Goal: Information Seeking & Learning: Learn about a topic

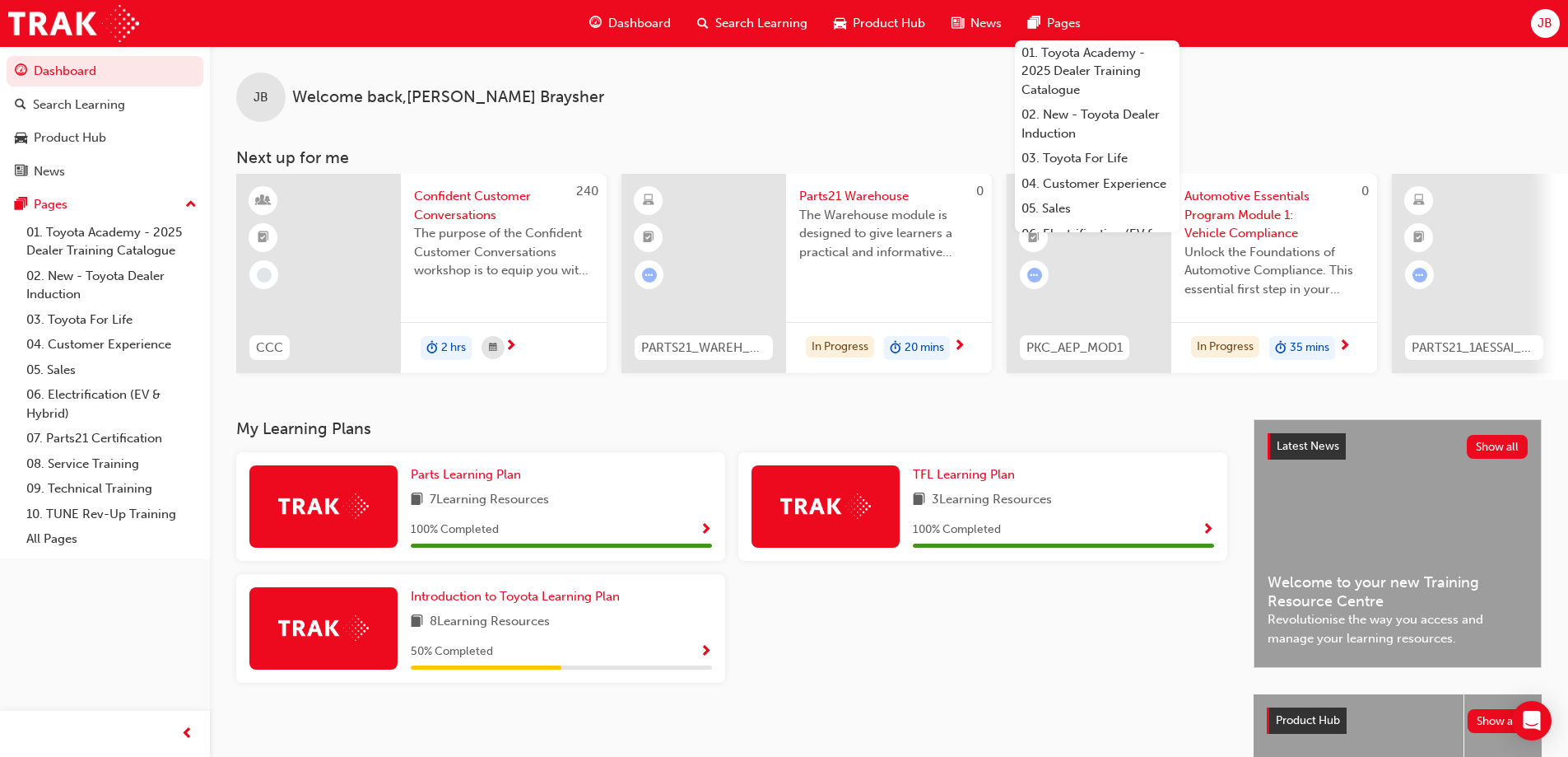
click at [363, 647] on div at bounding box center [323, 628] width 148 height 82
click at [352, 628] on img at bounding box center [323, 628] width 91 height 25
click at [487, 603] on span "Introduction to Toyota Learning Plan" at bounding box center [515, 597] width 209 height 15
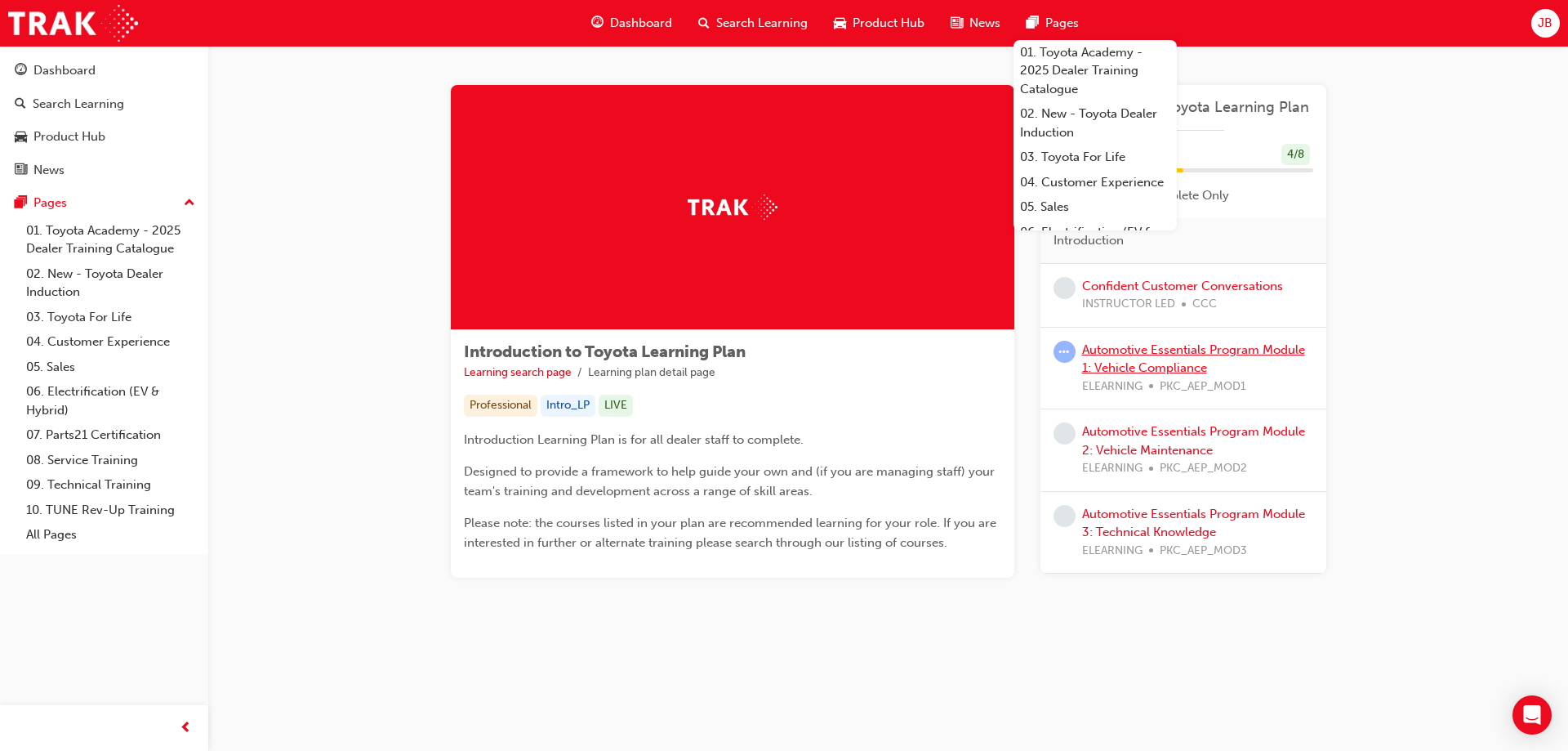
click at [1174, 348] on link "Automotive Essentials Program Module 1: Vehicle Compliance" at bounding box center [1194, 359] width 223 height 33
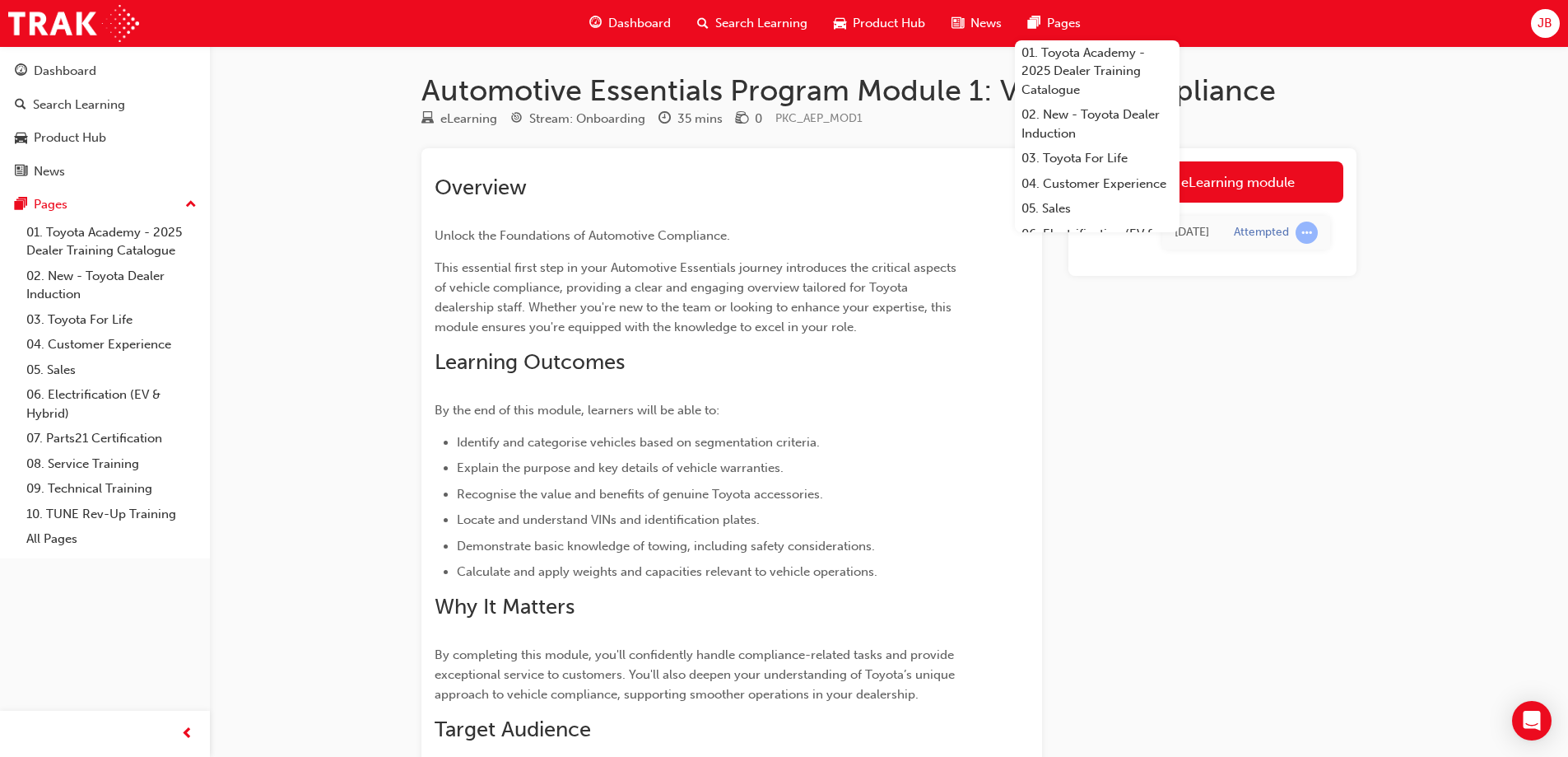
click at [1177, 532] on div "Launch eLearning module [DATE] Attempted" at bounding box center [1212, 549] width 288 height 802
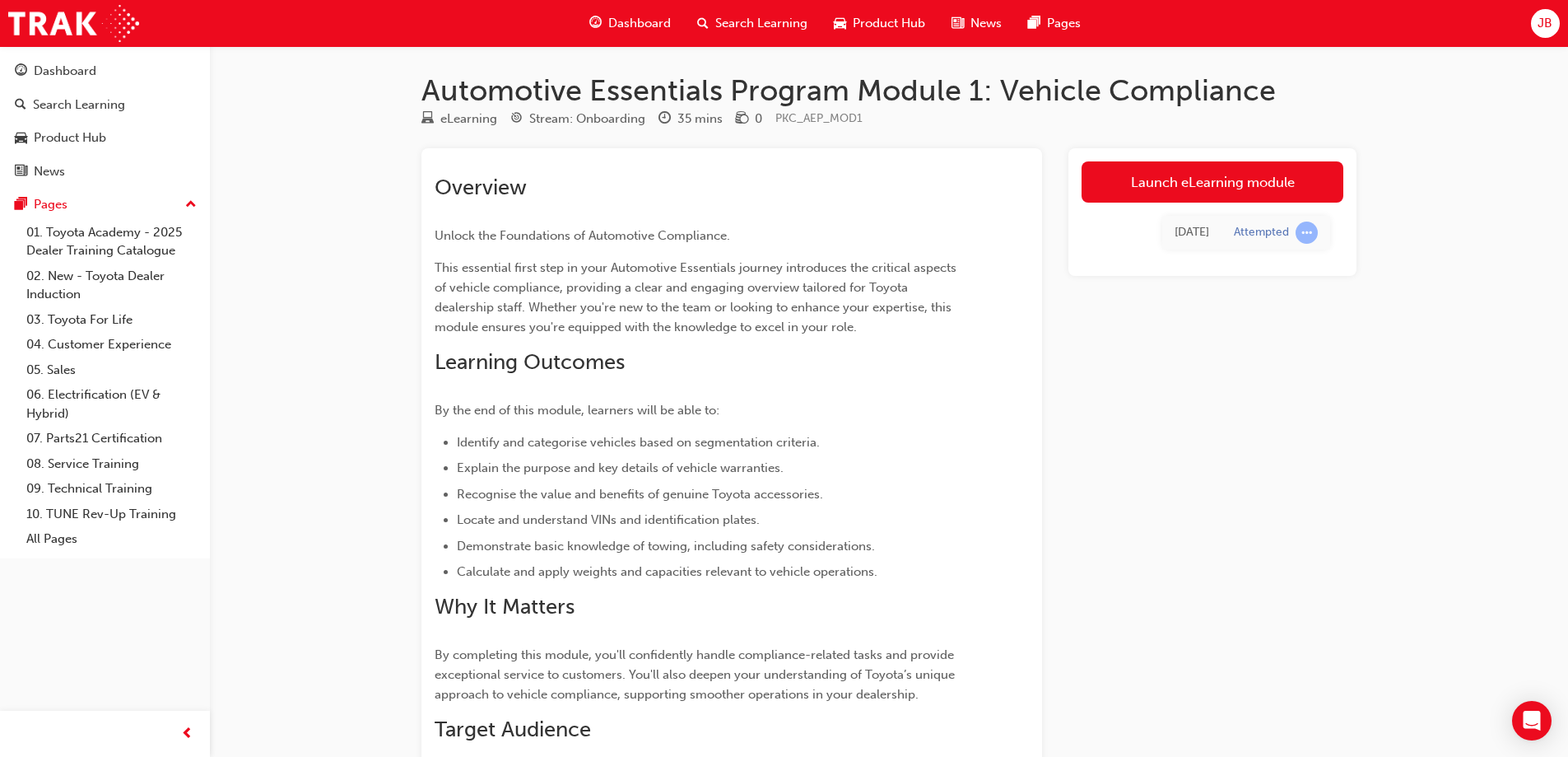
click at [1266, 74] on h1 "Automotive Essentials Program Module 1: Vehicle Compliance" at bounding box center [889, 90] width 935 height 36
click at [1304, 238] on span "learningRecordVerb_ATTEMPT-icon" at bounding box center [1307, 233] width 22 height 22
click at [1240, 184] on link "Launch eLearning module" at bounding box center [1213, 181] width 262 height 41
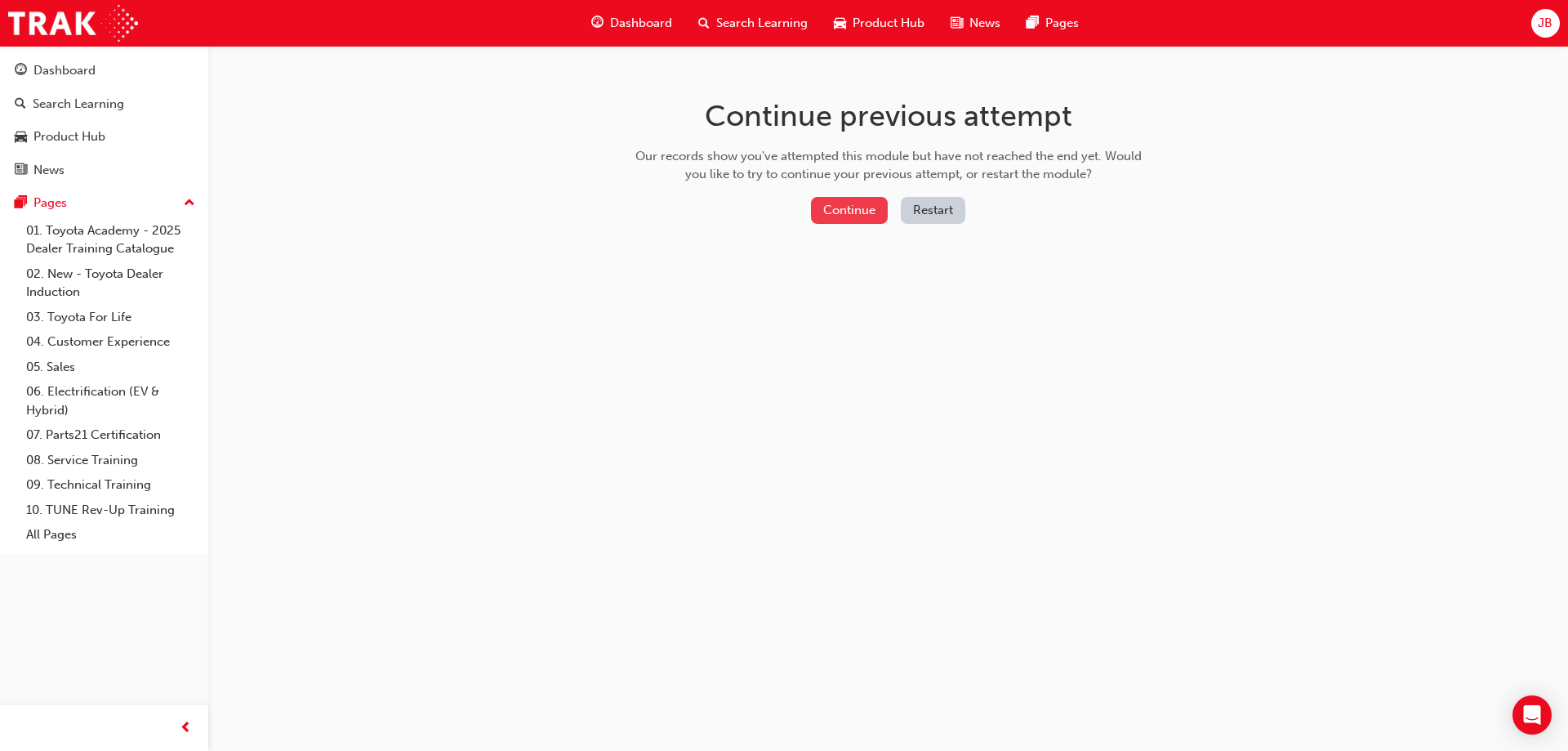
click at [836, 217] on button "Continue" at bounding box center [849, 210] width 77 height 27
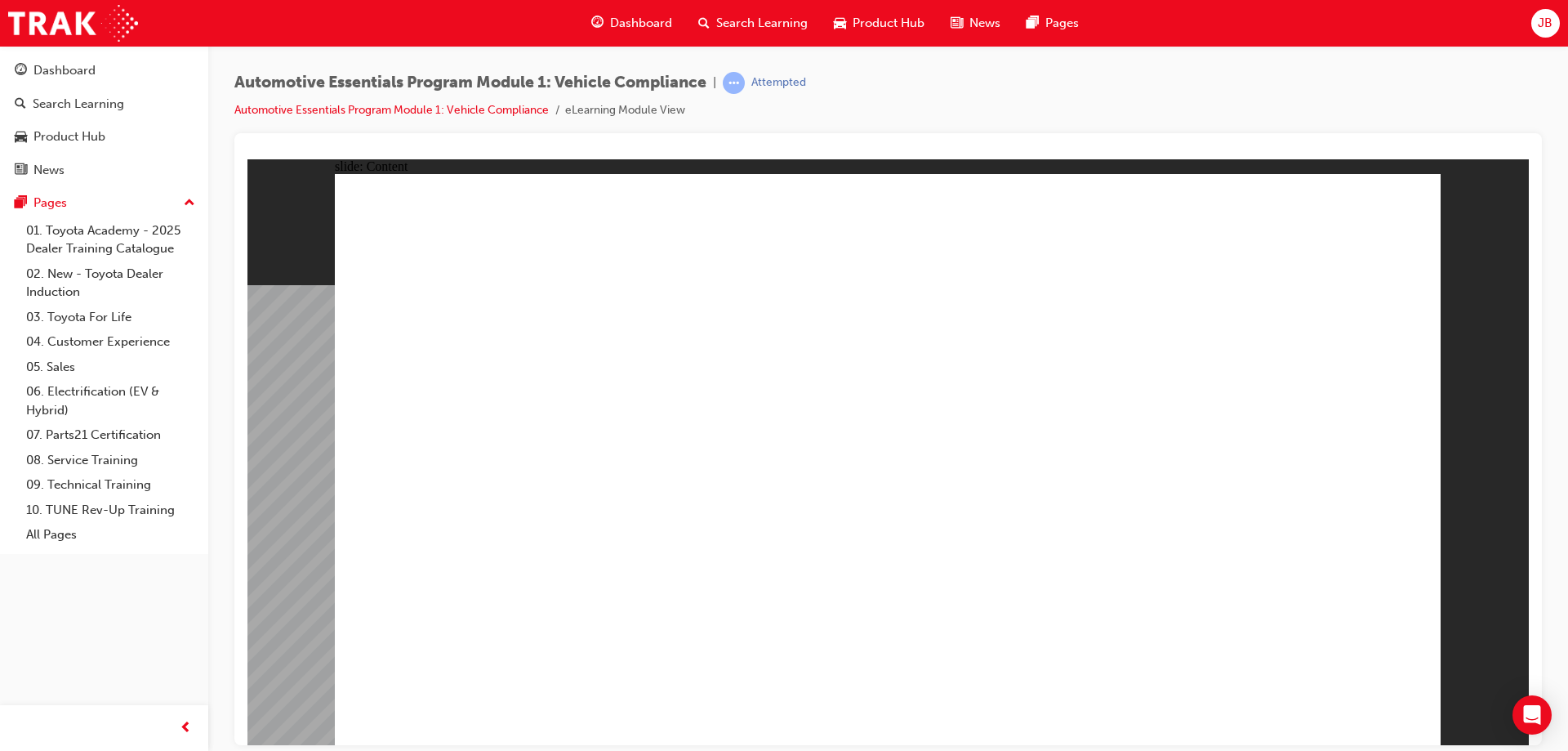
drag, startPoint x: 727, startPoint y: 283, endPoint x: 638, endPoint y: 282, distance: 89.0
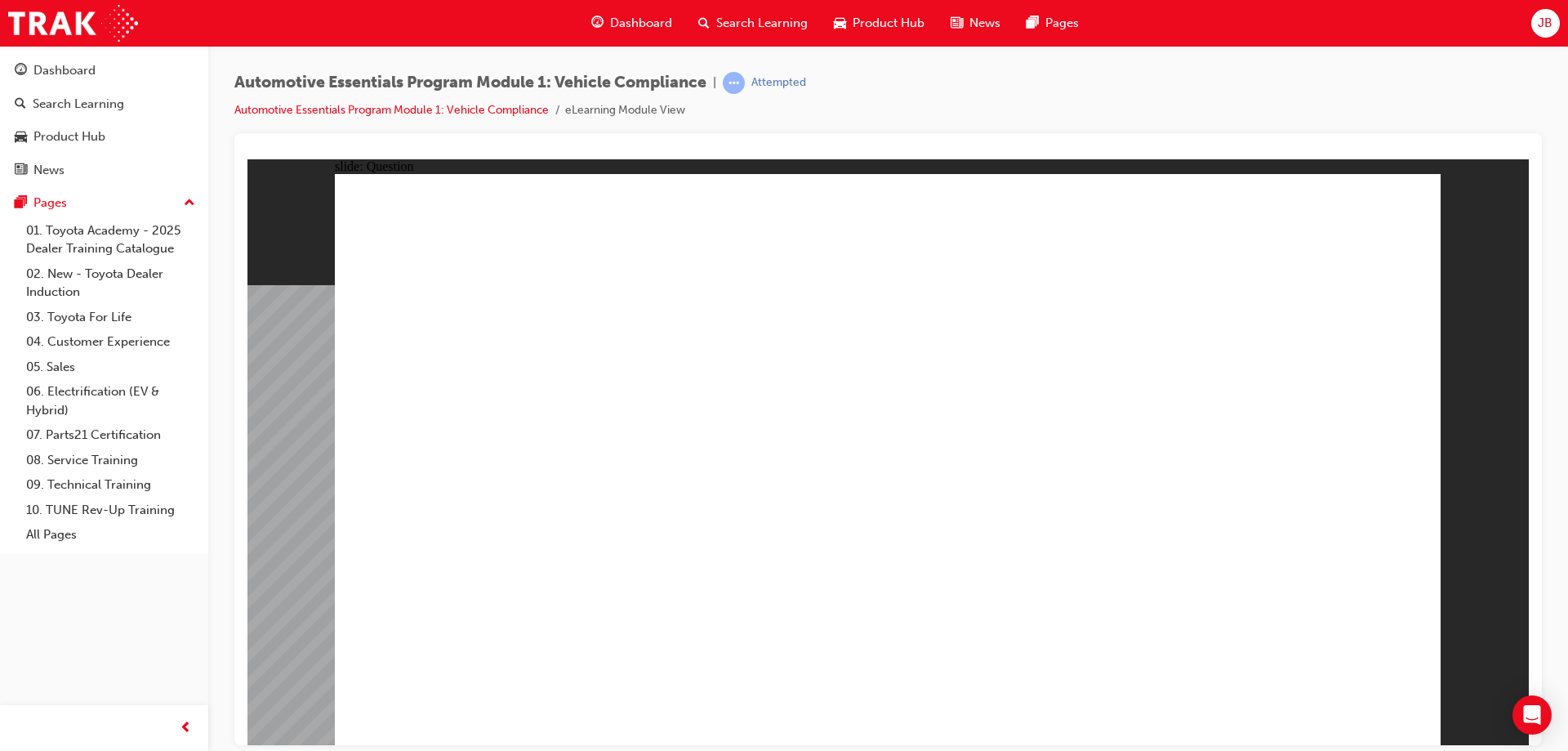
radio input "true"
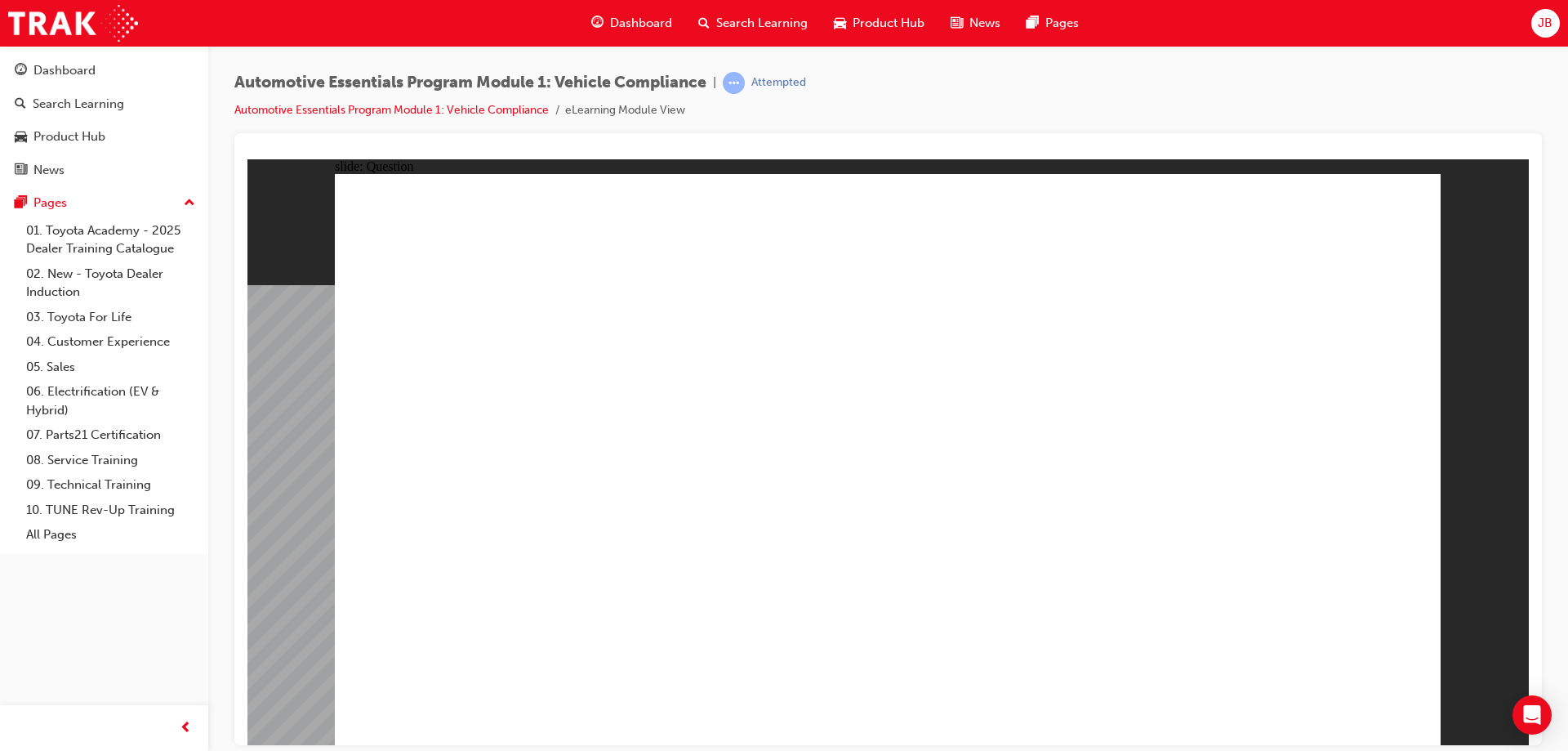
radio input "true"
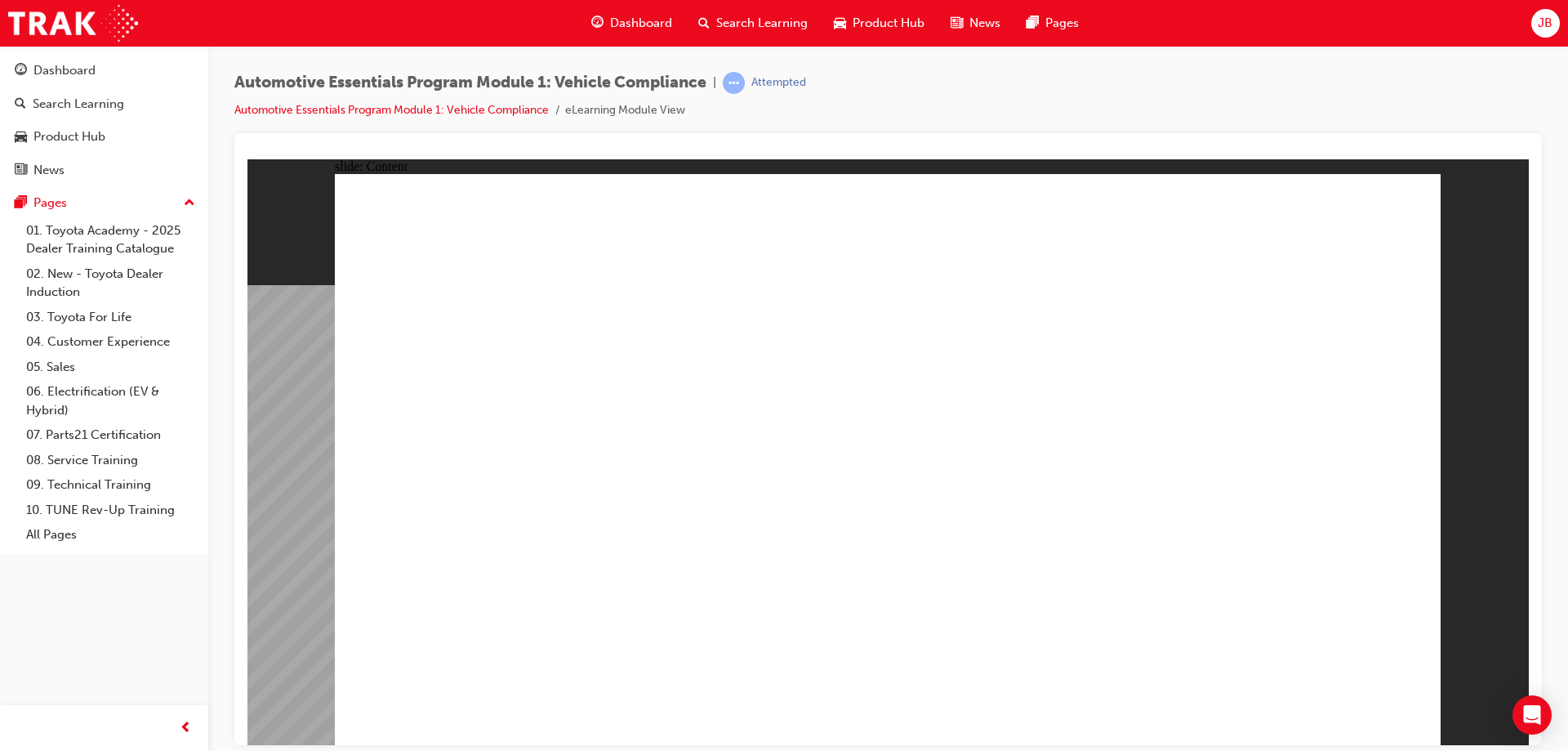
drag, startPoint x: 1008, startPoint y: 508, endPoint x: 1090, endPoint y: 528, distance: 84.4
drag, startPoint x: 1090, startPoint y: 528, endPoint x: 1179, endPoint y: 544, distance: 90.4
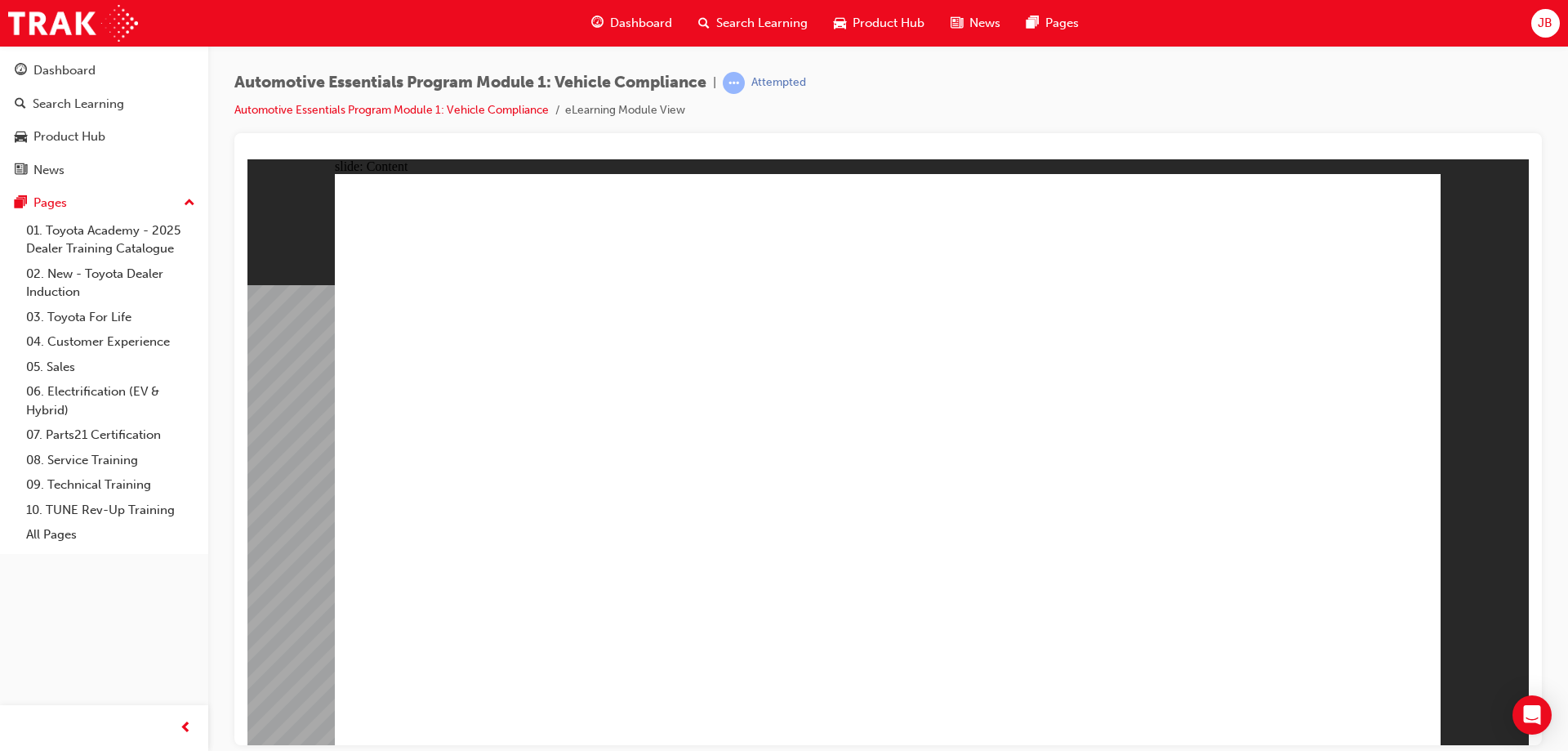
drag, startPoint x: 875, startPoint y: 666, endPoint x: 811, endPoint y: 665, distance: 64.0
drag, startPoint x: 787, startPoint y: 670, endPoint x: 771, endPoint y: 671, distance: 16.0
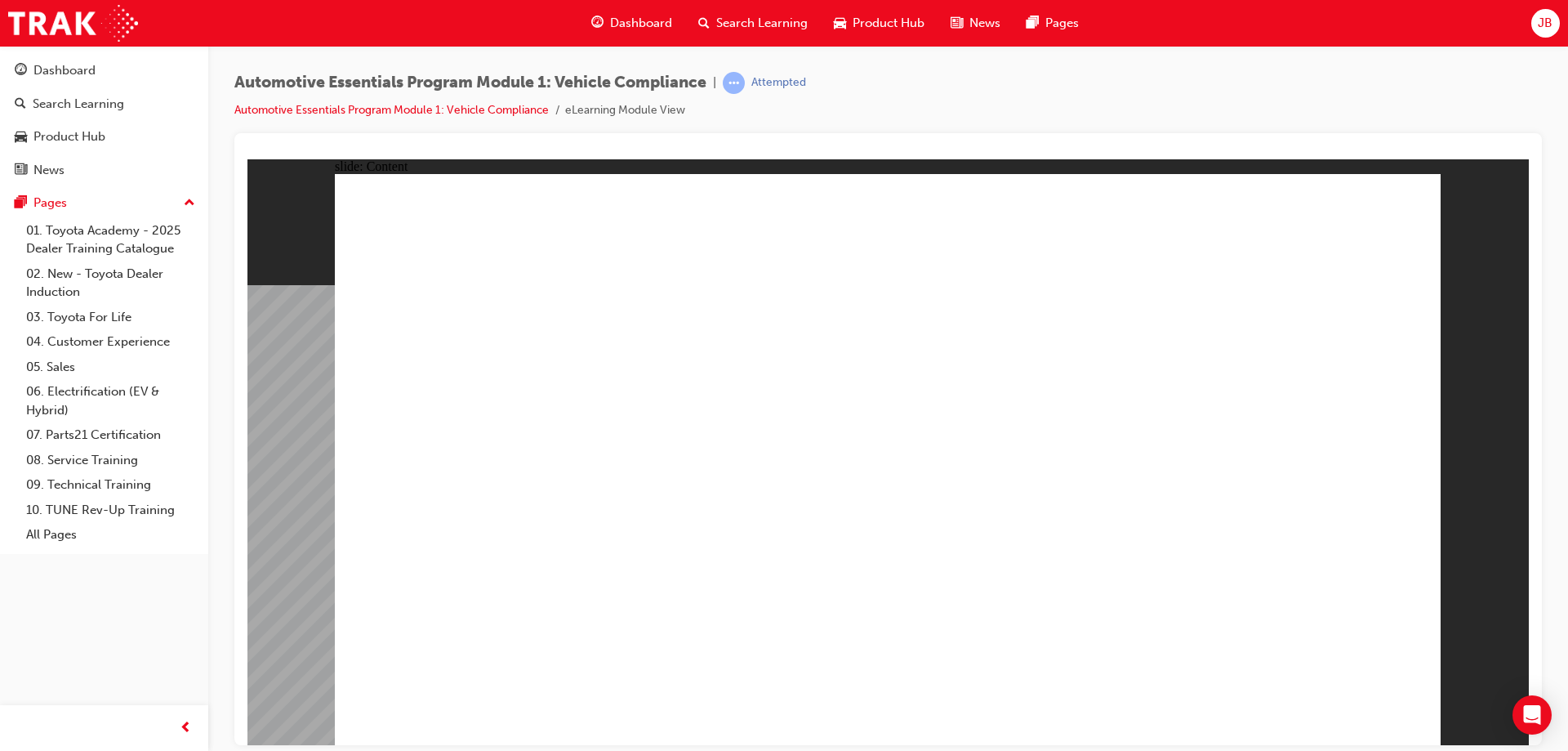
drag, startPoint x: 1354, startPoint y: 686, endPoint x: 1346, endPoint y: 696, distance: 12.8
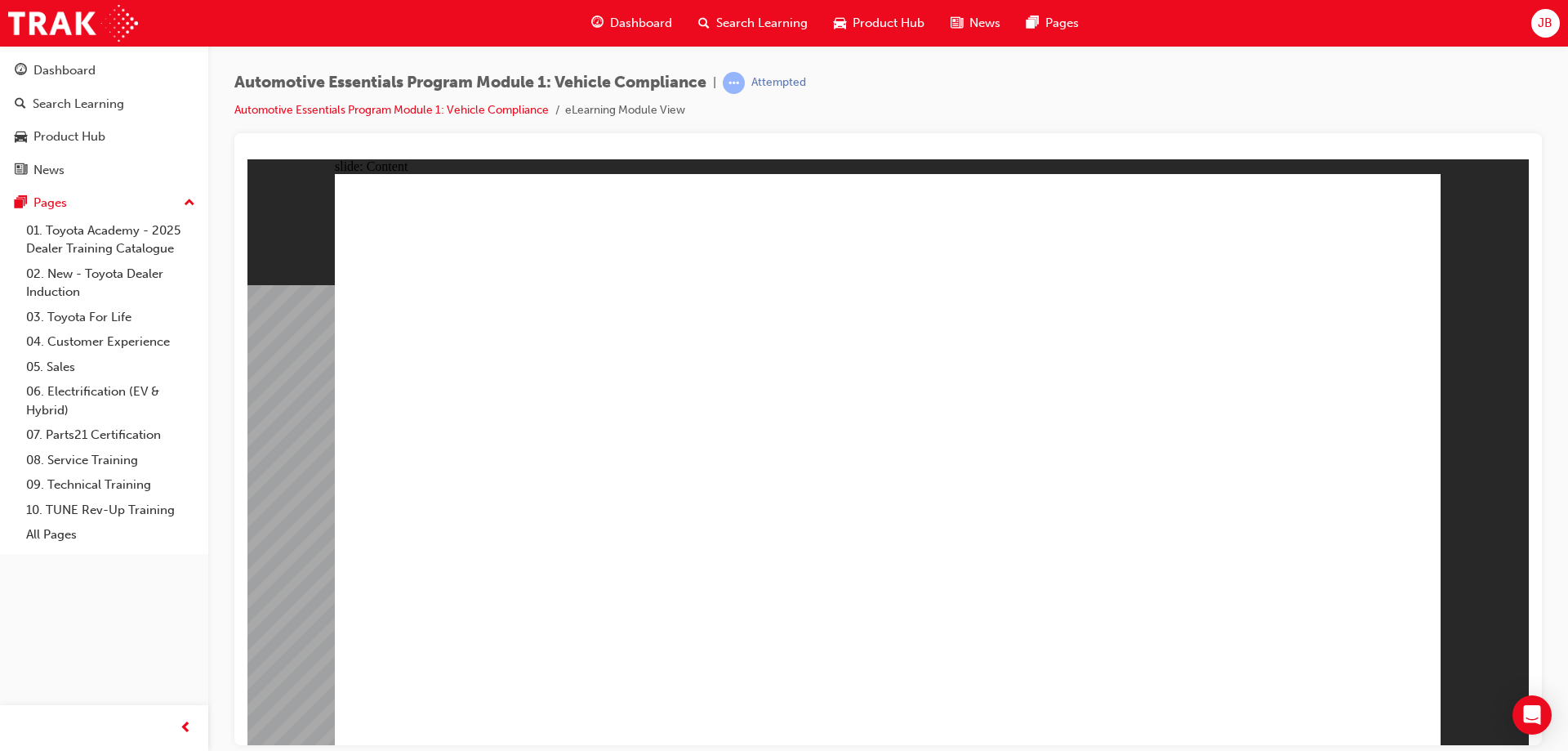
radio input "true"
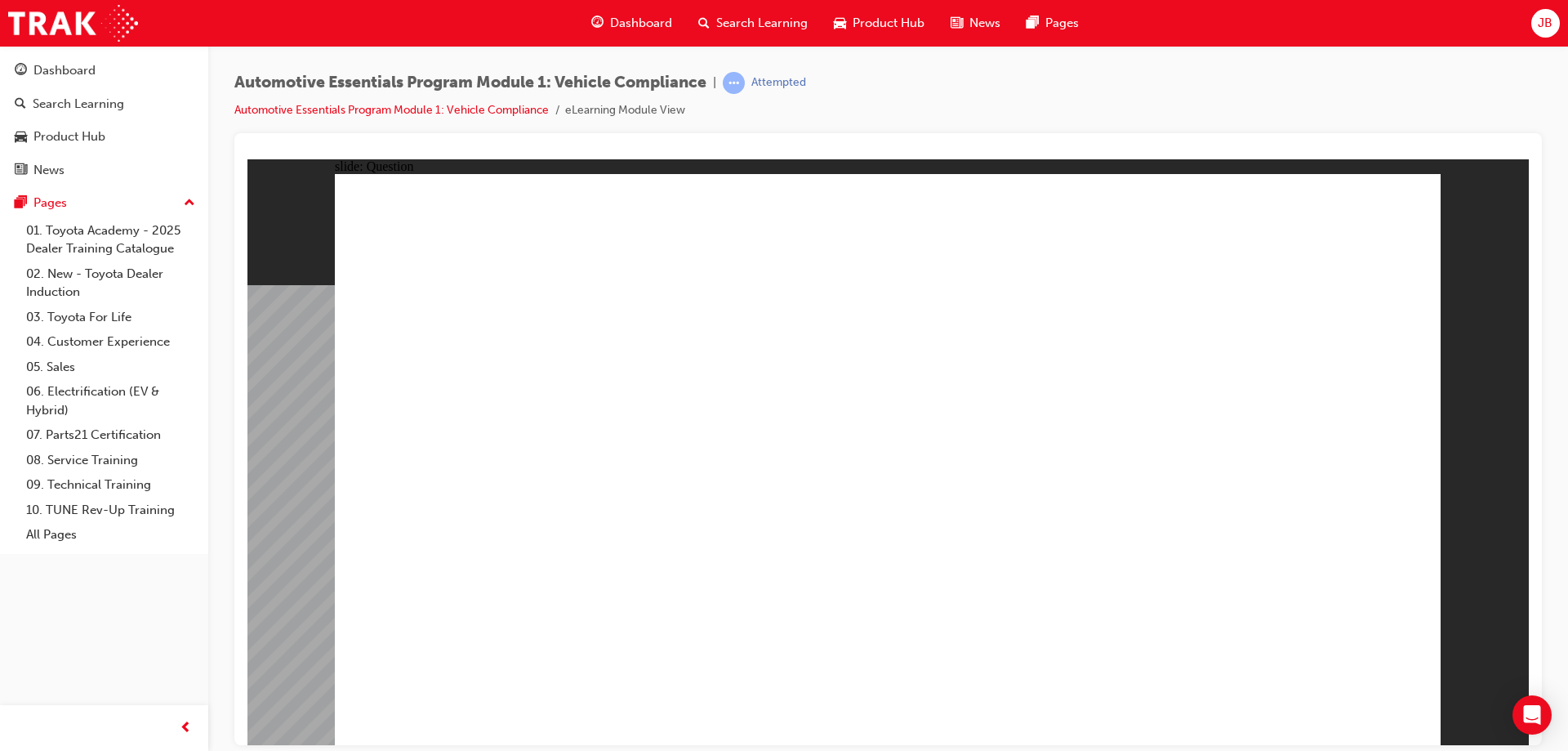
radio input "true"
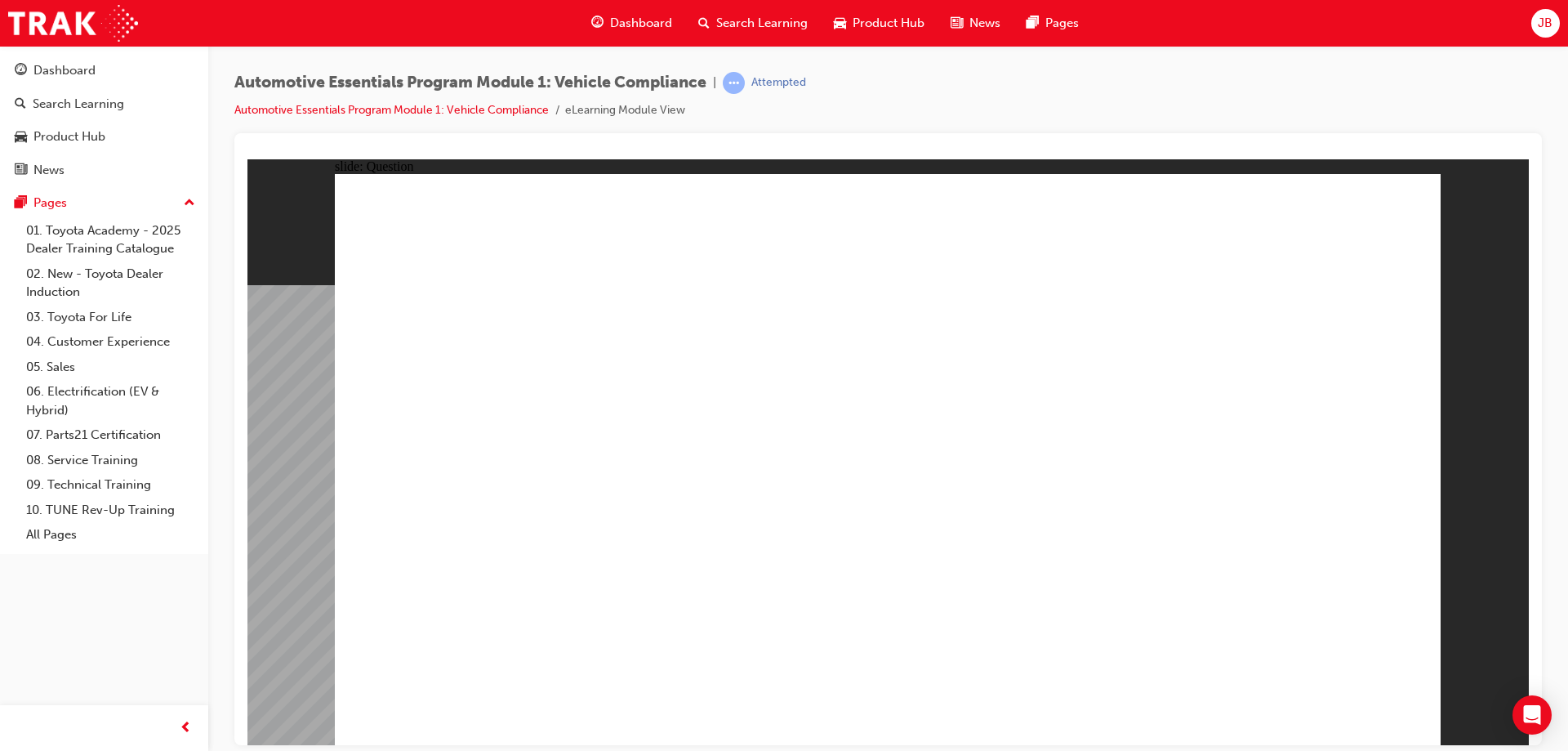
radio input "true"
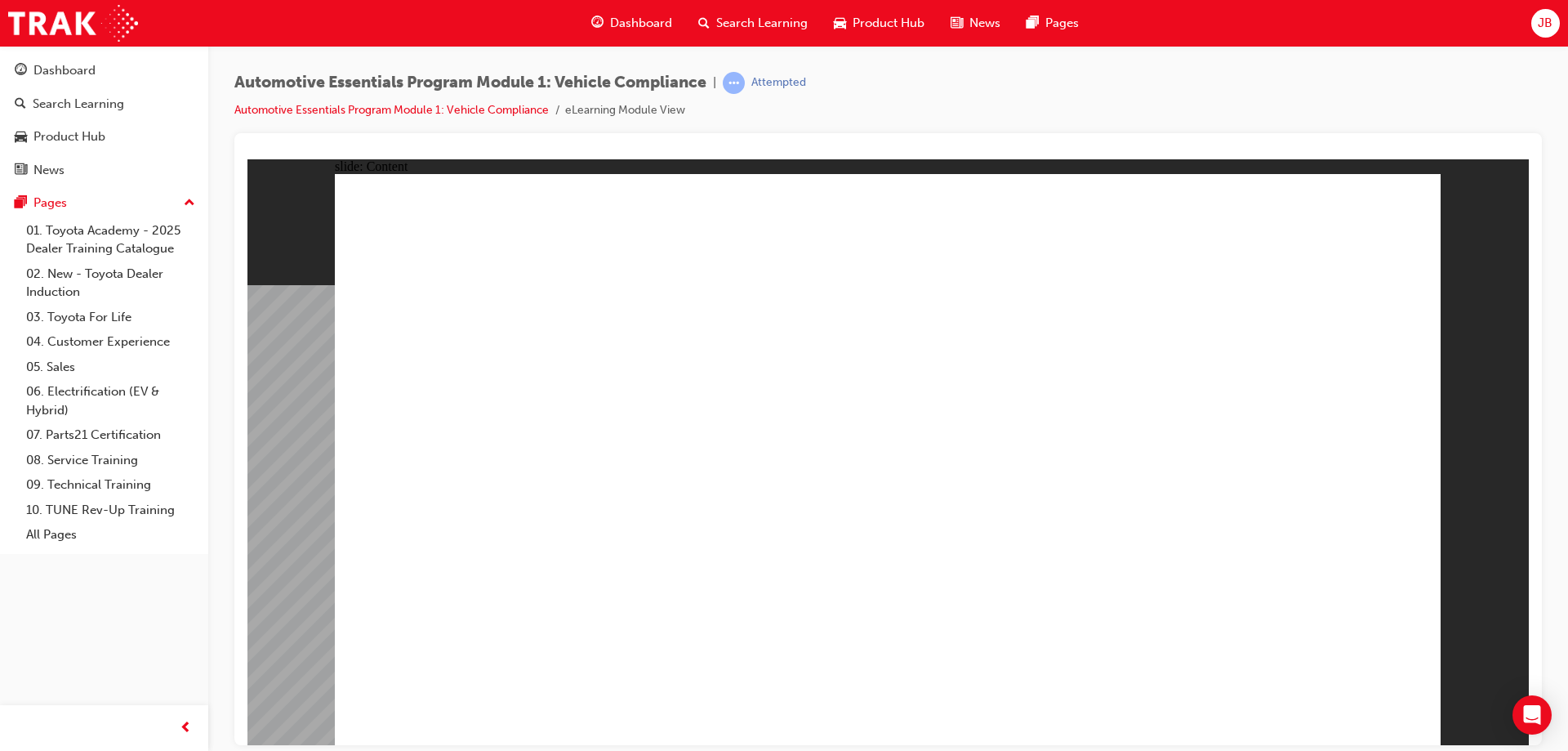
drag, startPoint x: 1421, startPoint y: 185, endPoint x: 1381, endPoint y: 235, distance: 64.0
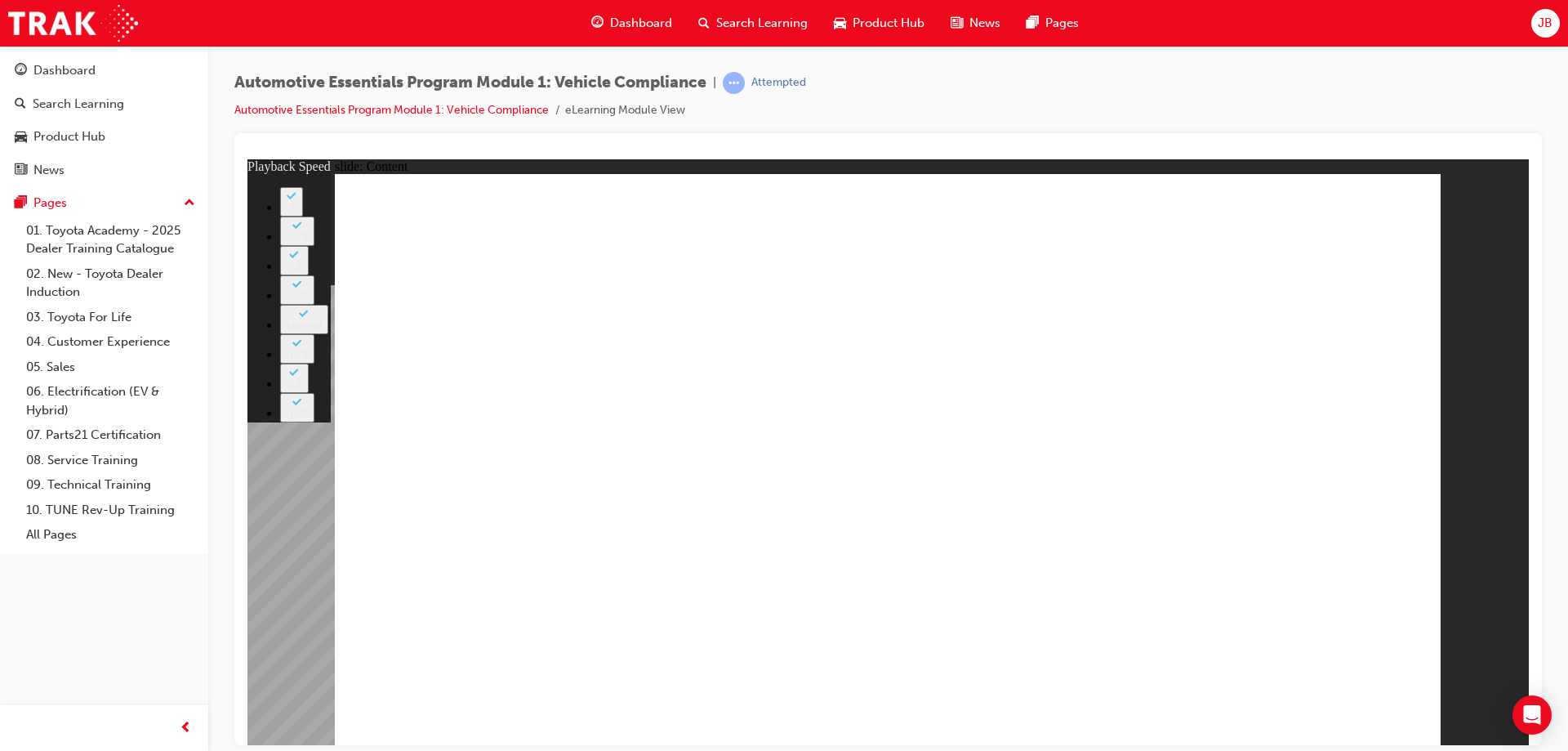
type input "43"
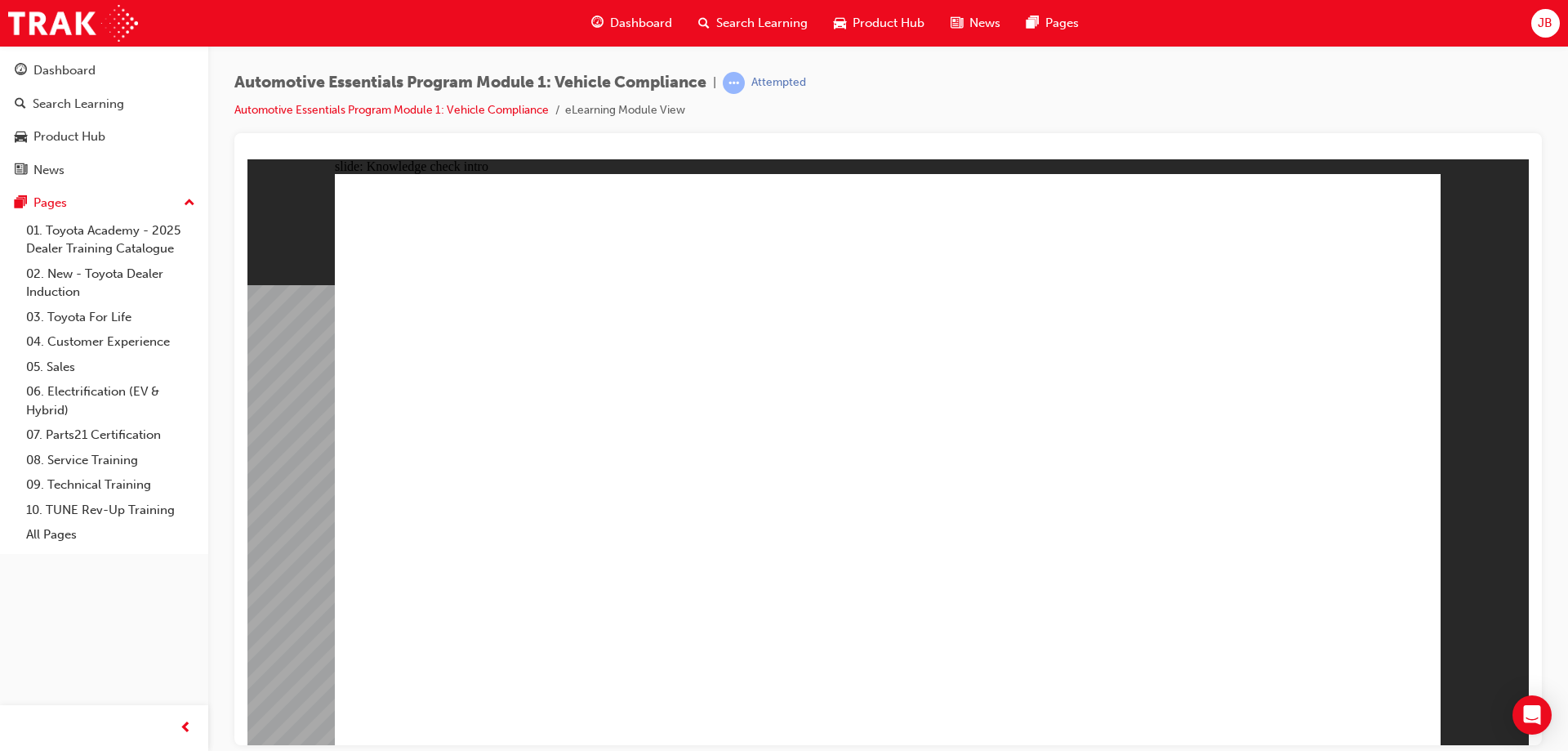
radio input "true"
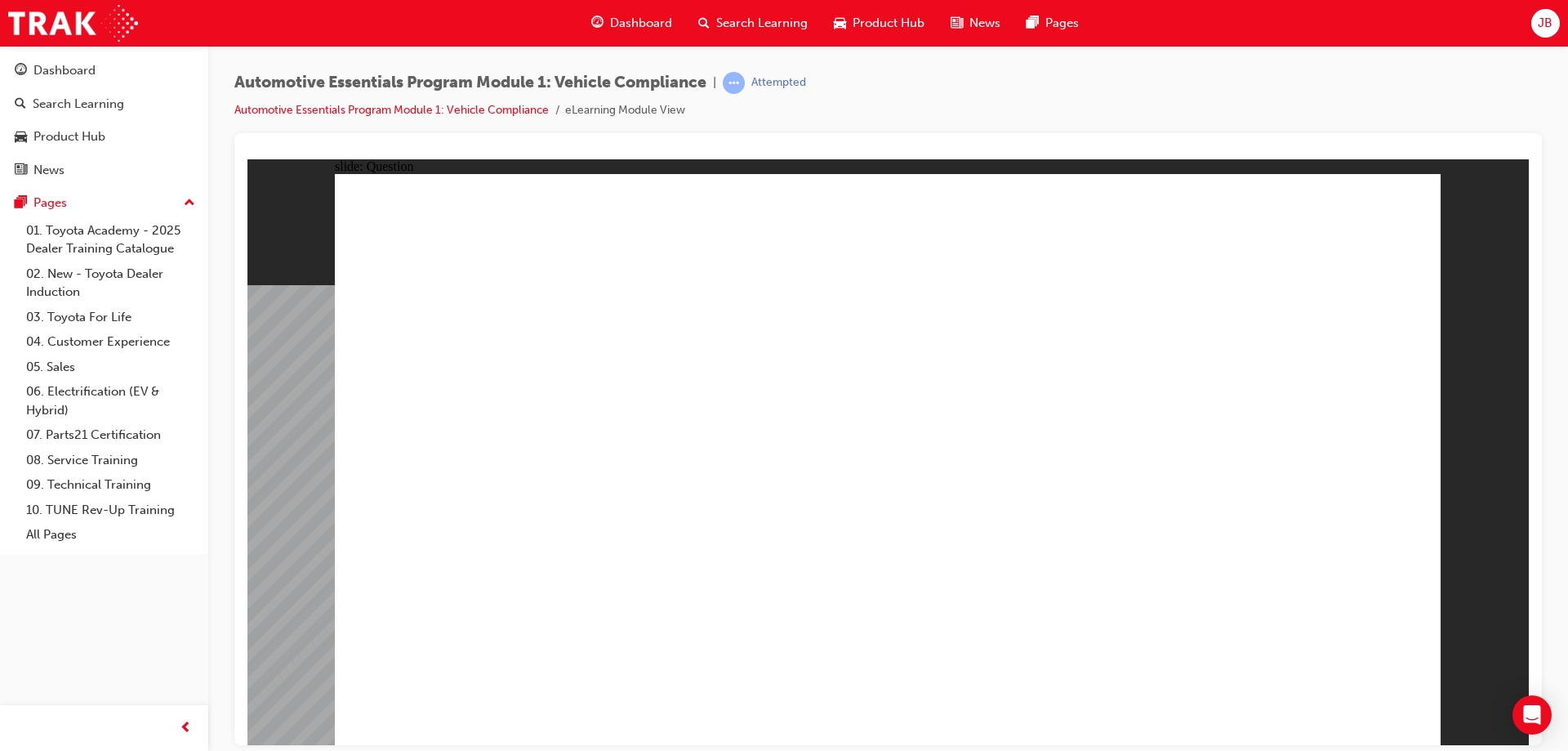
radio input "true"
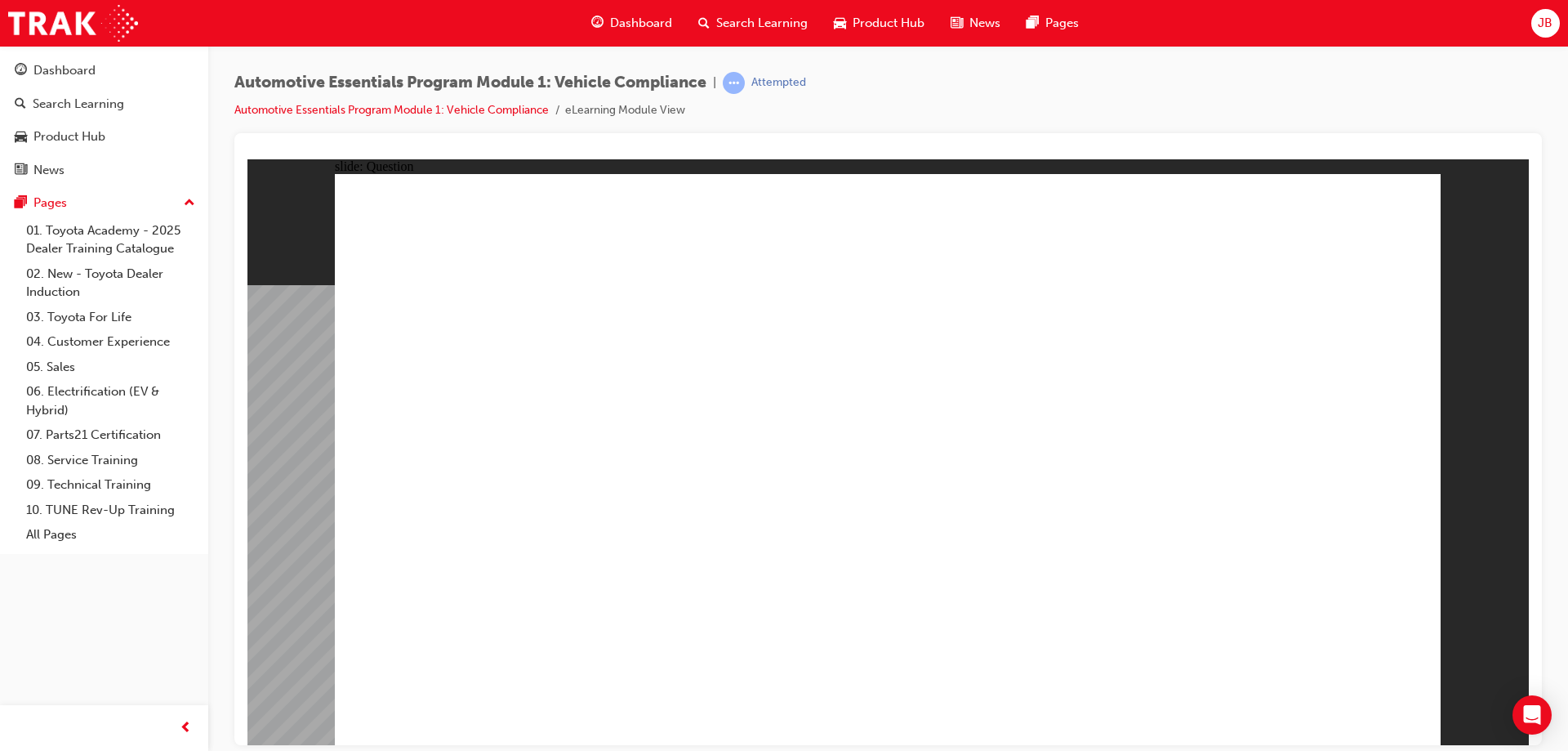
radio input "true"
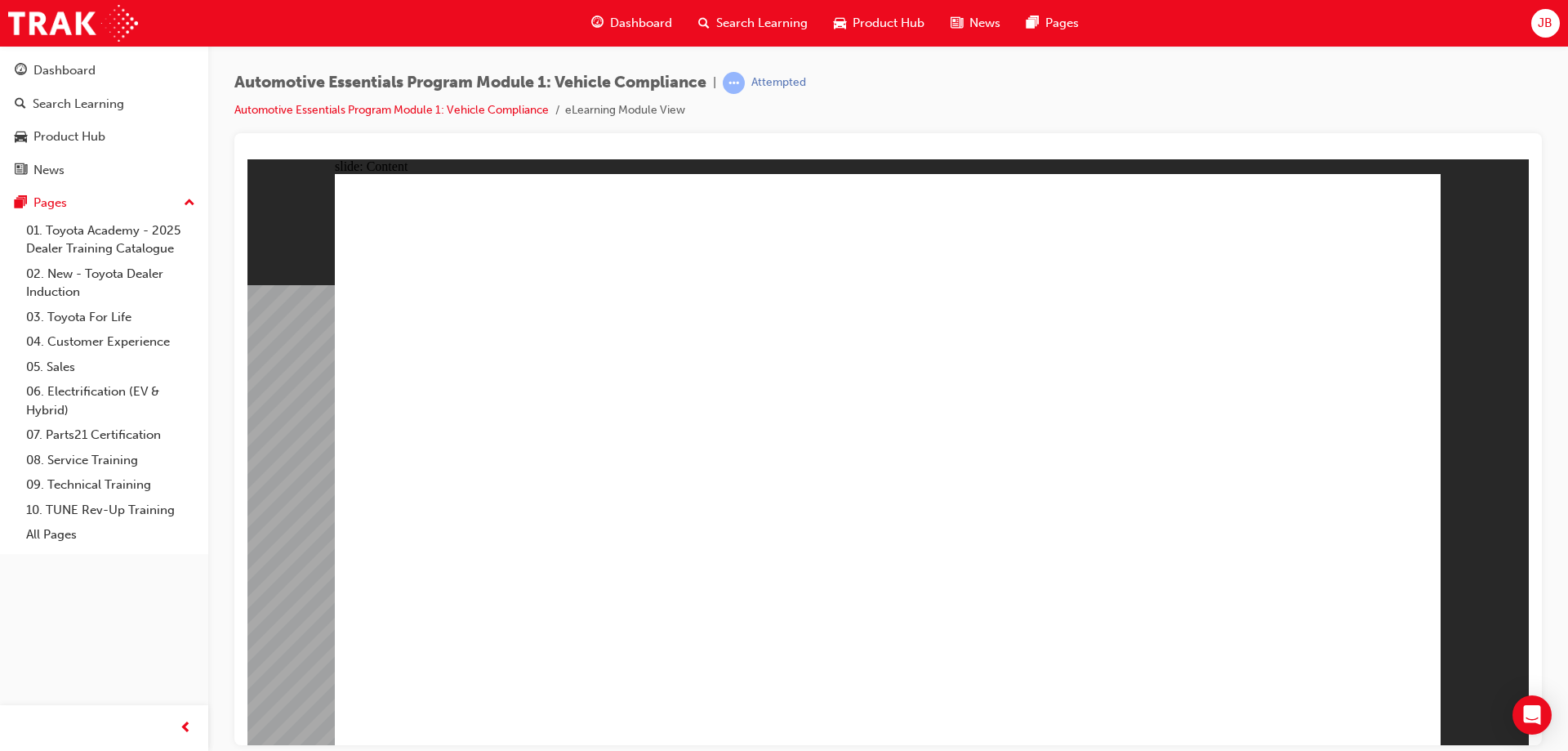
drag, startPoint x: 1036, startPoint y: 553, endPoint x: 926, endPoint y: 593, distance: 117.0
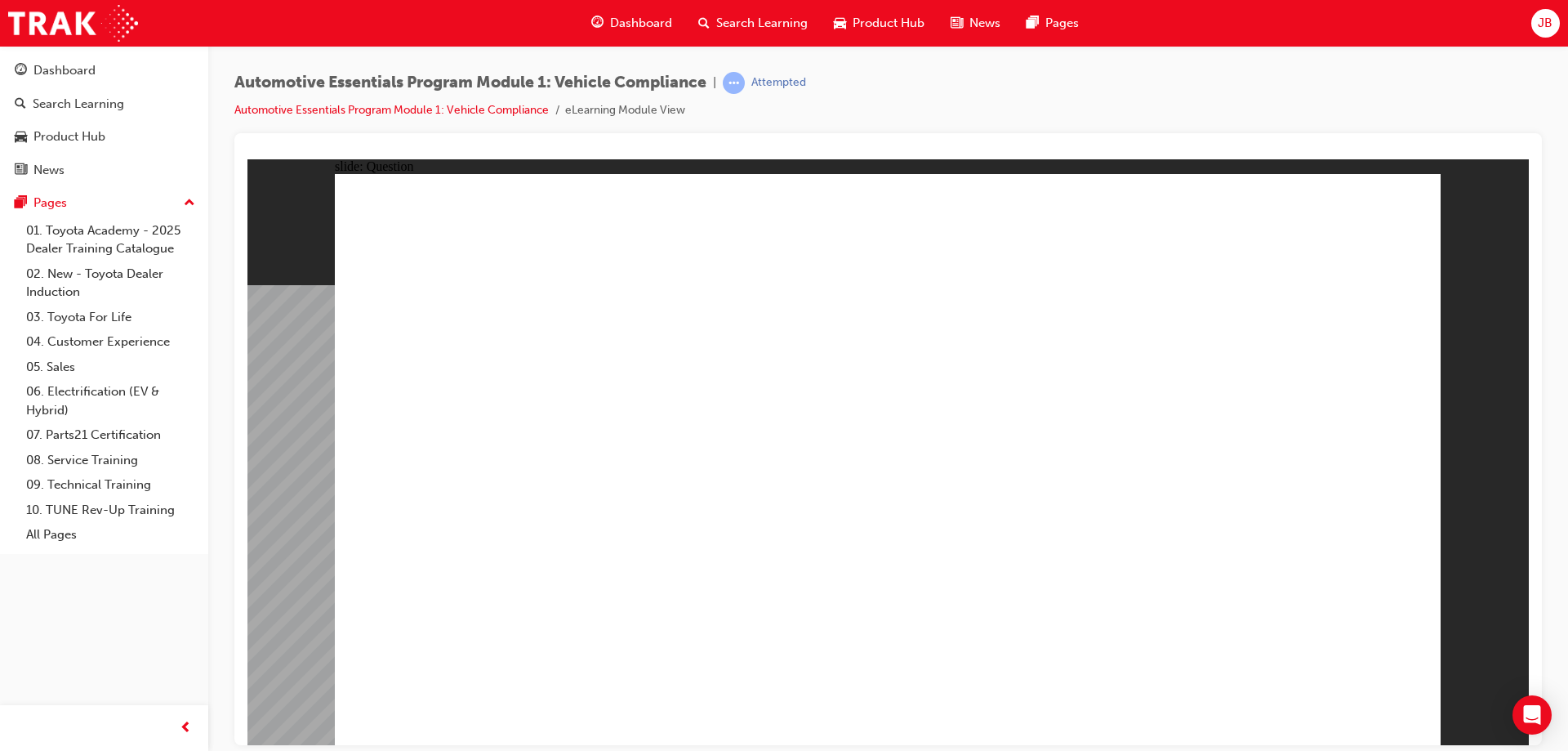
radio input "true"
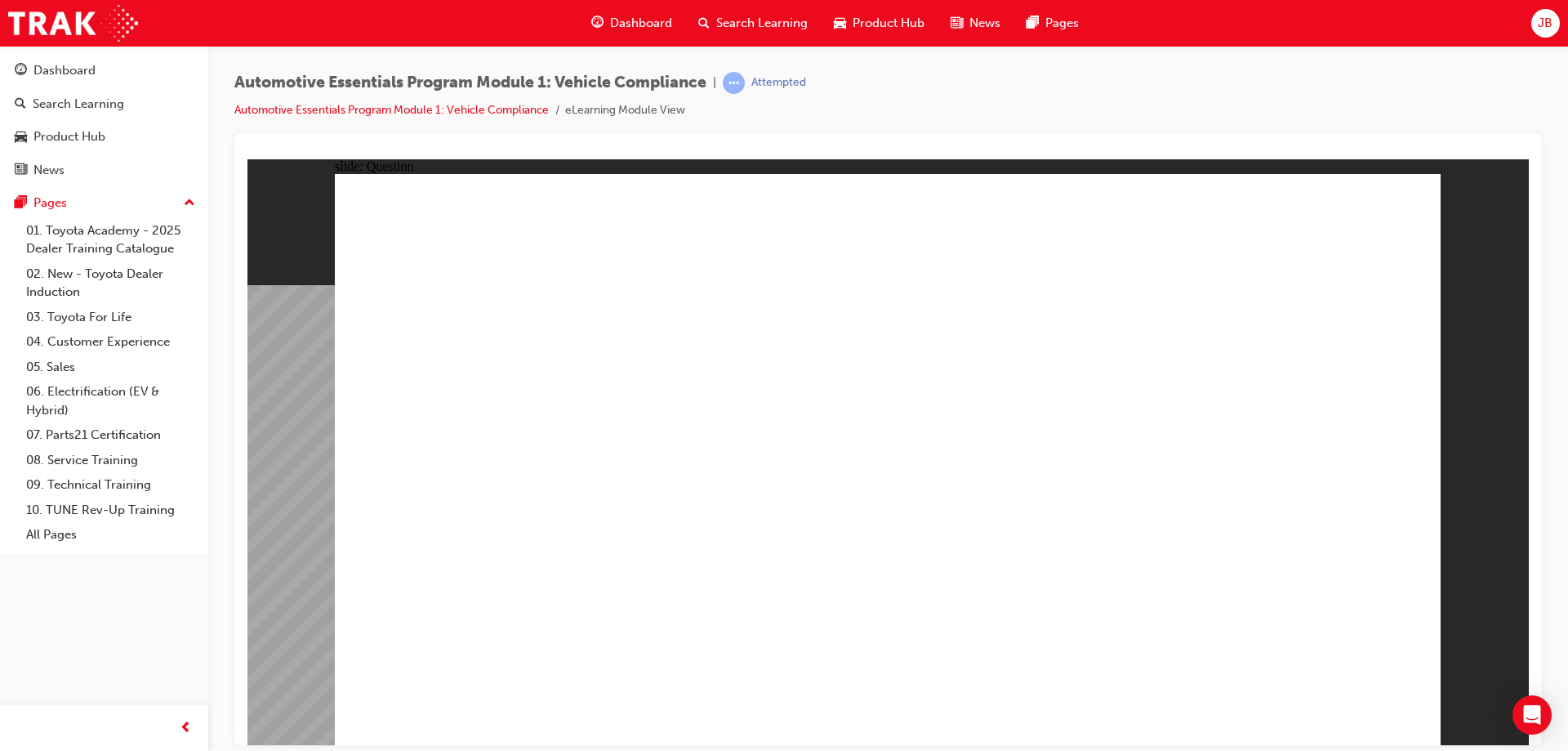
radio input "true"
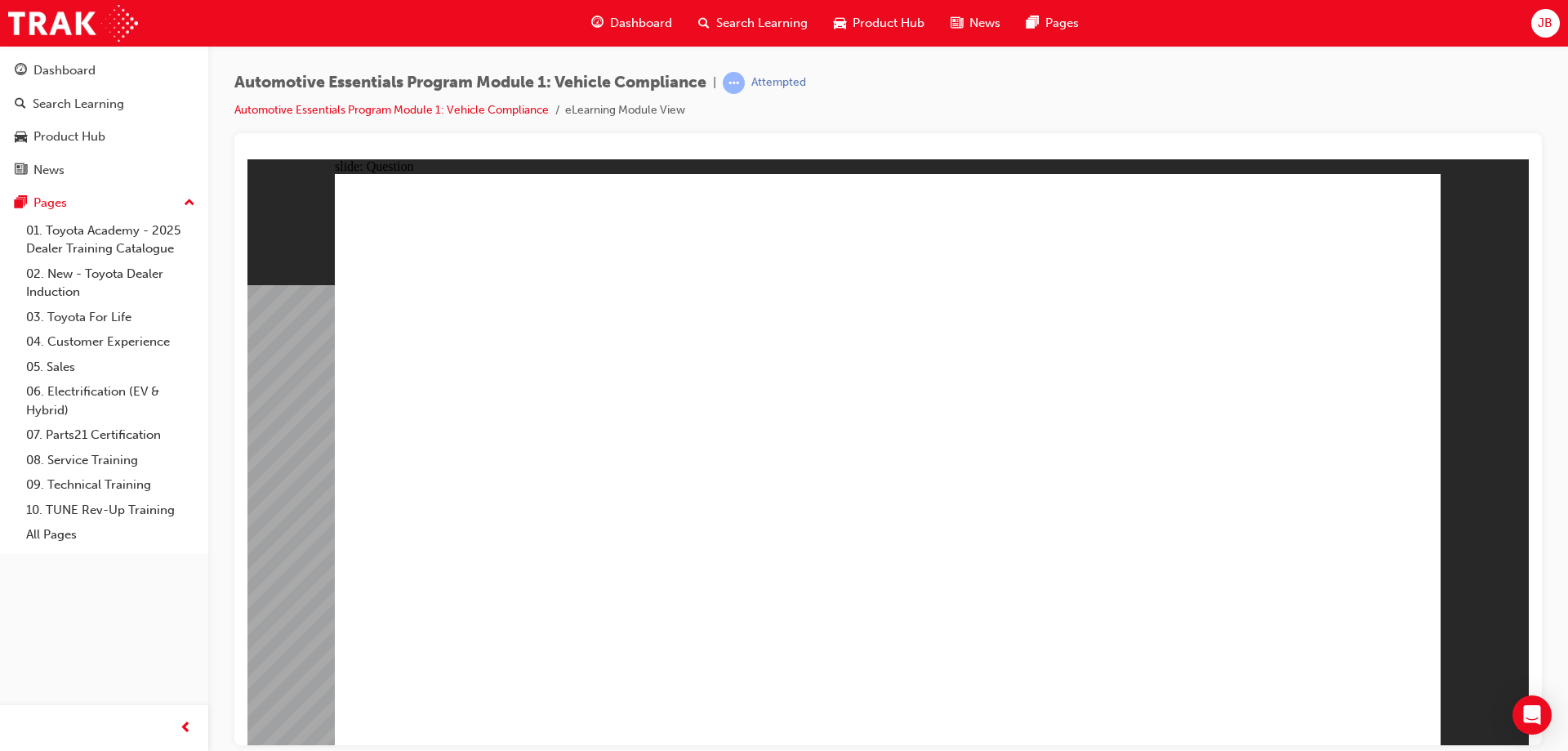
radio input "true"
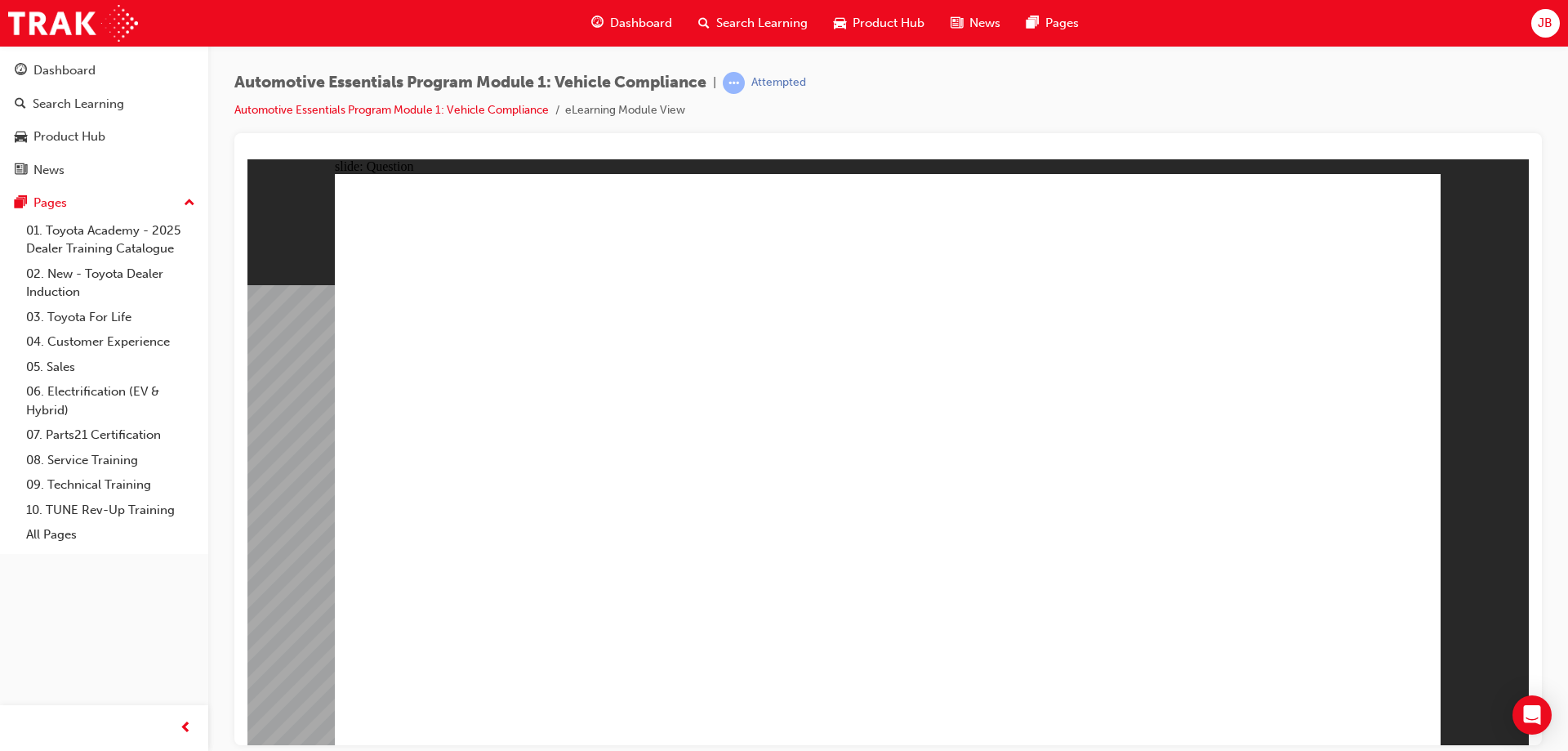
radio input "true"
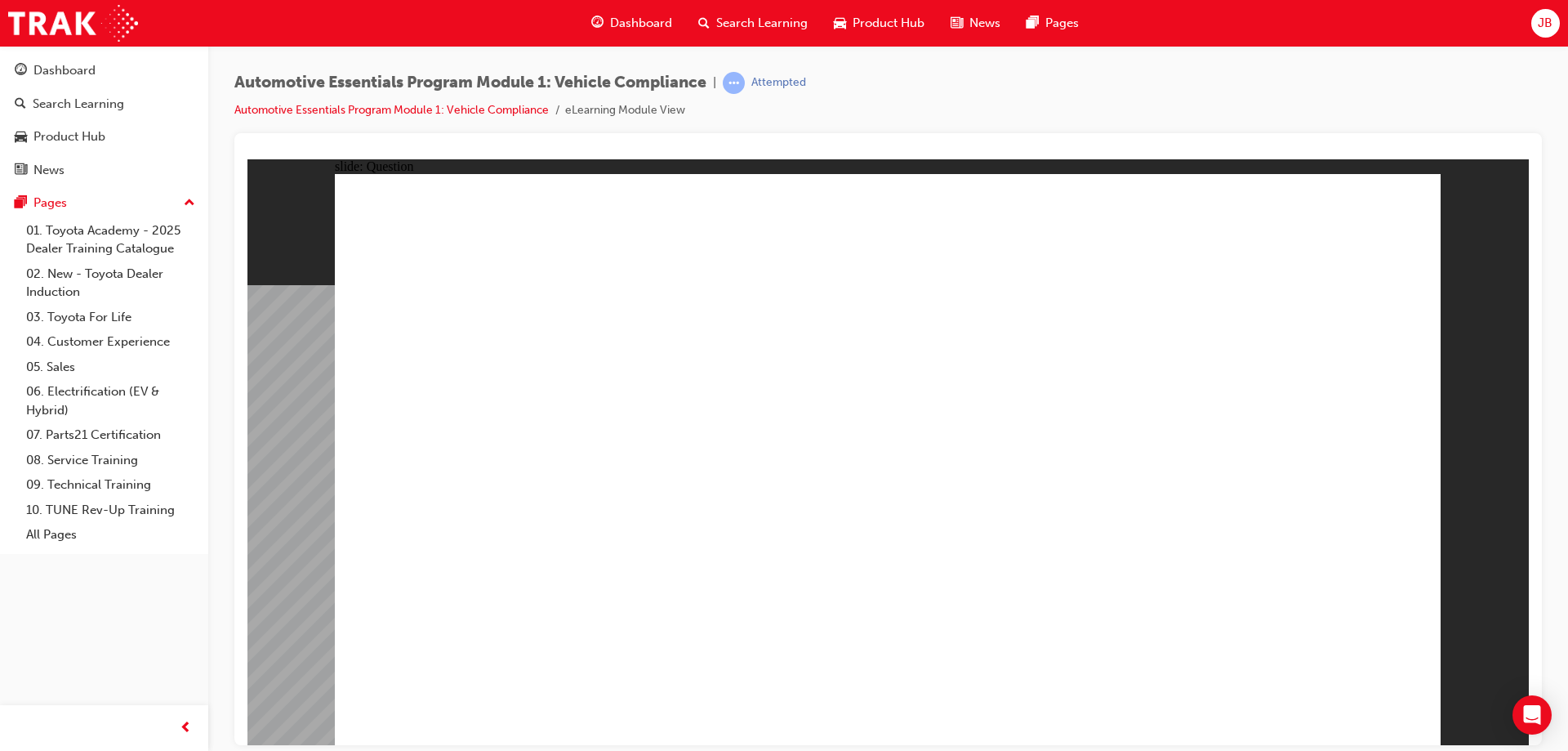
radio input "true"
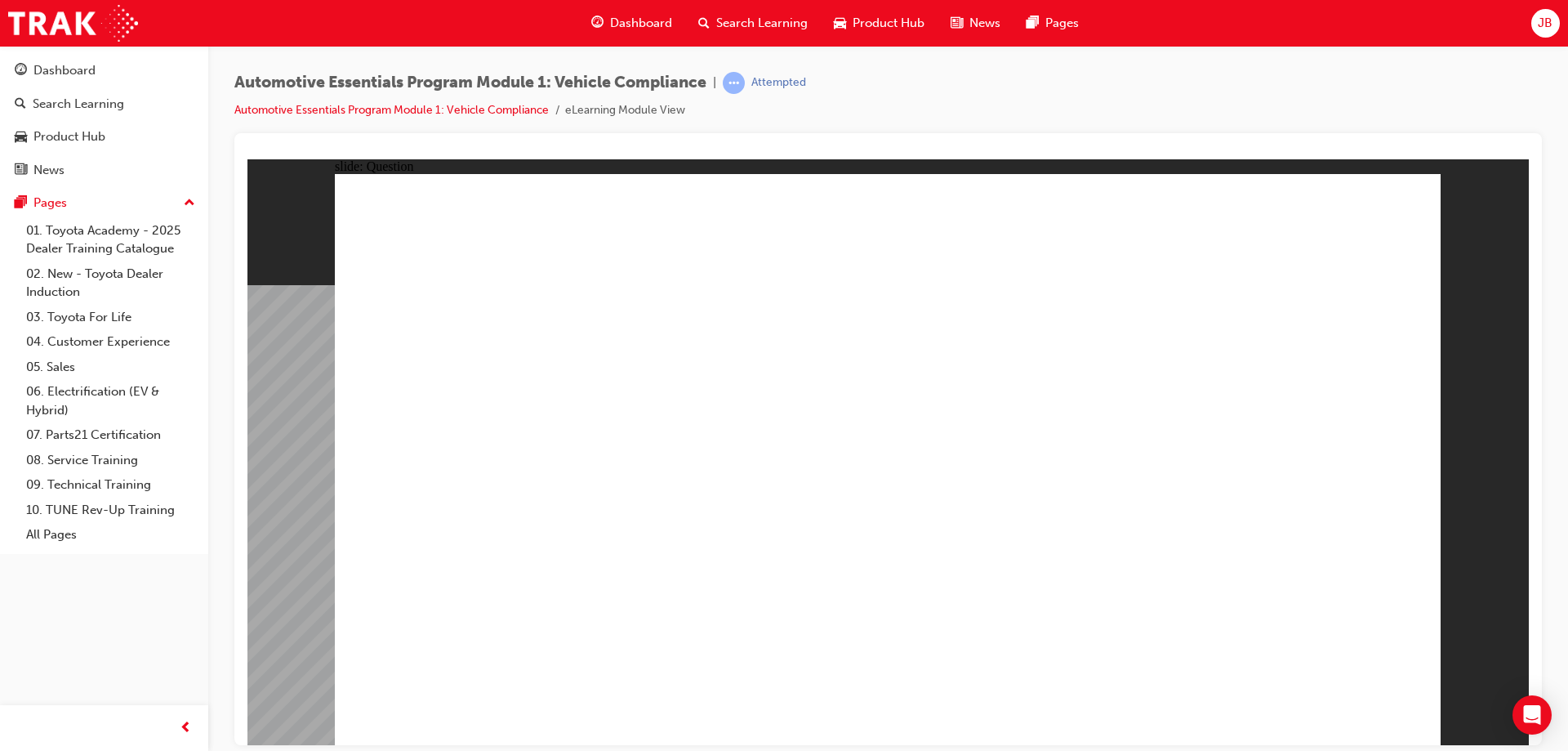
radio input "true"
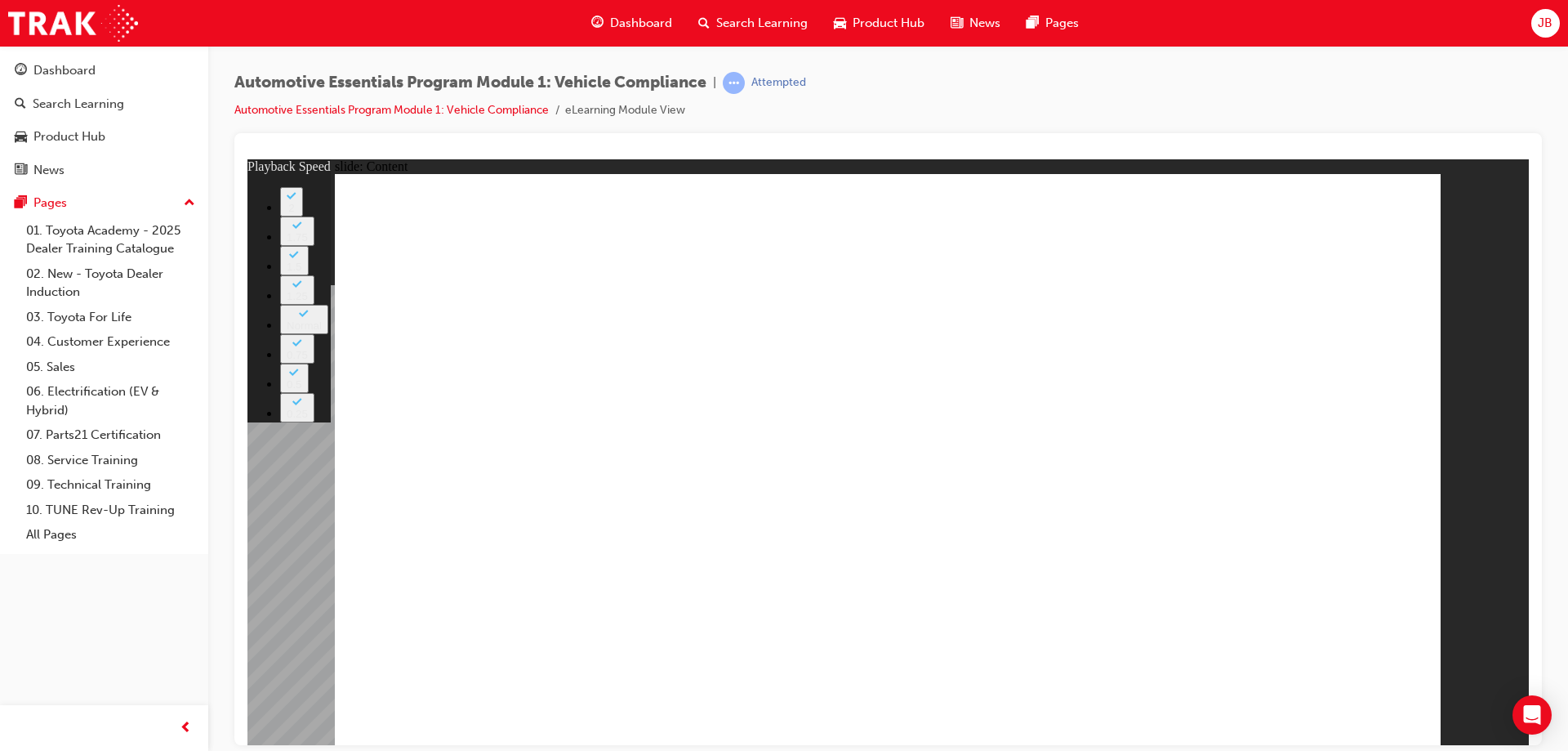
type input "35"
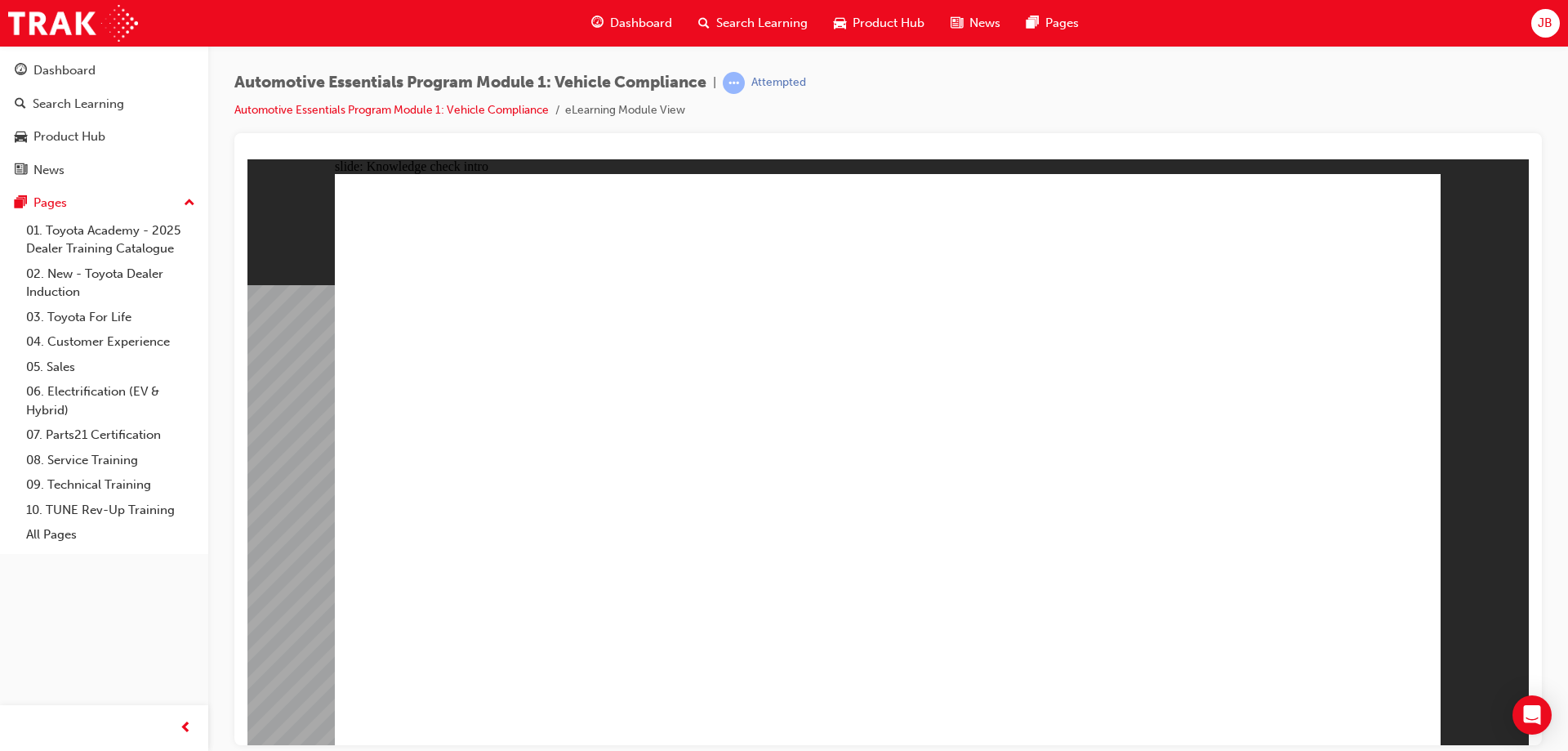
radio input "true"
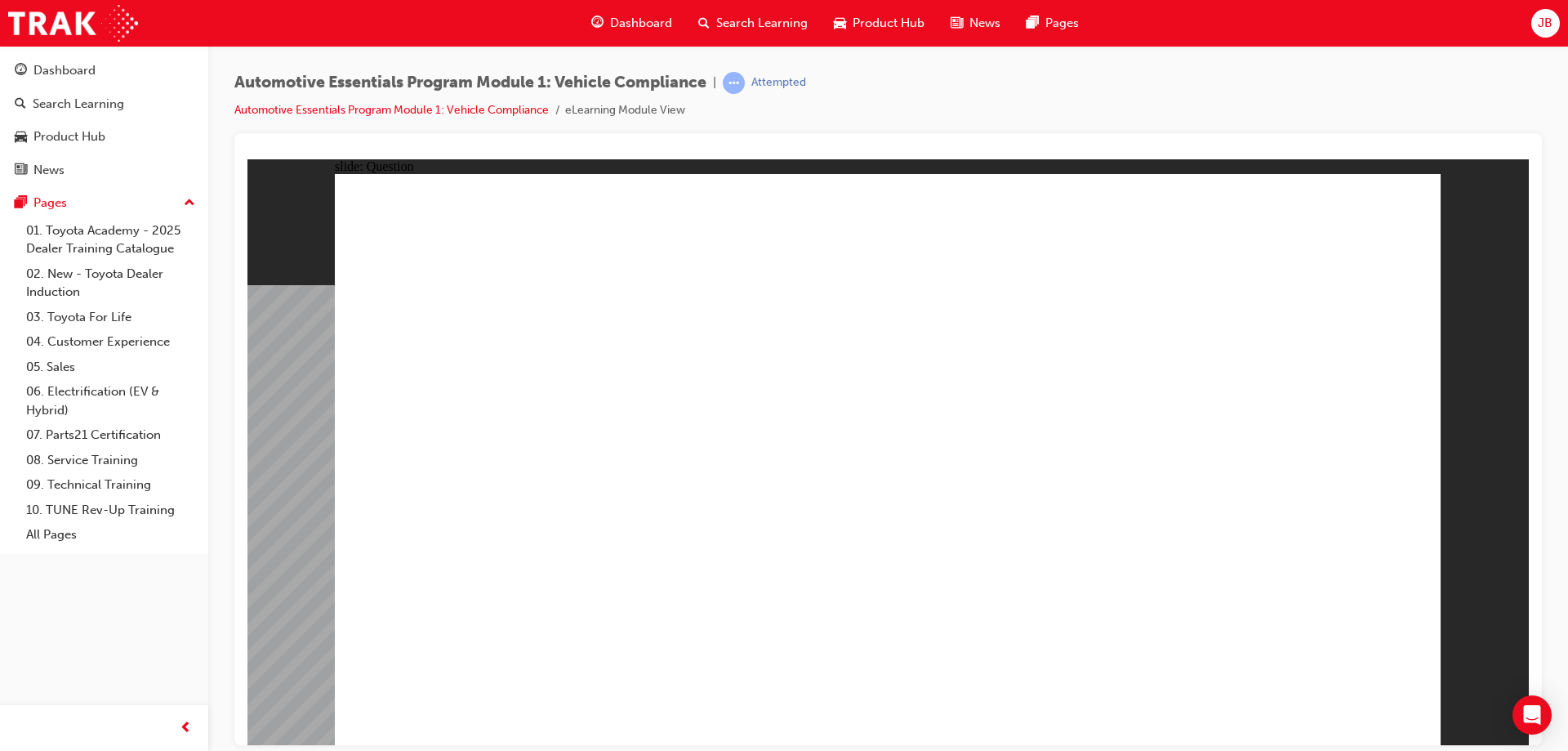
radio input "true"
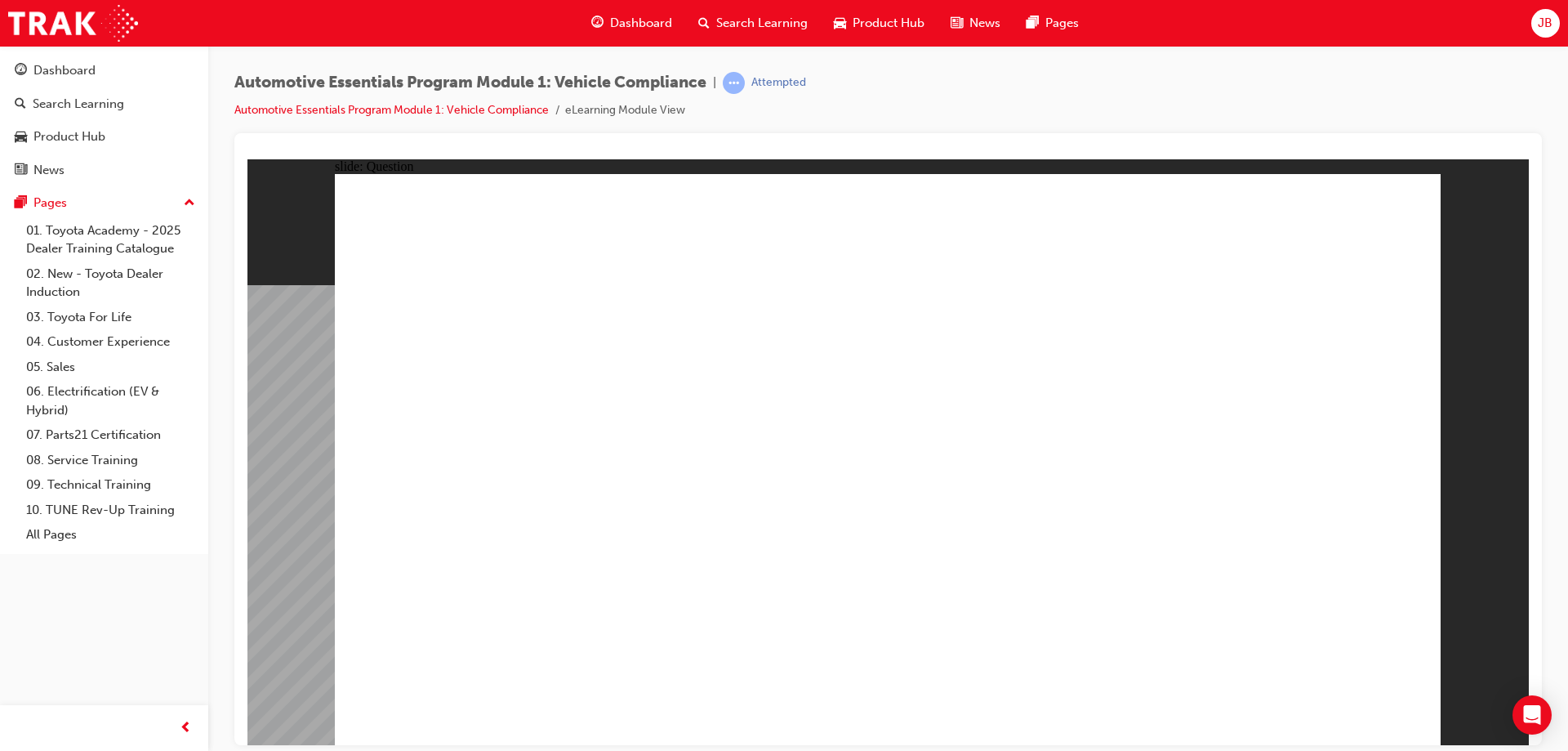
radio input "true"
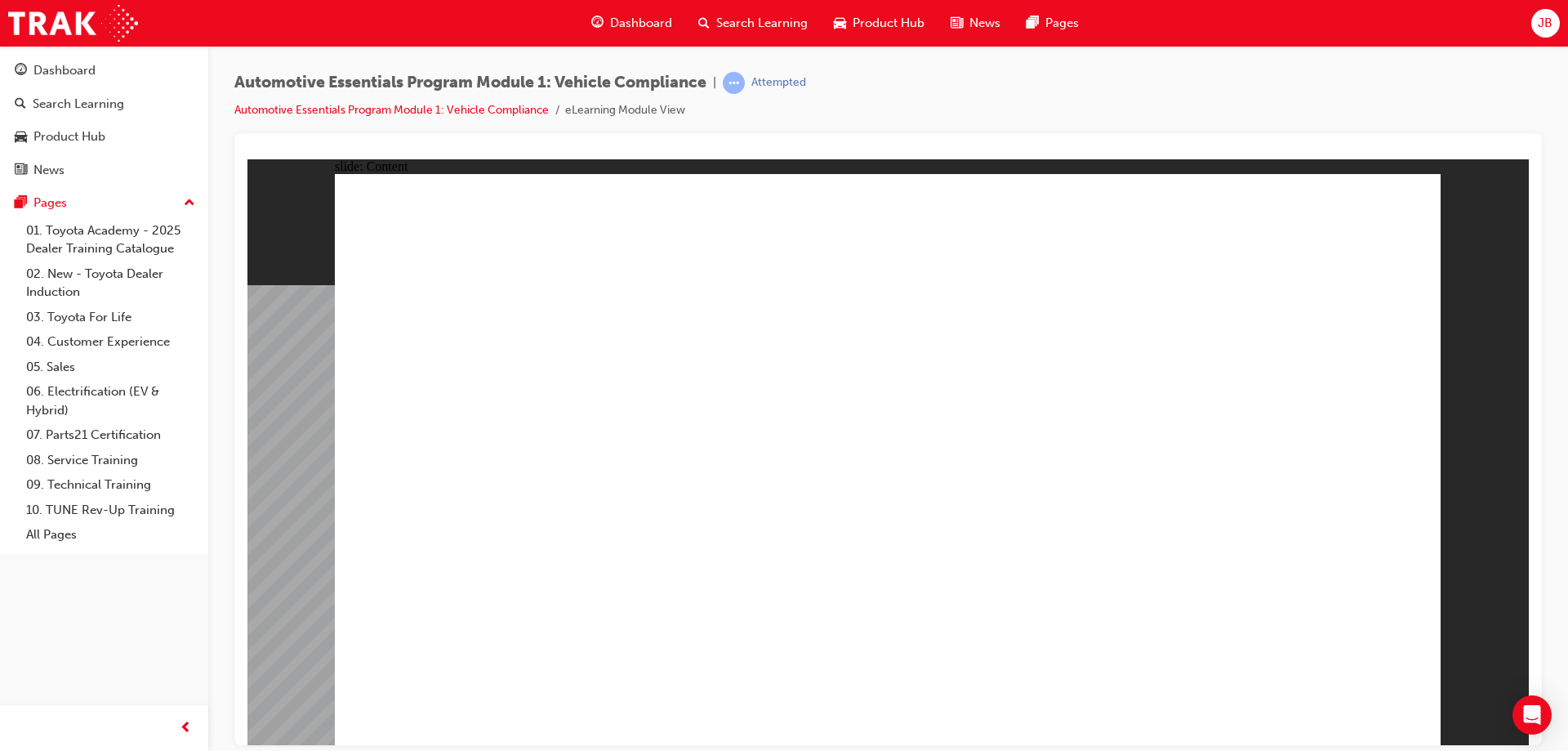
drag, startPoint x: 1306, startPoint y: 275, endPoint x: 471, endPoint y: 553, distance: 880.1
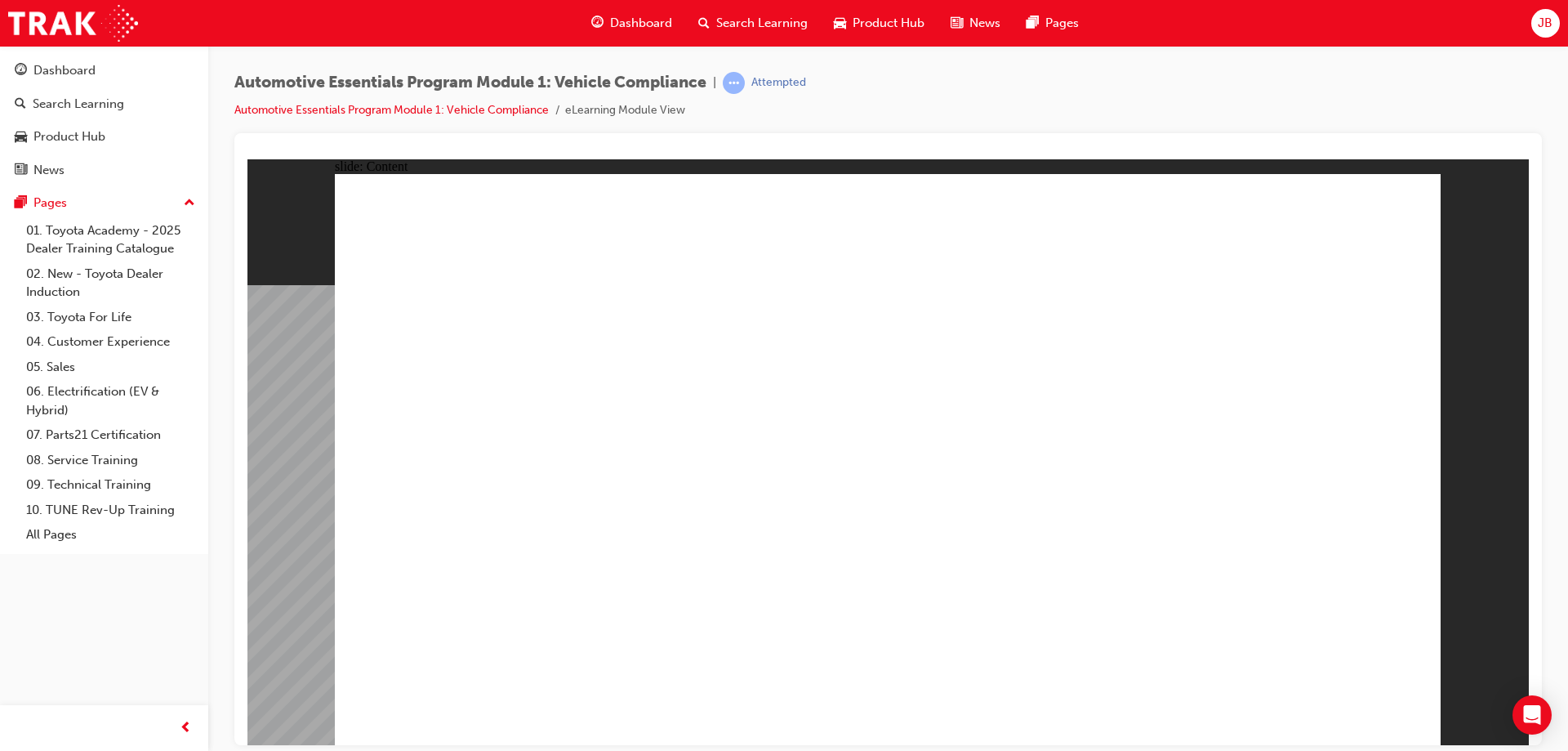
drag, startPoint x: 1092, startPoint y: 271, endPoint x: 1106, endPoint y: 312, distance: 43.3
drag, startPoint x: 1285, startPoint y: 272, endPoint x: 461, endPoint y: 541, distance: 866.8
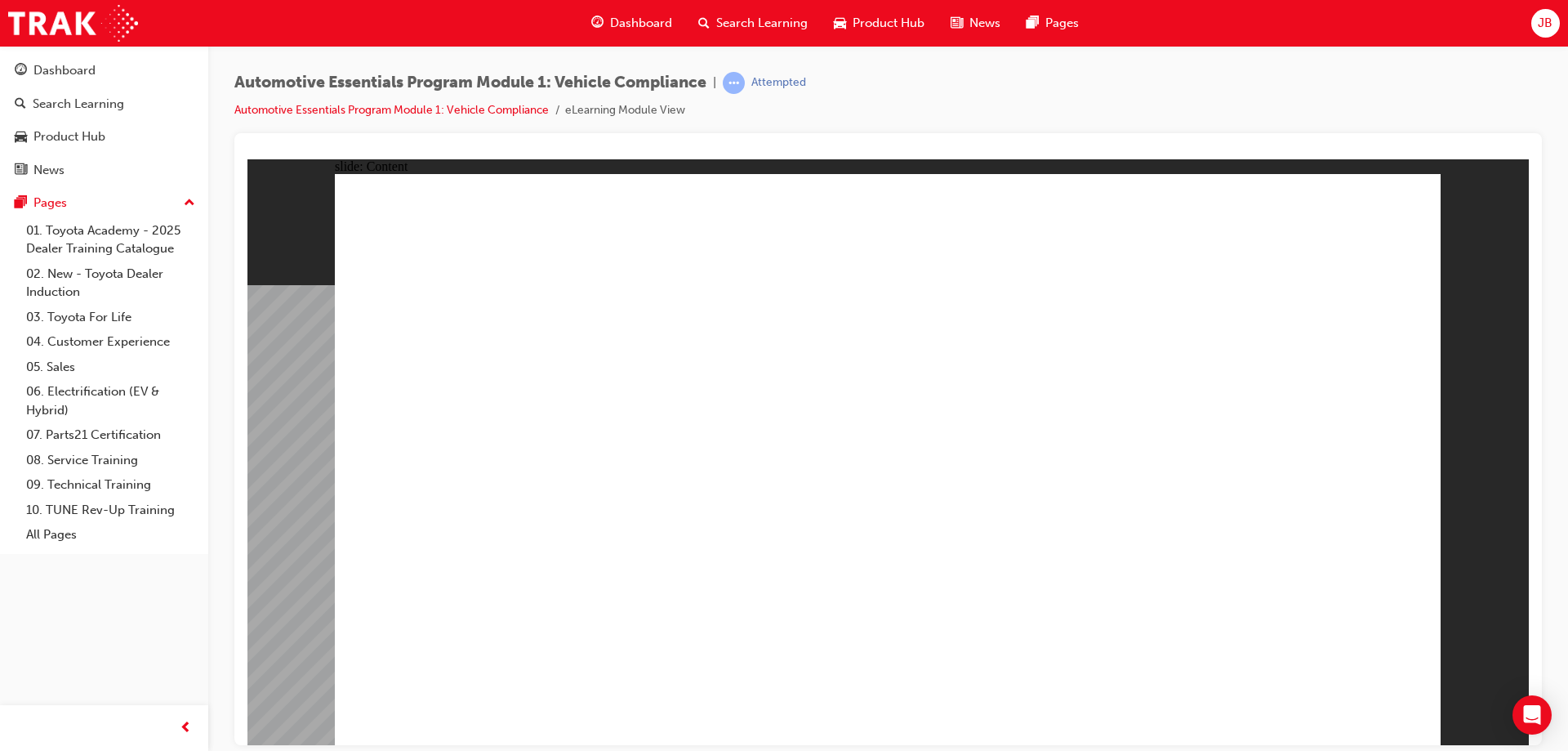
radio input "true"
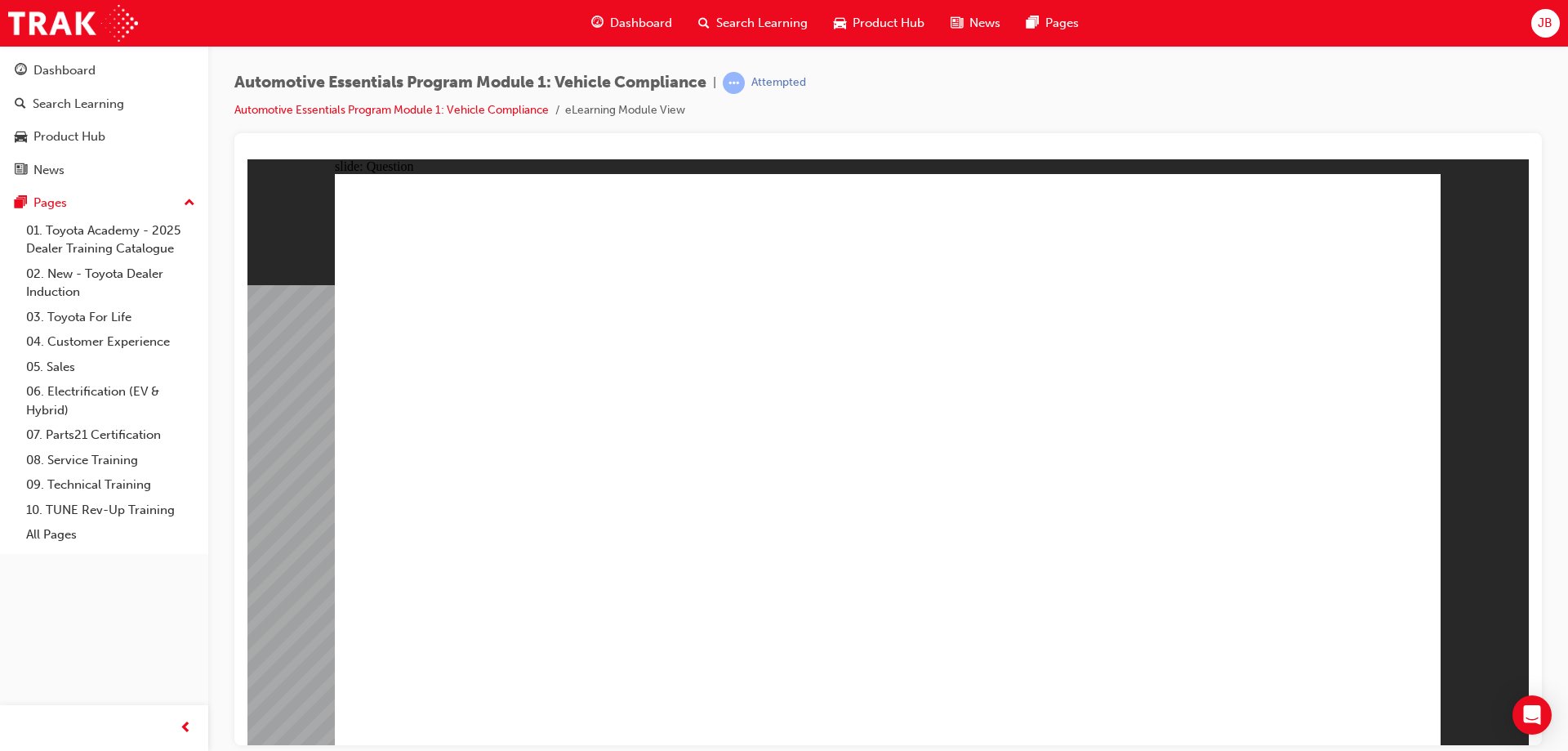
radio input "true"
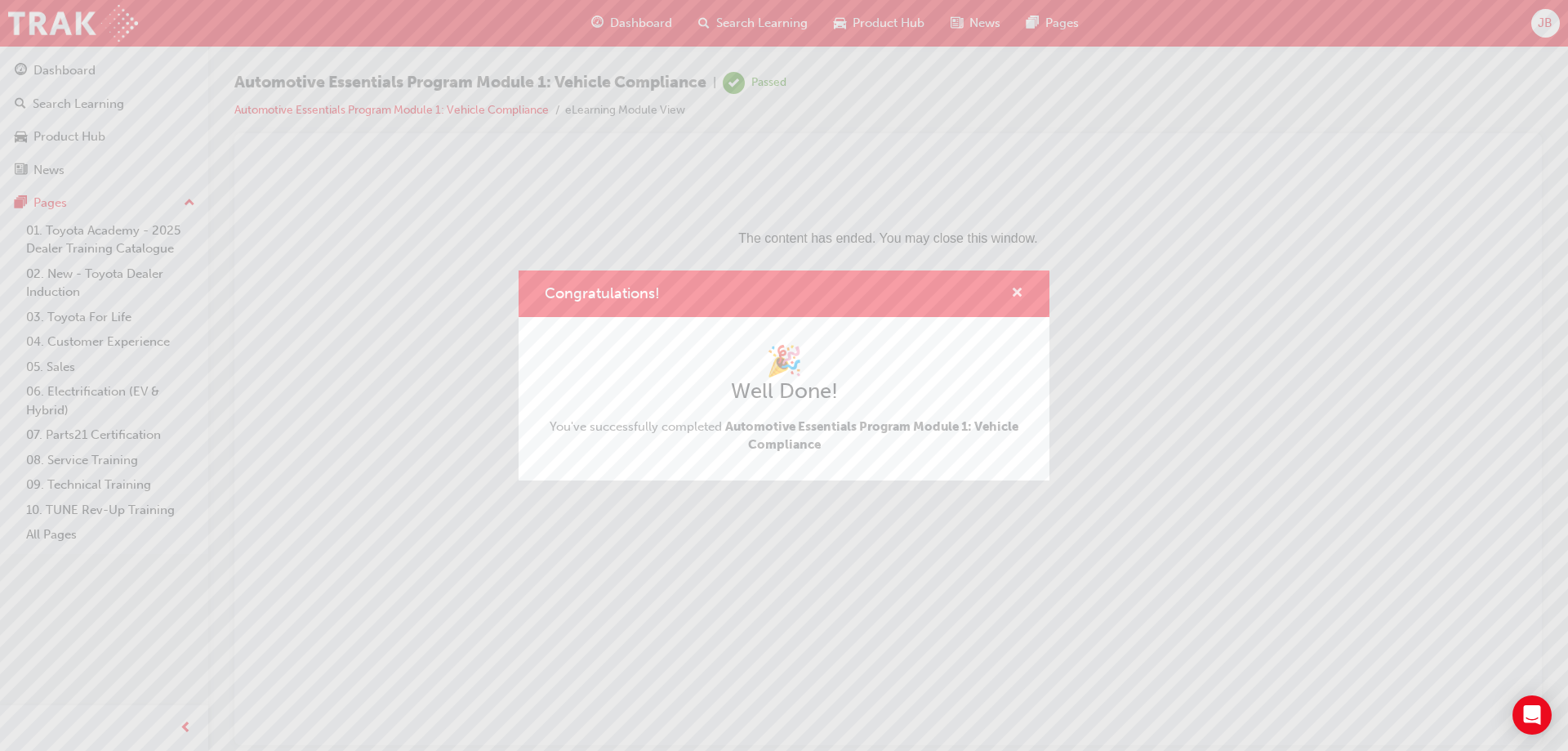
click at [1017, 295] on span "cross-icon" at bounding box center [1016, 294] width 12 height 15
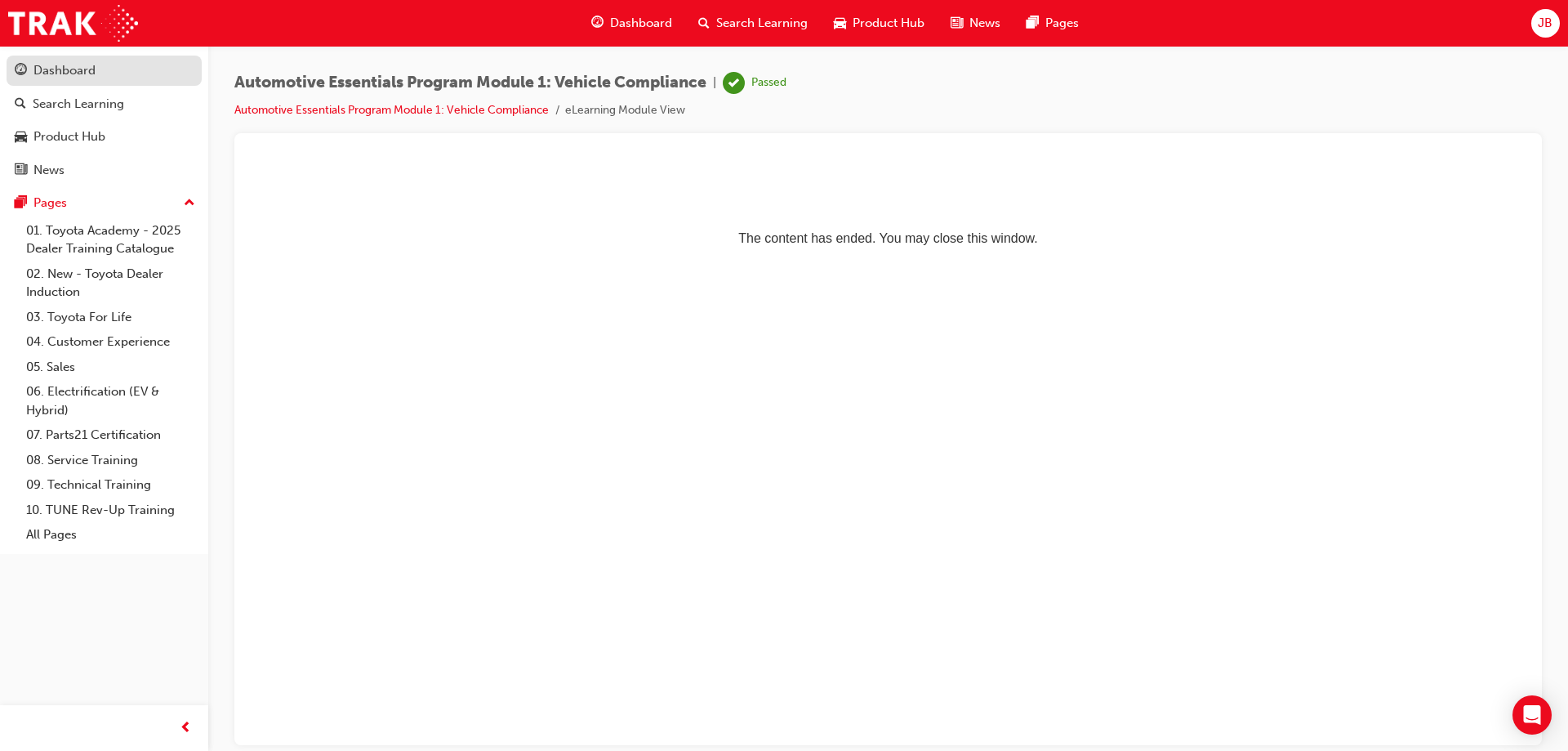
click at [68, 73] on div "Dashboard" at bounding box center [64, 71] width 62 height 19
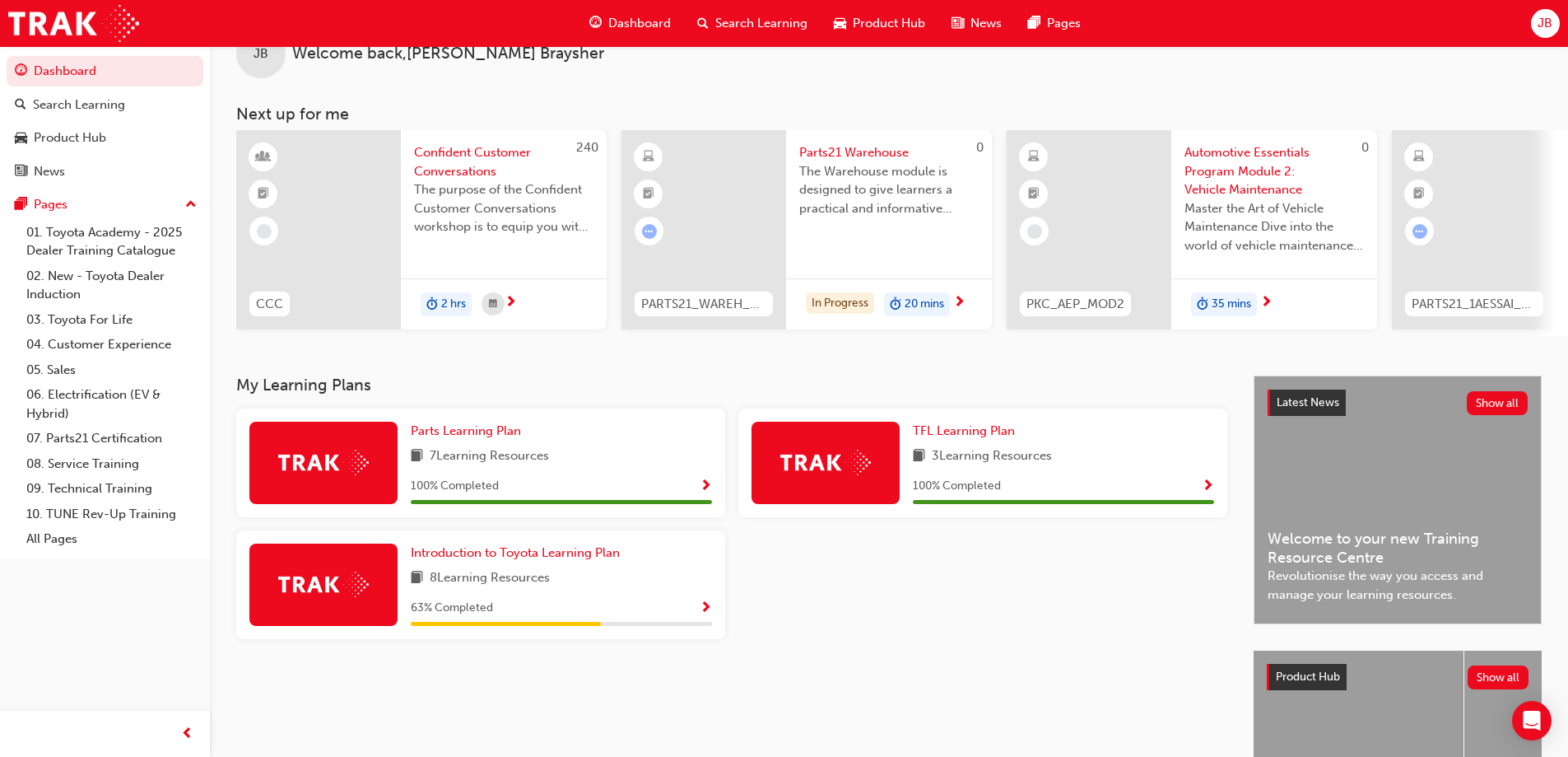
scroll to position [82, 0]
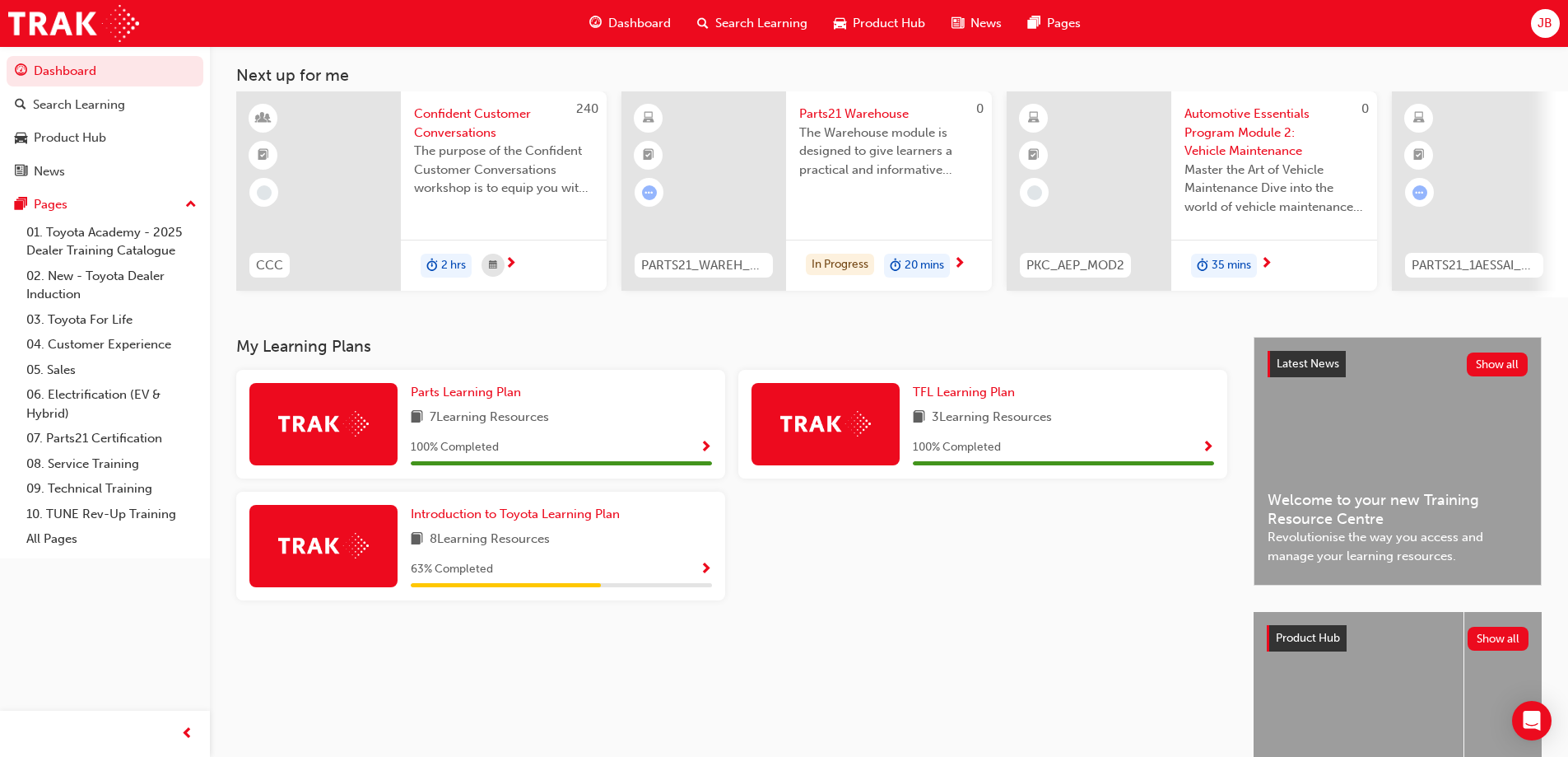
click at [320, 543] on img at bounding box center [323, 545] width 91 height 25
click at [469, 521] on span "Introduction to Toyota Learning Plan" at bounding box center [515, 514] width 209 height 15
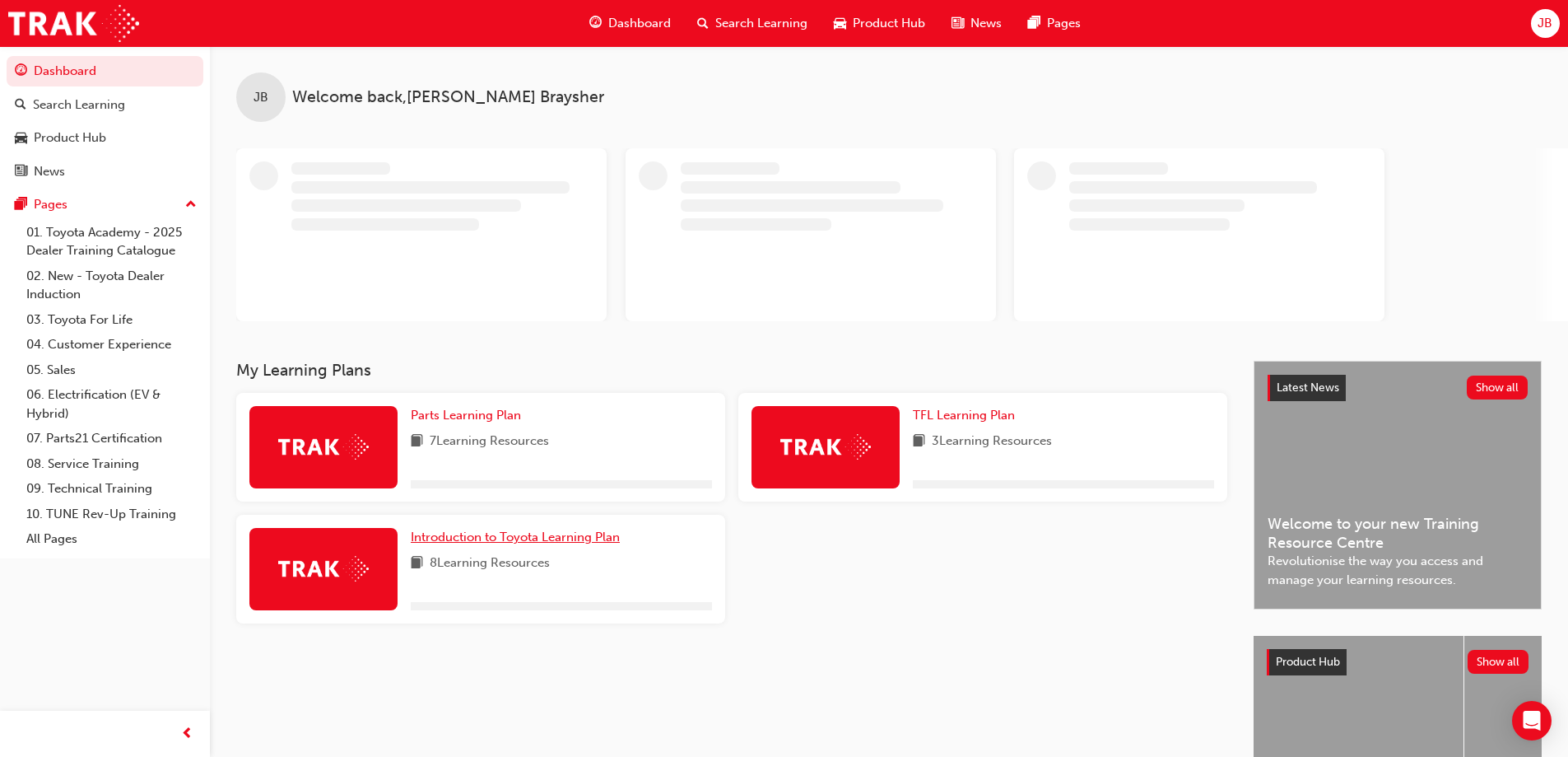
click at [564, 528] on link "Introduction to Toyota Learning Plan" at bounding box center [518, 537] width 216 height 19
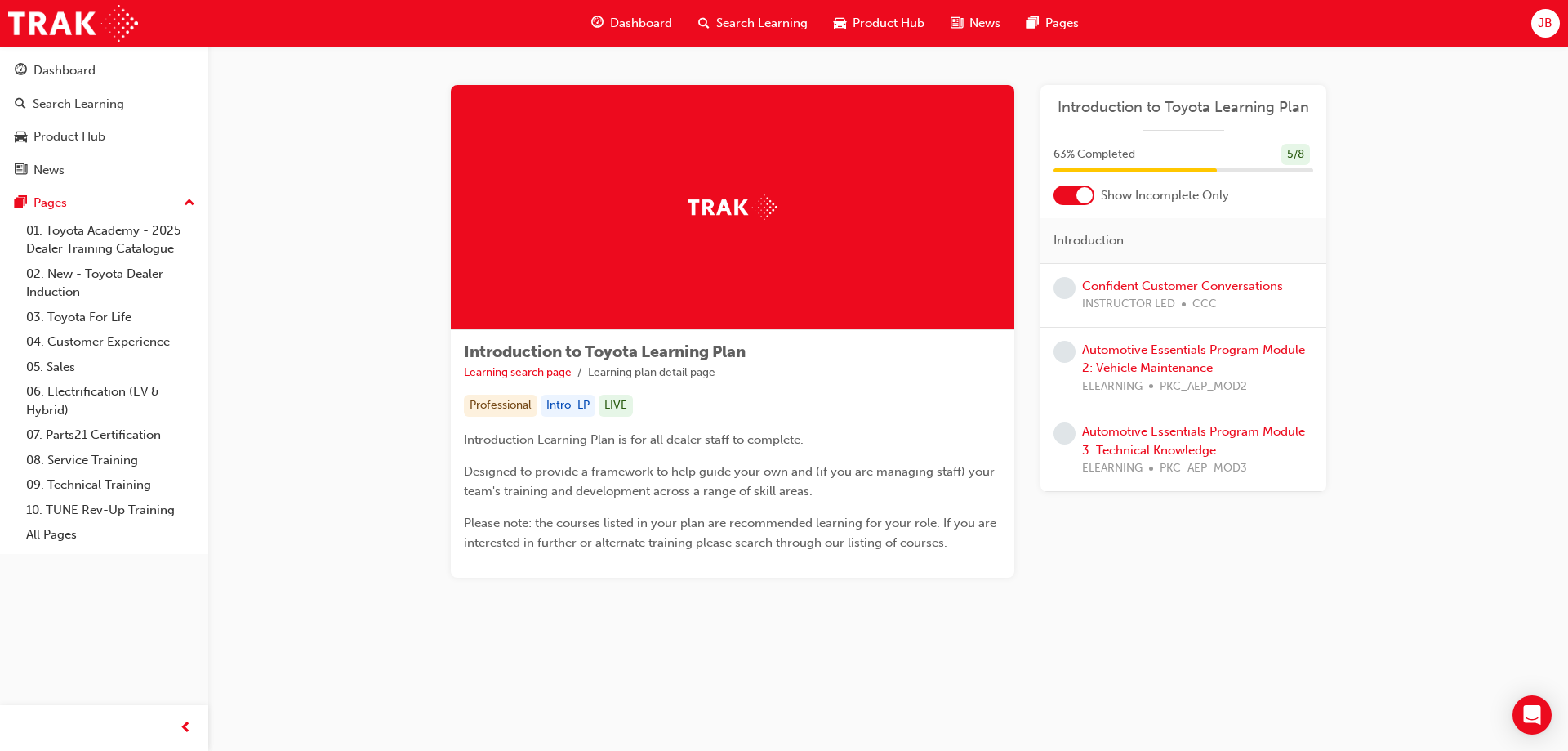
click at [1141, 360] on link "Automotive Essentials Program Module 2: Vehicle Maintenance" at bounding box center [1194, 359] width 223 height 33
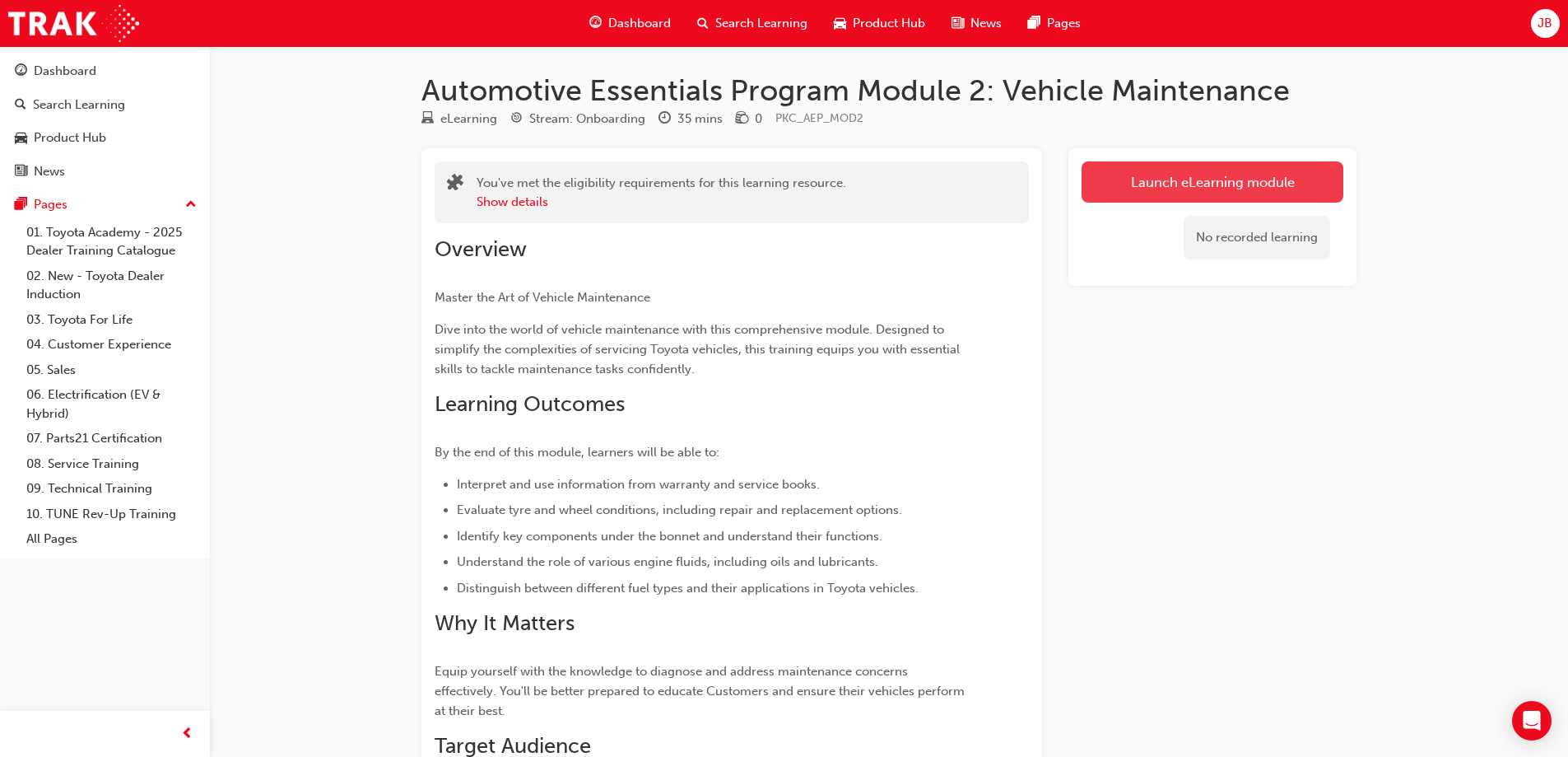
click at [1198, 187] on link "Launch eLearning module" at bounding box center [1213, 181] width 262 height 41
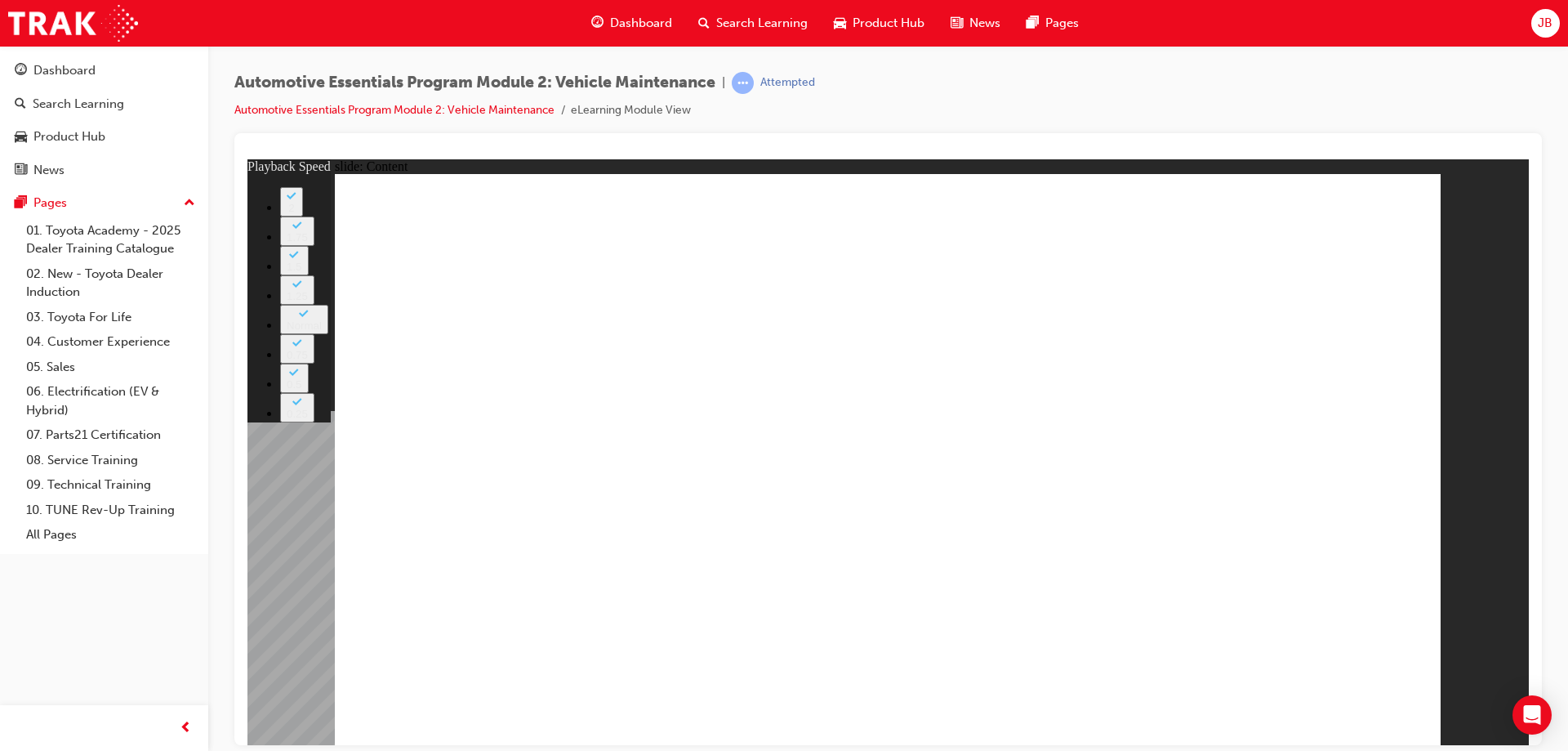
type input "33"
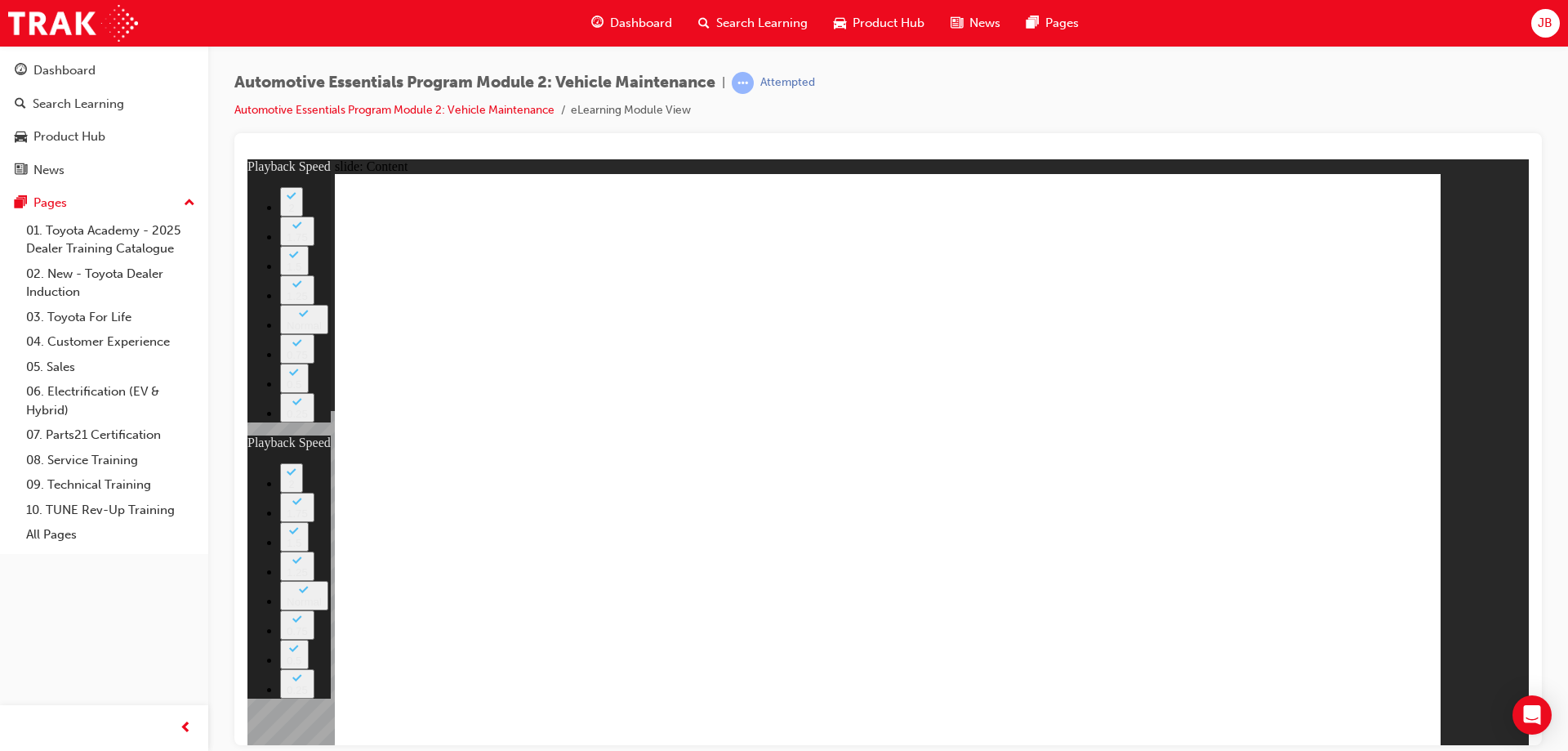
type input "20"
type input "33"
type input "20"
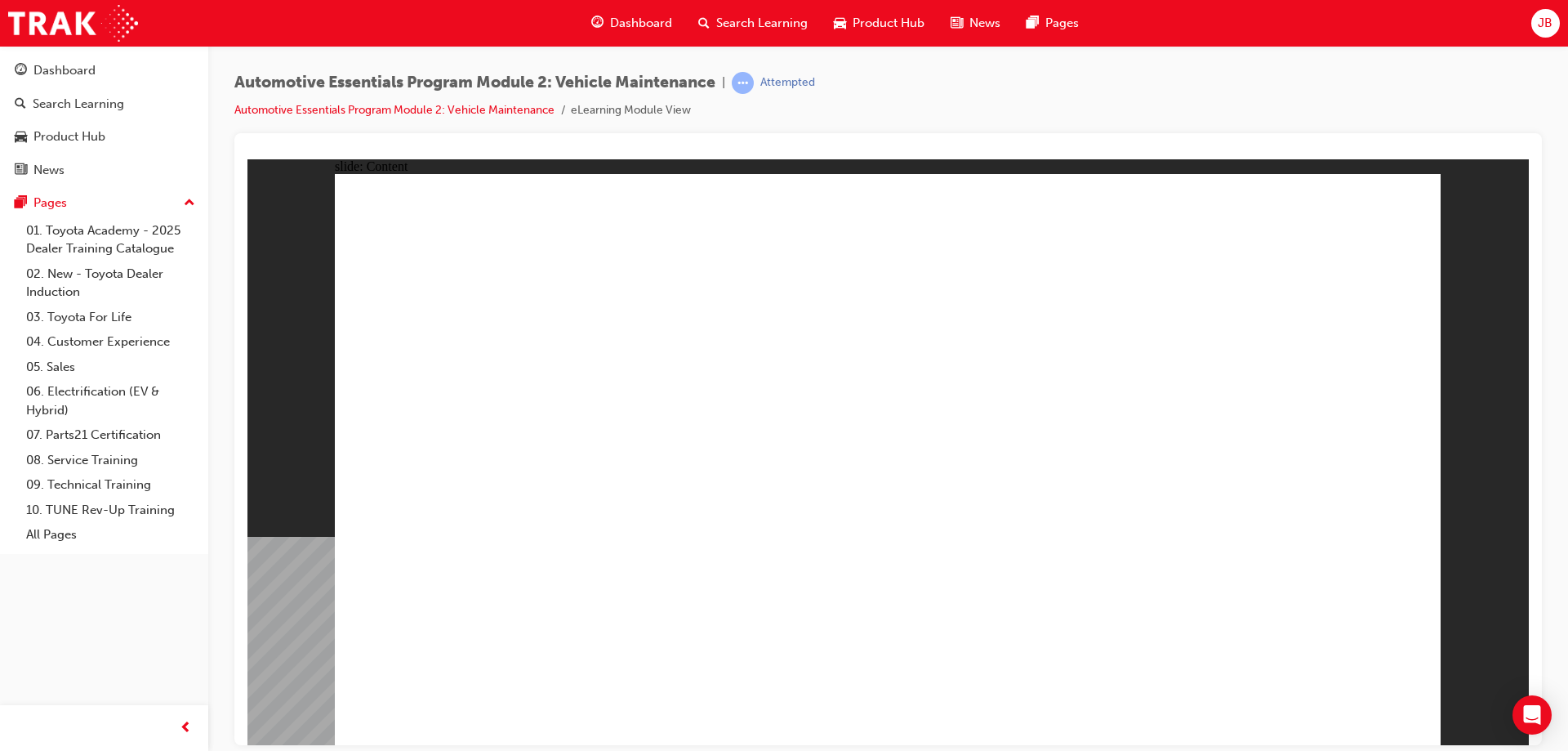
drag, startPoint x: 1363, startPoint y: 213, endPoint x: 1372, endPoint y: 207, distance: 10.8
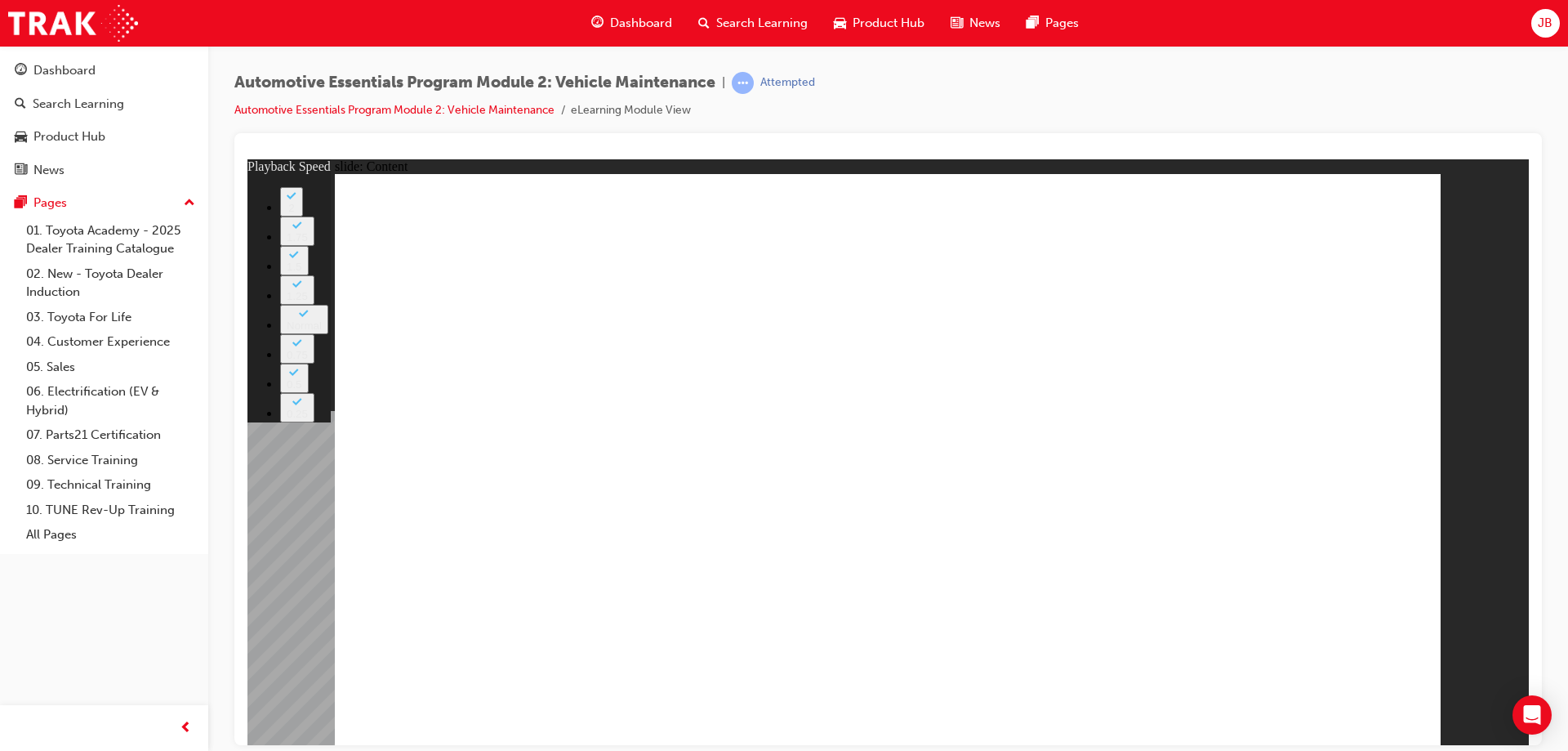
type input "6"
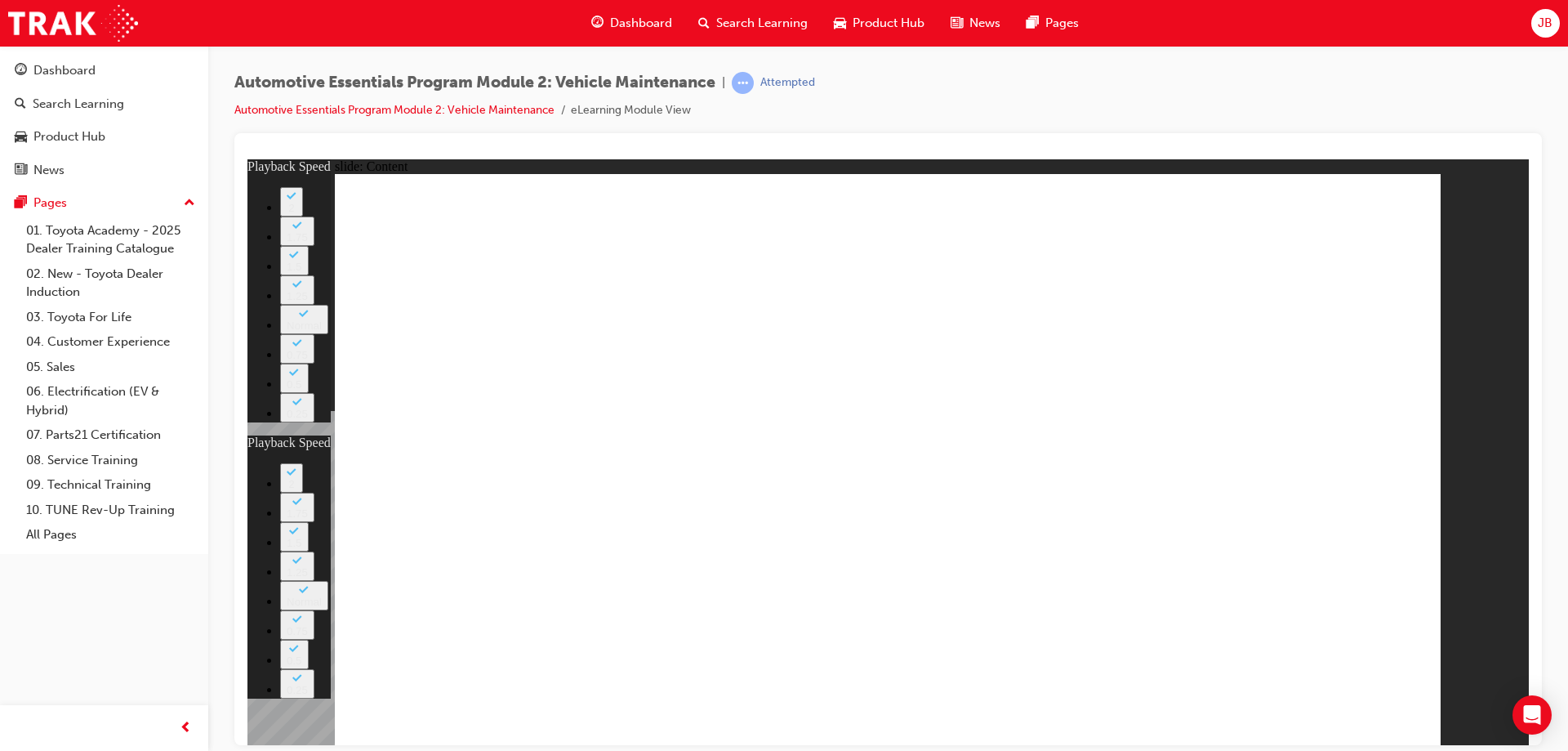
type input "20"
type input "6"
type input "20"
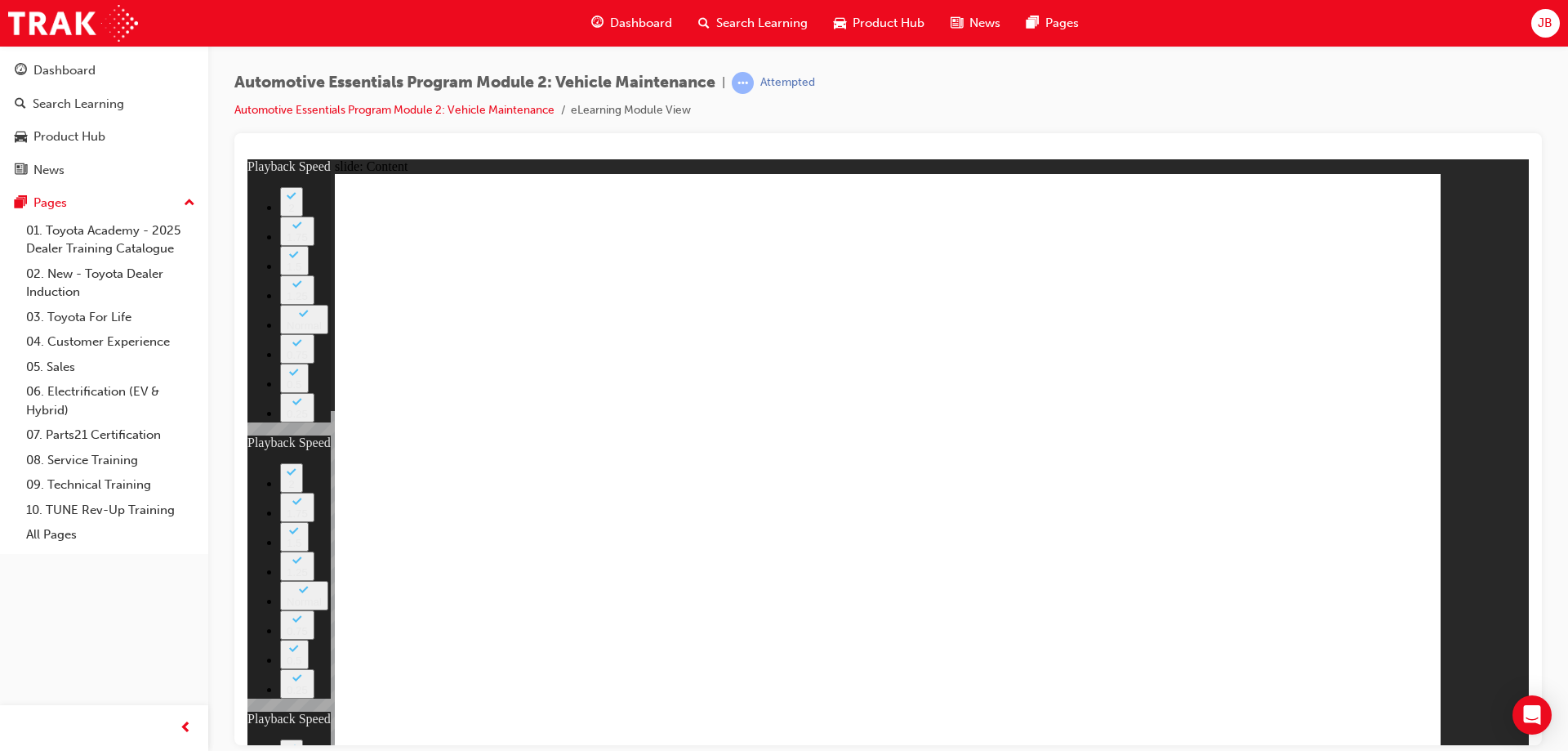
type input "12"
type input "6"
type input "20"
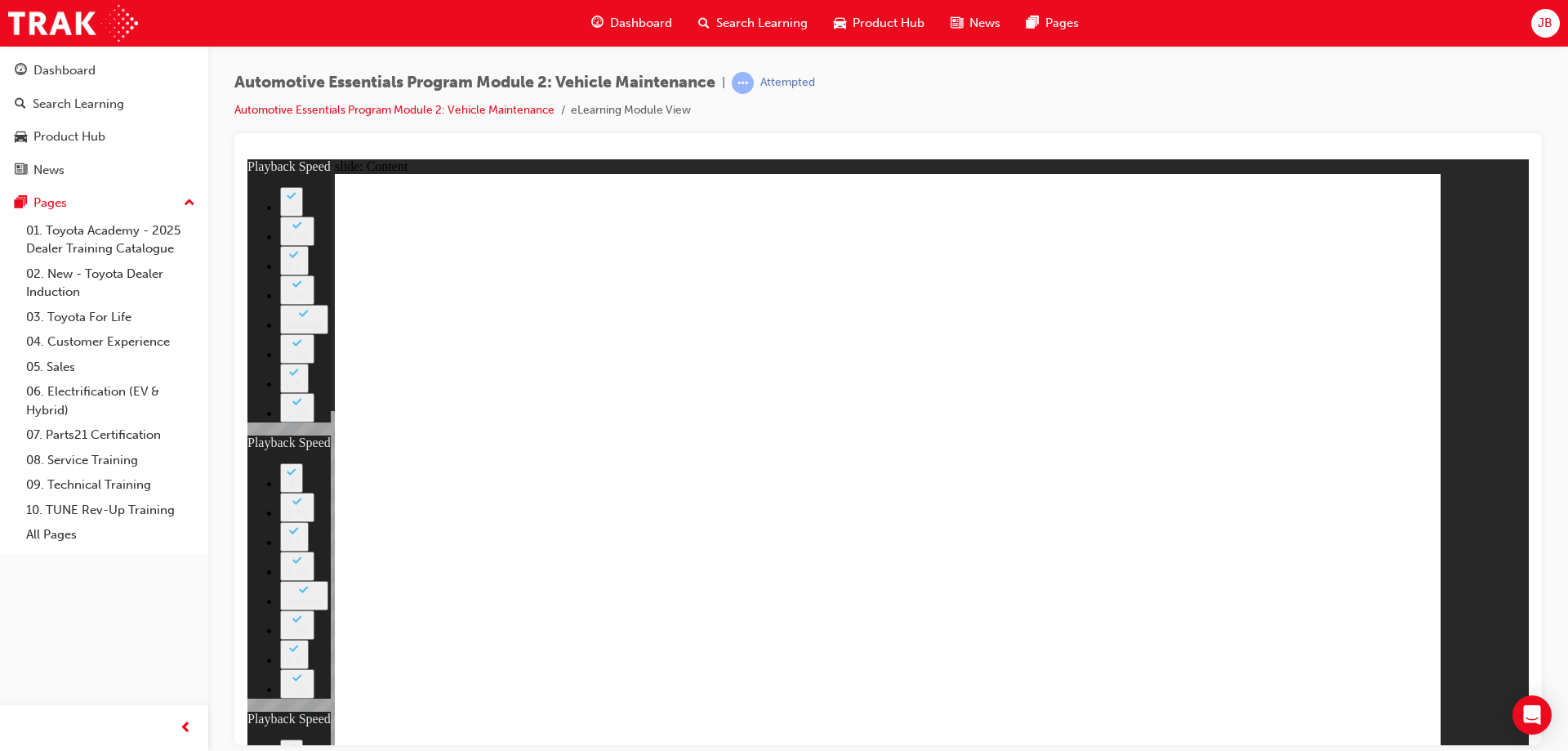
type input "12"
type input "41"
type input "6"
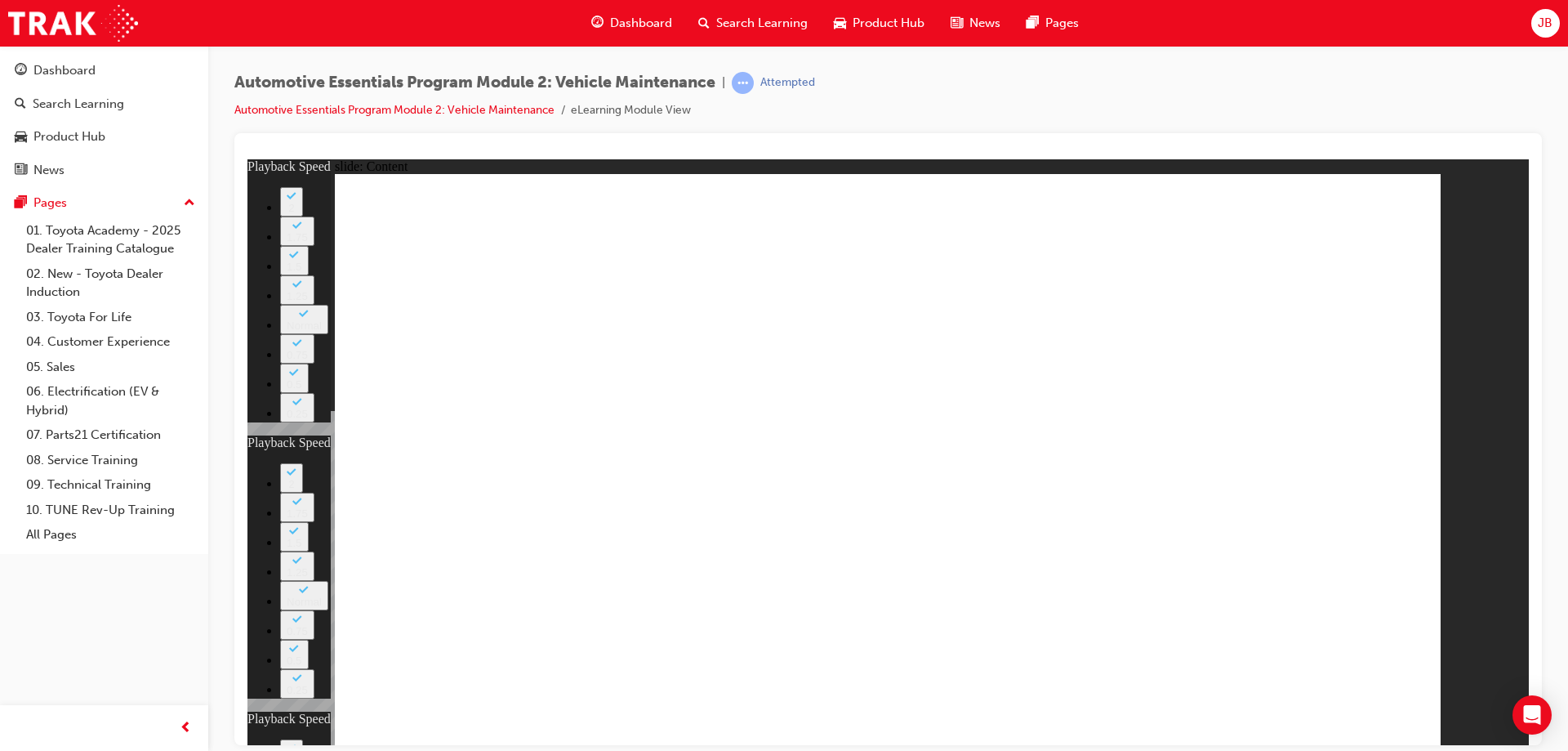
type input "20"
type input "12"
type input "11"
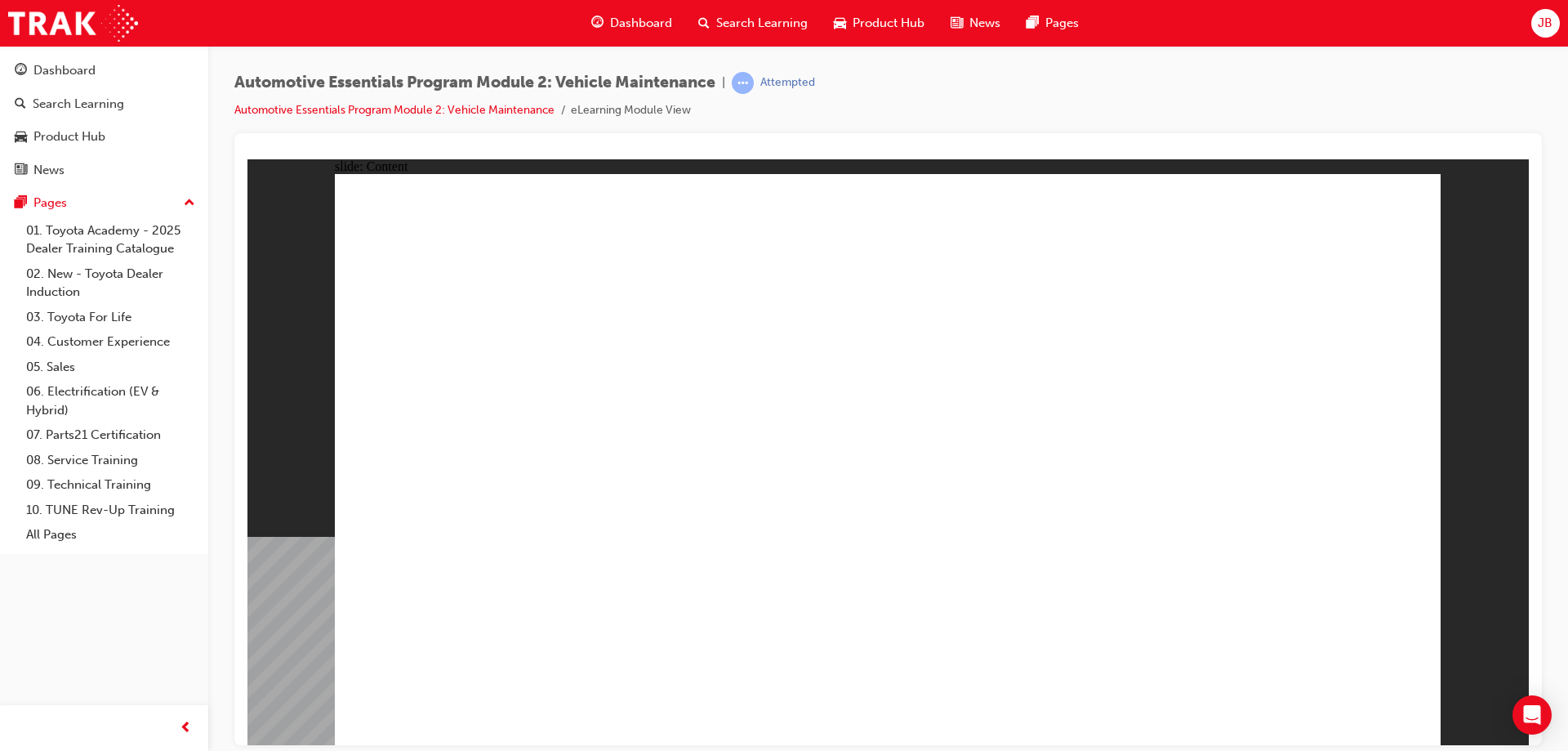
radio input "true"
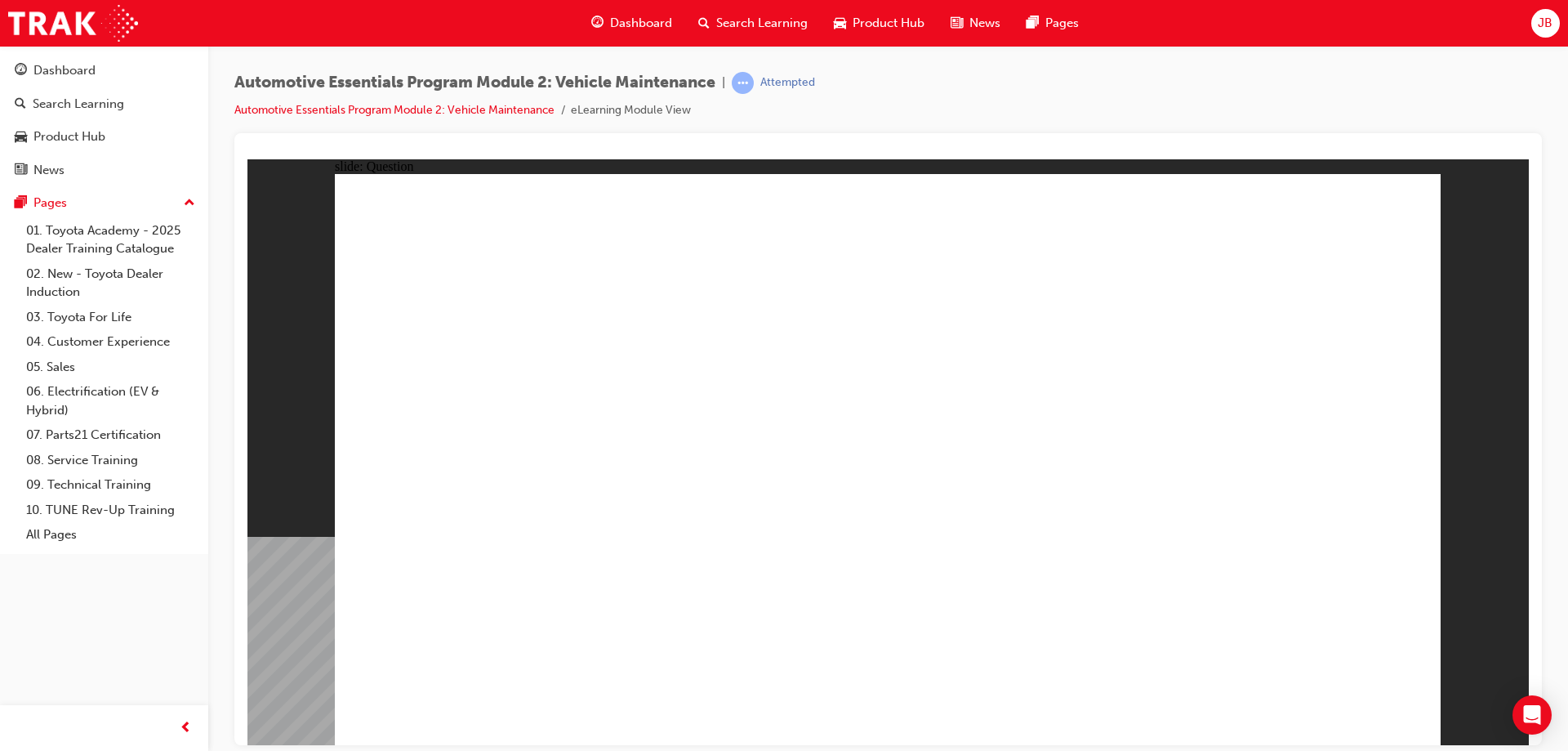
radio input "true"
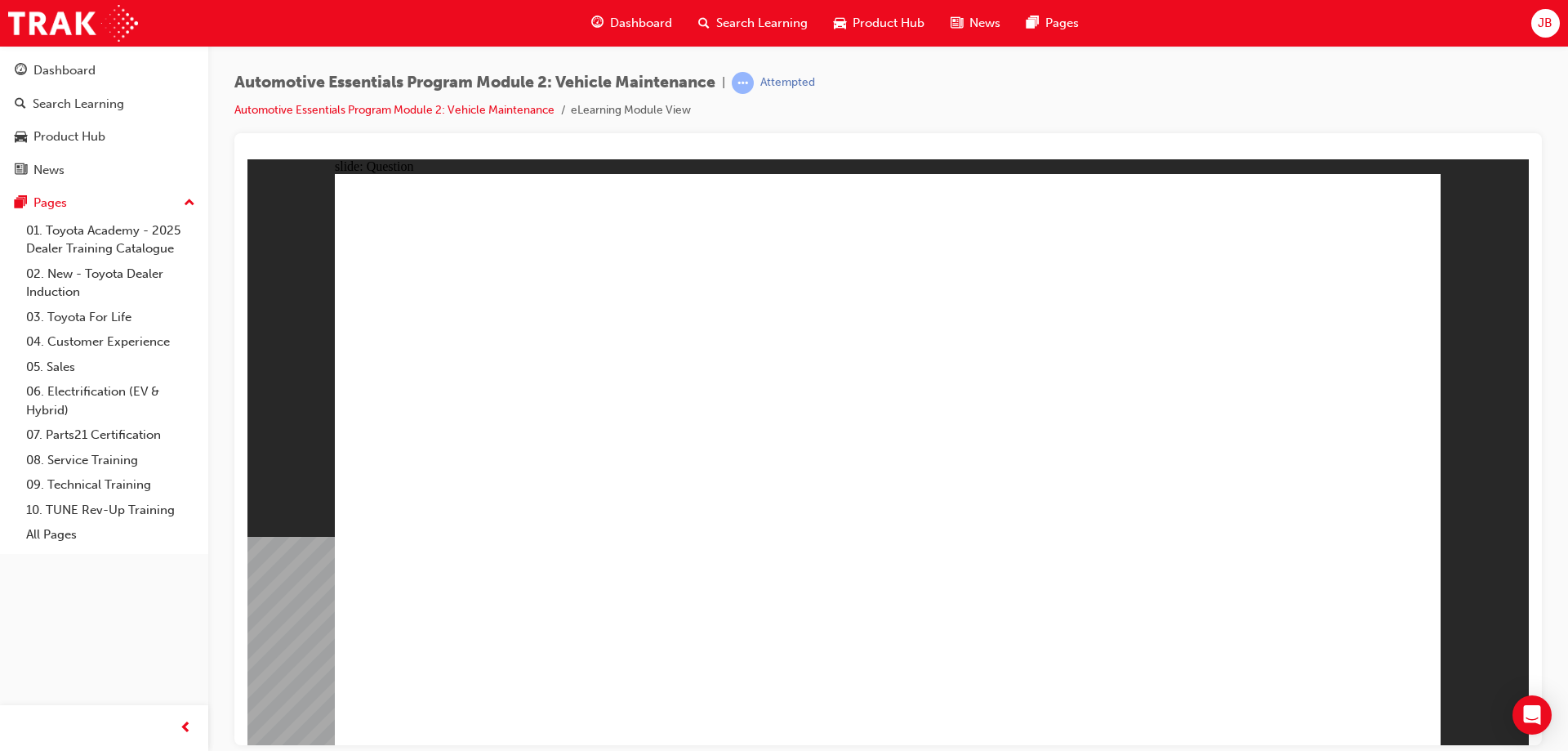
drag, startPoint x: 1067, startPoint y: 388, endPoint x: 1058, endPoint y: 436, distance: 48.8
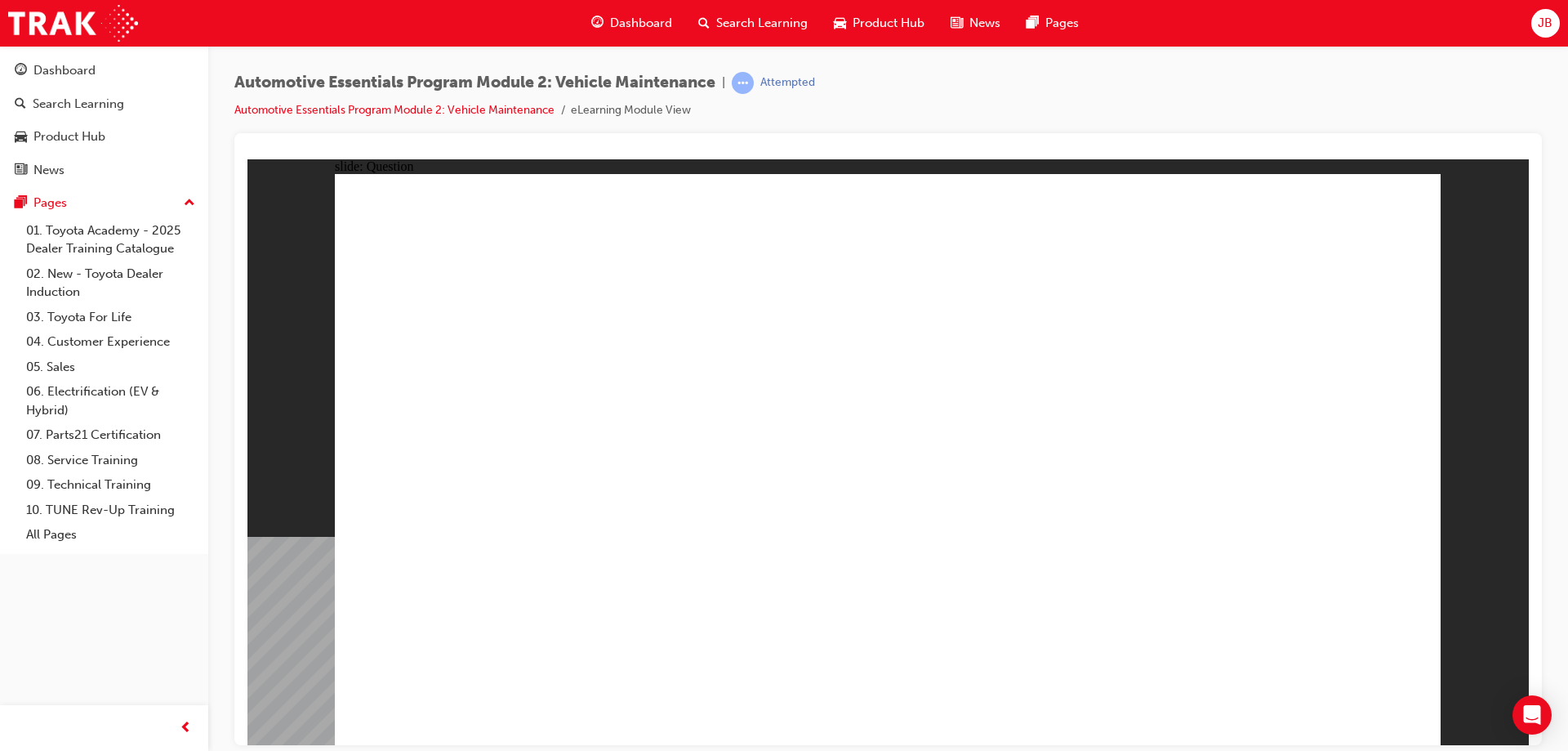
drag, startPoint x: 1049, startPoint y: 495, endPoint x: 1012, endPoint y: 525, distance: 47.6
drag, startPoint x: 1049, startPoint y: 479, endPoint x: 1023, endPoint y: 485, distance: 26.7
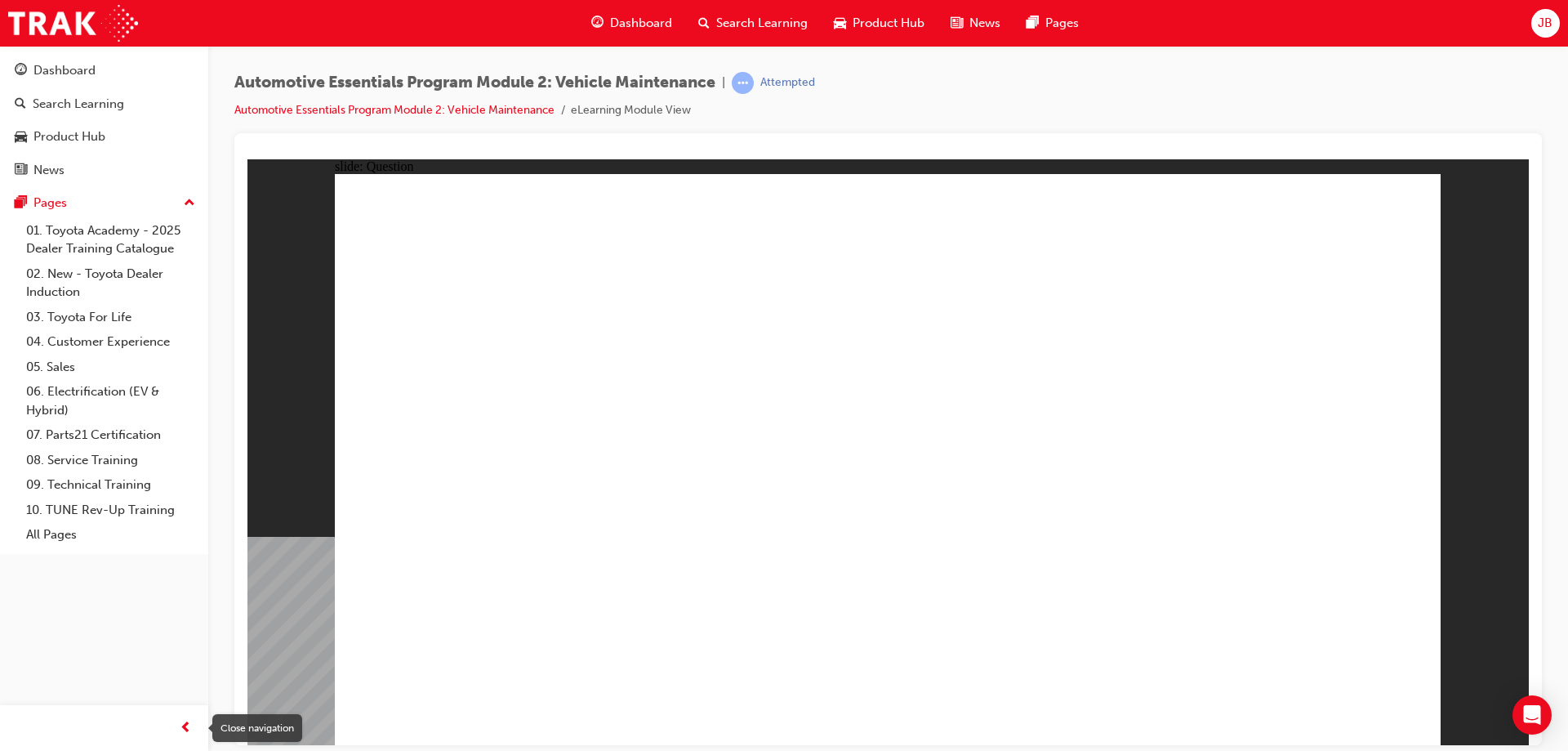
drag, startPoint x: 185, startPoint y: 738, endPoint x: 37, endPoint y: 562, distance: 230.0
click at [185, 738] on div "button" at bounding box center [185, 728] width 32 height 33
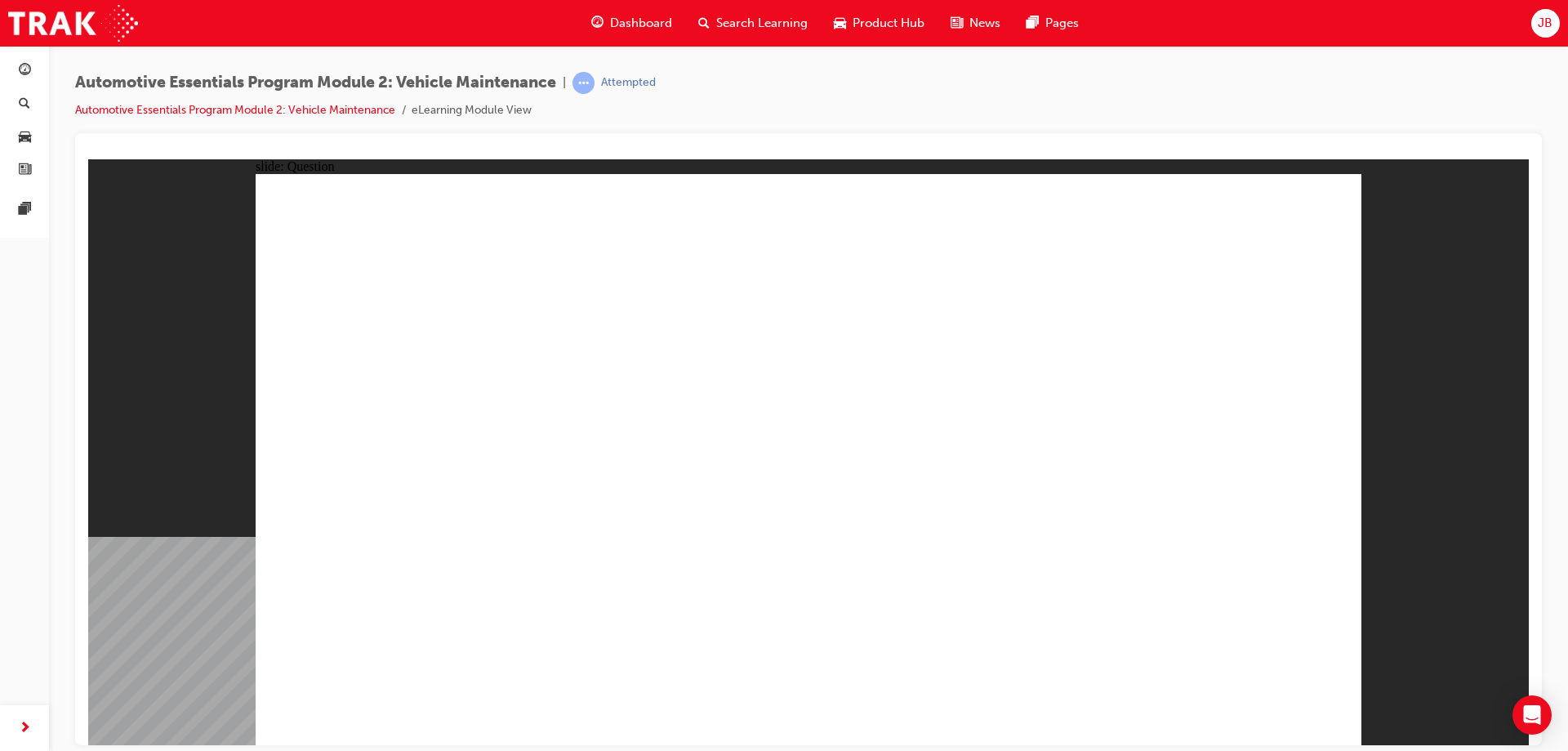
drag, startPoint x: 1263, startPoint y: 688, endPoint x: 1275, endPoint y: 698, distance: 15.6
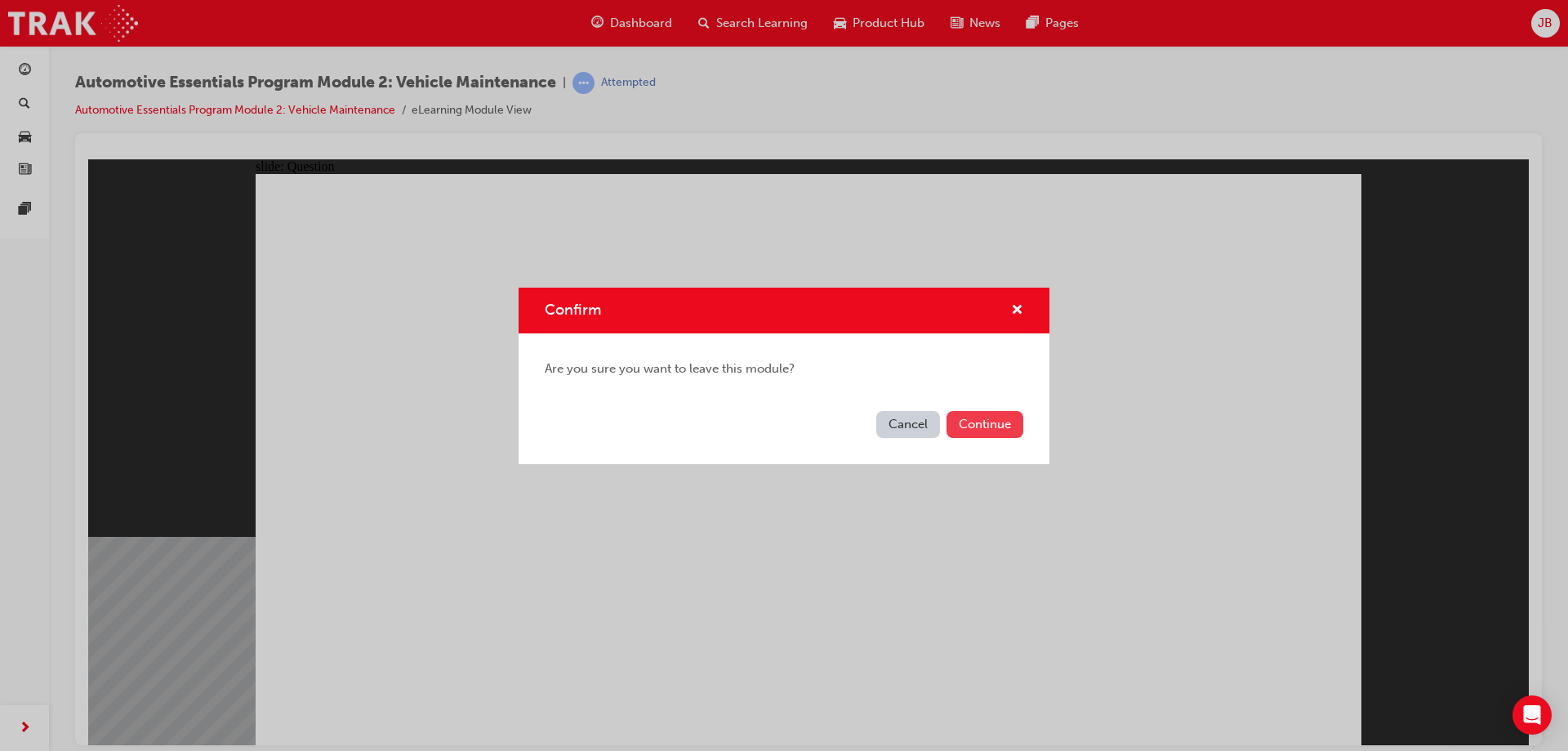
click at [992, 432] on button "Continue" at bounding box center [985, 424] width 77 height 27
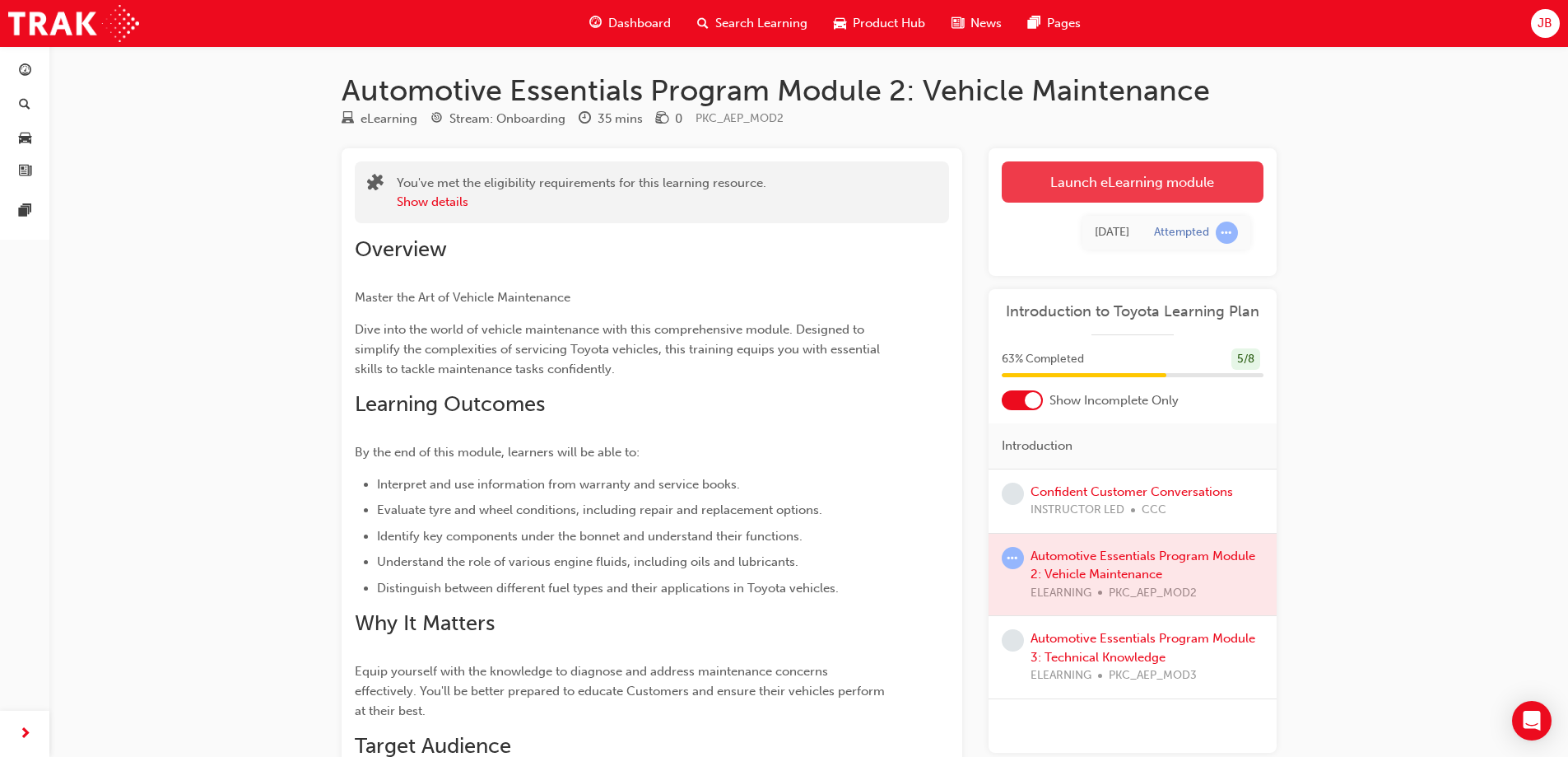
click at [1113, 195] on link "Launch eLearning module" at bounding box center [1133, 181] width 262 height 41
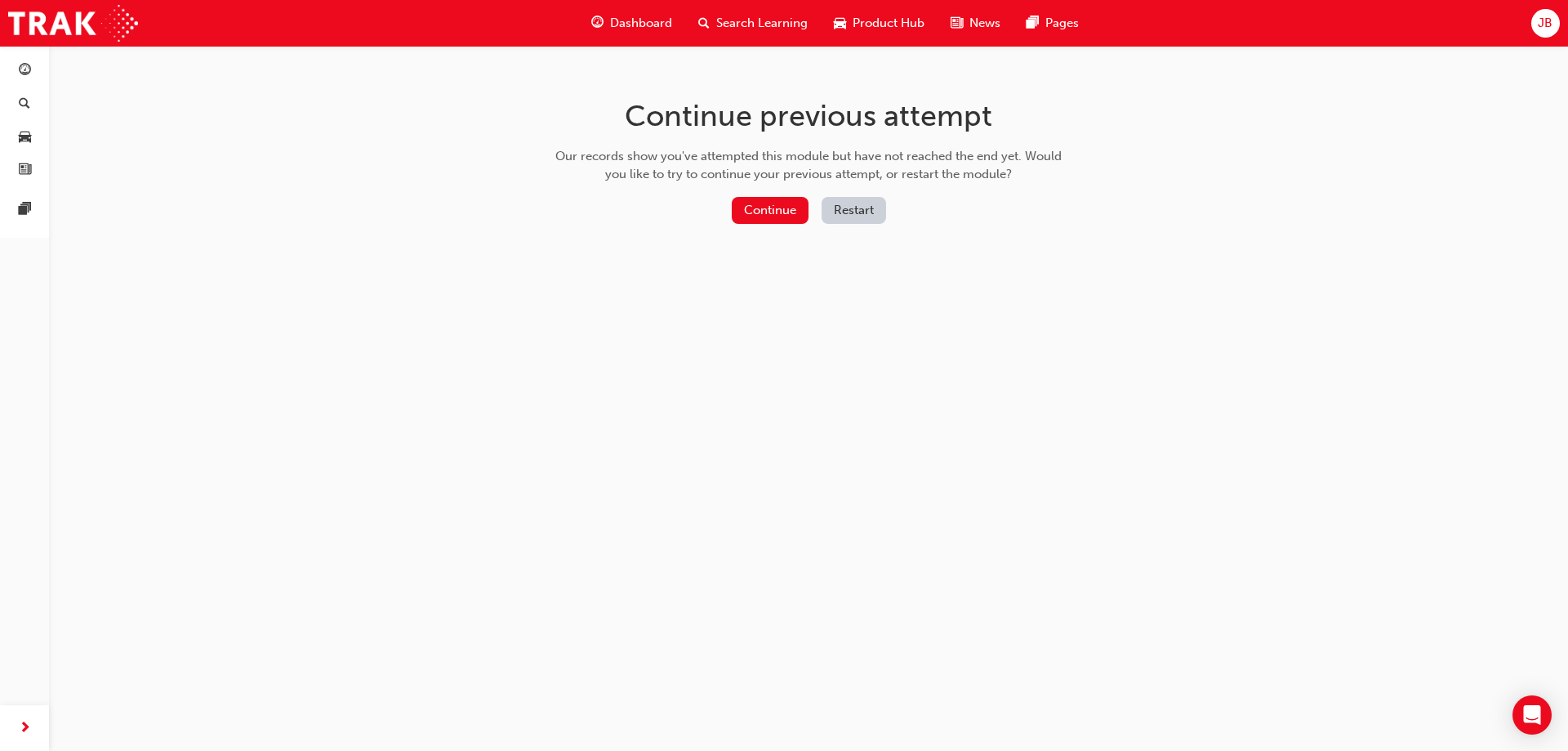
click at [721, 216] on div "Continue Restart" at bounding box center [808, 213] width 517 height 33
click at [738, 213] on button "Continue" at bounding box center [770, 210] width 77 height 27
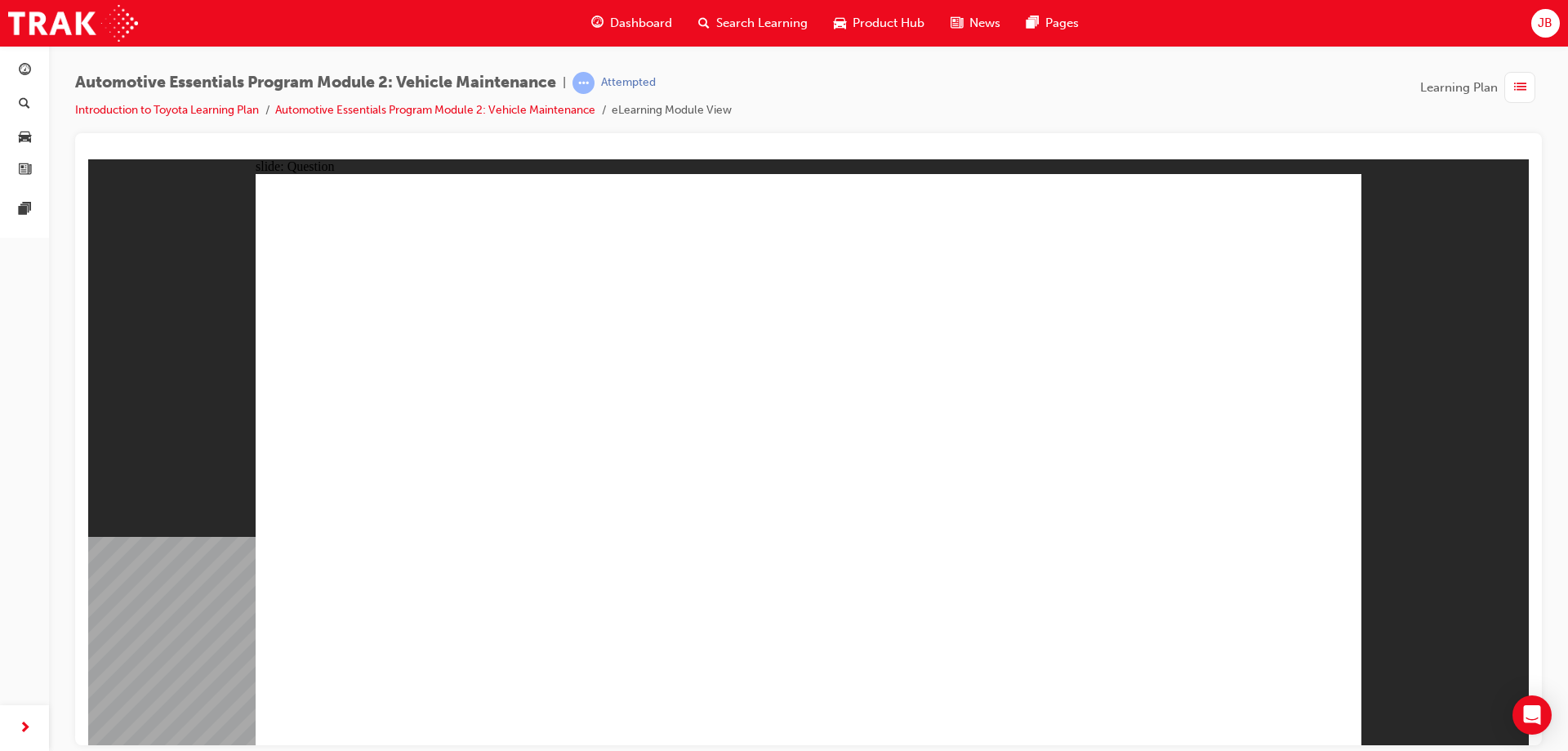
click at [1534, 87] on div "button" at bounding box center [1519, 87] width 31 height 31
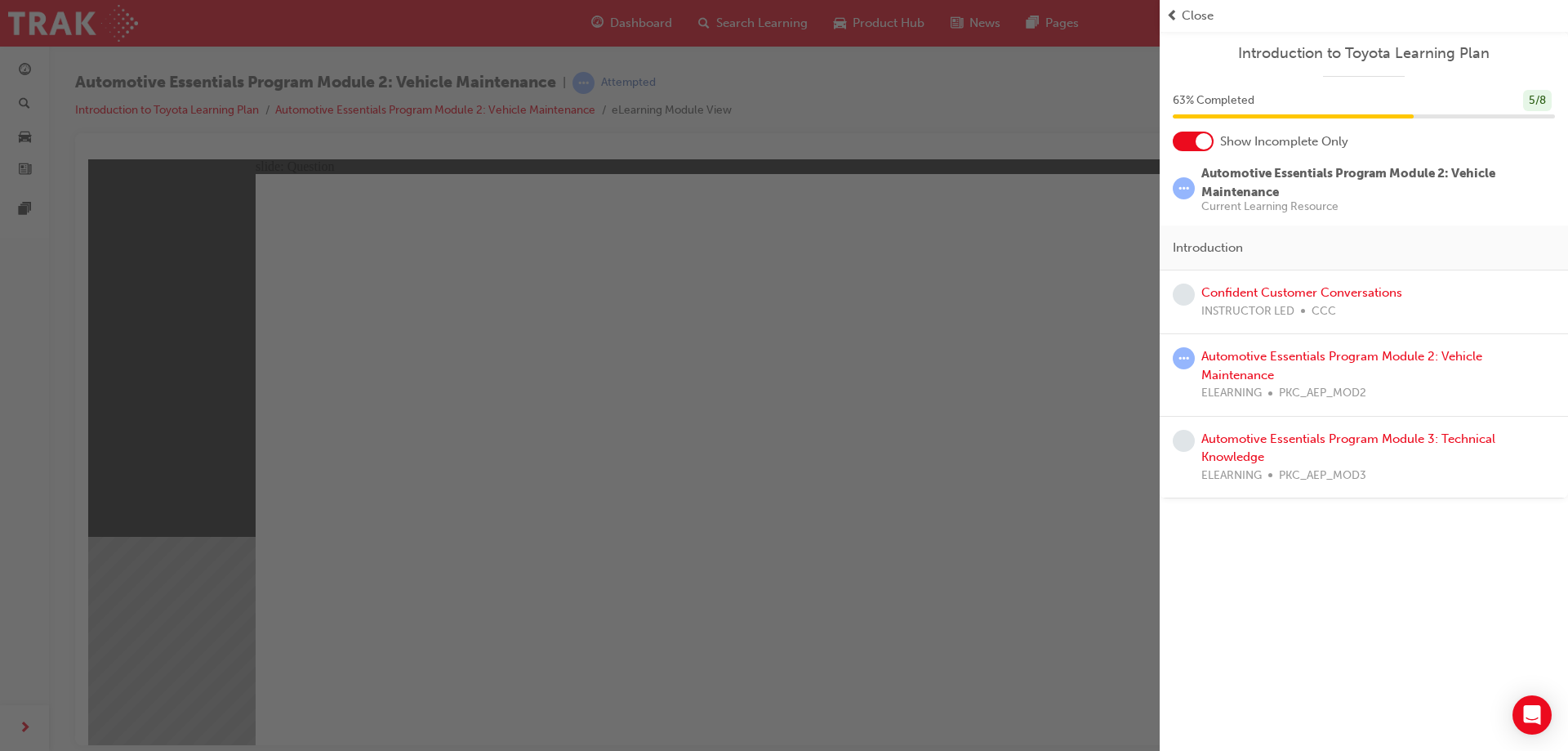
click at [907, 600] on div "button" at bounding box center [580, 375] width 1160 height 751
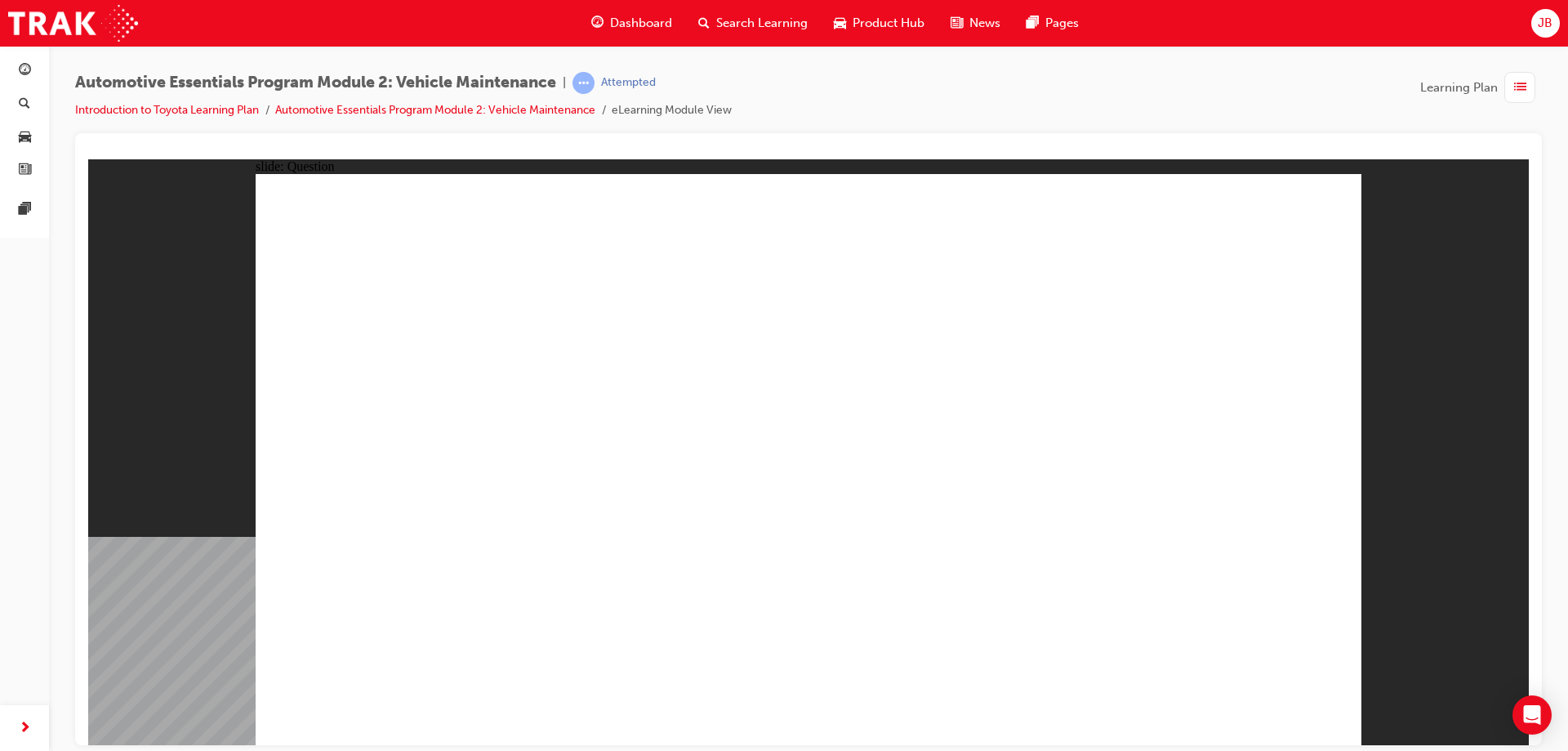
click at [546, 103] on li "Automotive Essentials Program Module 2: Vehicle Maintenance" at bounding box center [443, 111] width 337 height 19
click at [547, 100] on div "Automotive Essentials Program Module 2: Vehicle Maintenance | Attempted Introdu…" at bounding box center [403, 96] width 657 height 48
click at [549, 103] on link "Automotive Essentials Program Module 2: Vehicle Maintenance" at bounding box center [435, 110] width 320 height 14
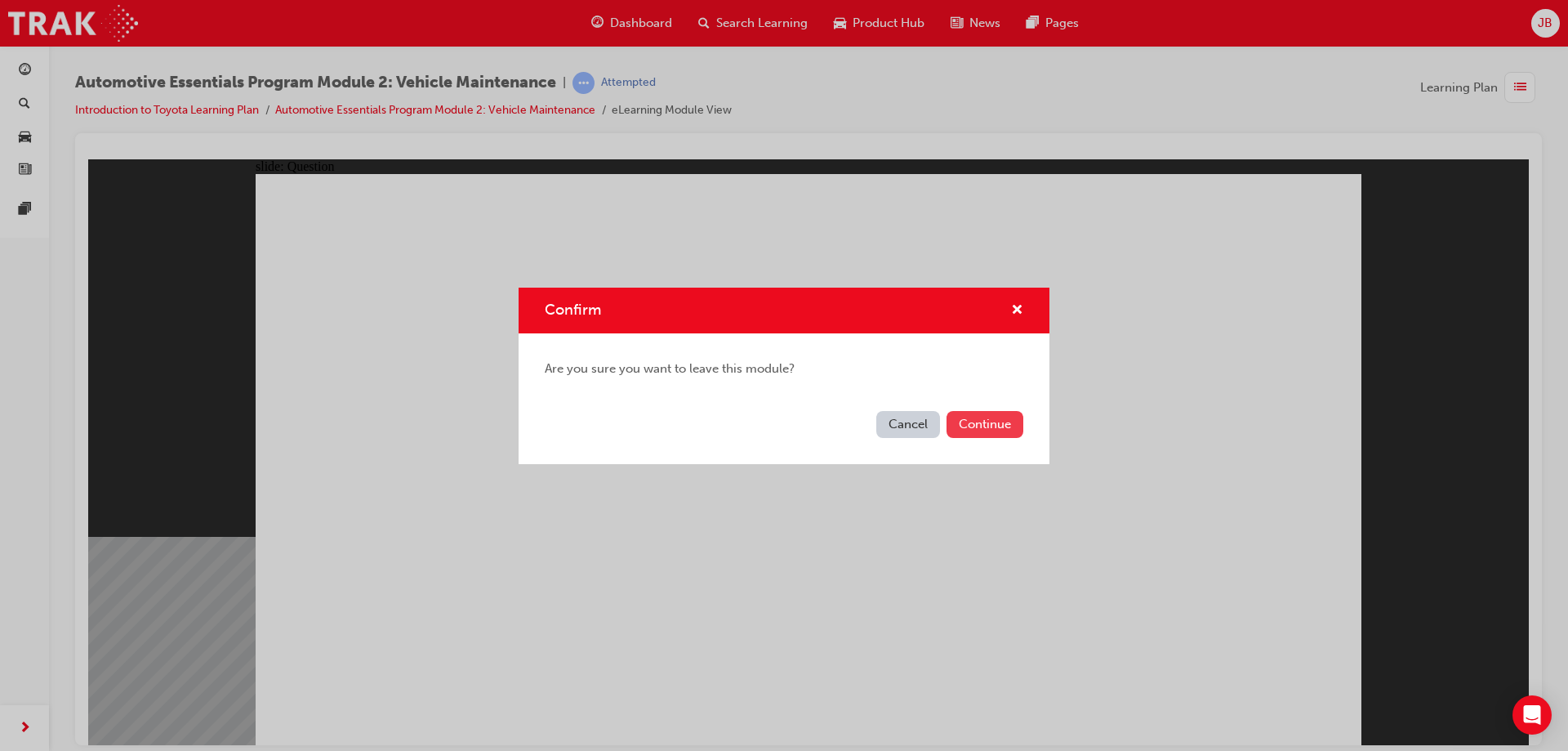
click at [956, 431] on button "Continue" at bounding box center [985, 424] width 77 height 27
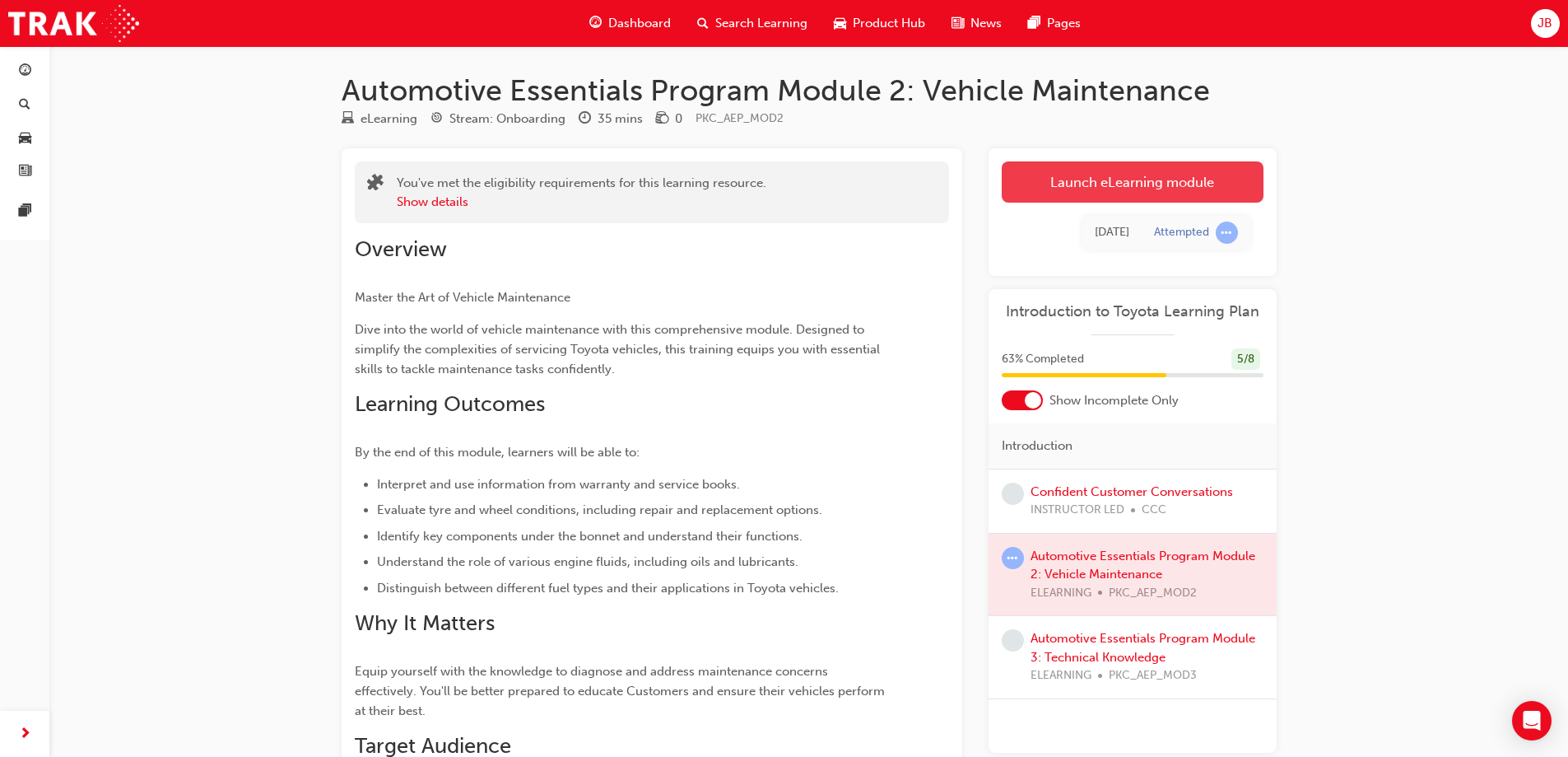
click at [1151, 180] on link "Launch eLearning module" at bounding box center [1133, 181] width 262 height 41
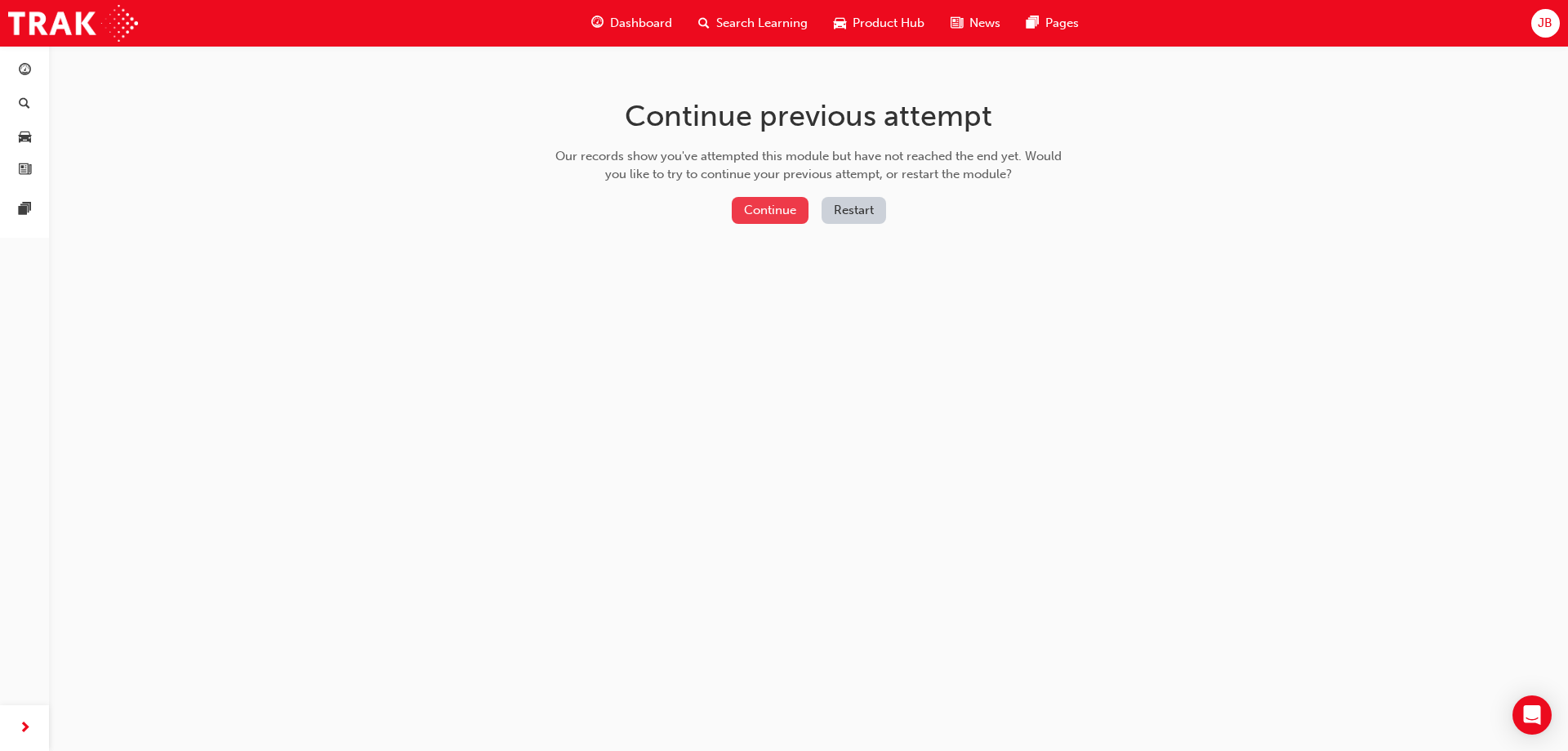
click at [767, 208] on button "Continue" at bounding box center [770, 210] width 77 height 27
